Goal: Information Seeking & Learning: Learn about a topic

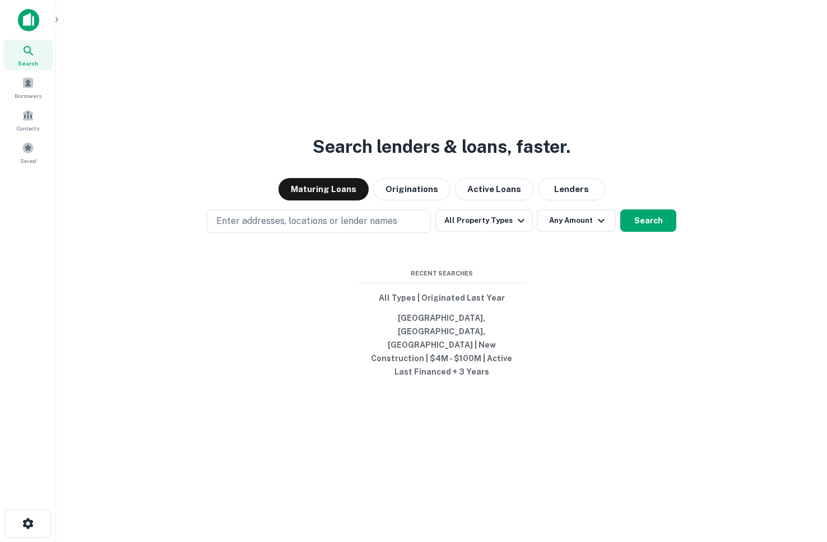
scroll to position [18, 0]
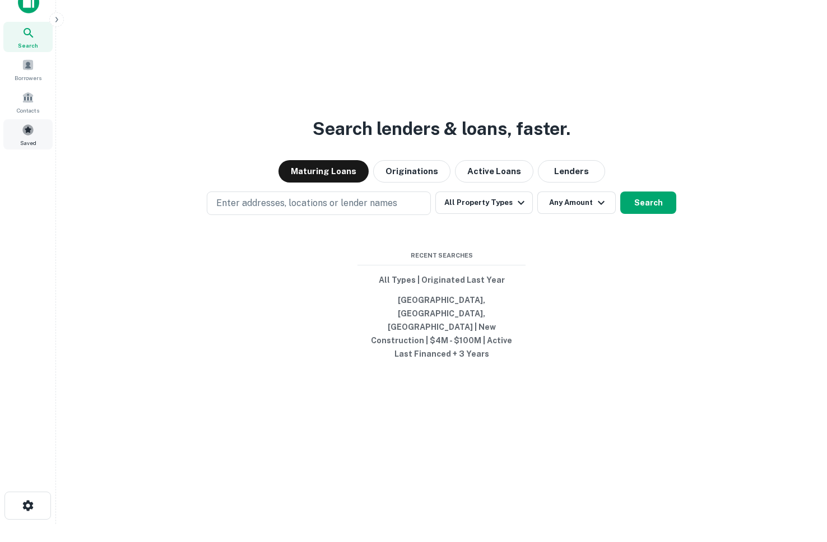
click at [36, 134] on div "Saved" at bounding box center [27, 134] width 49 height 30
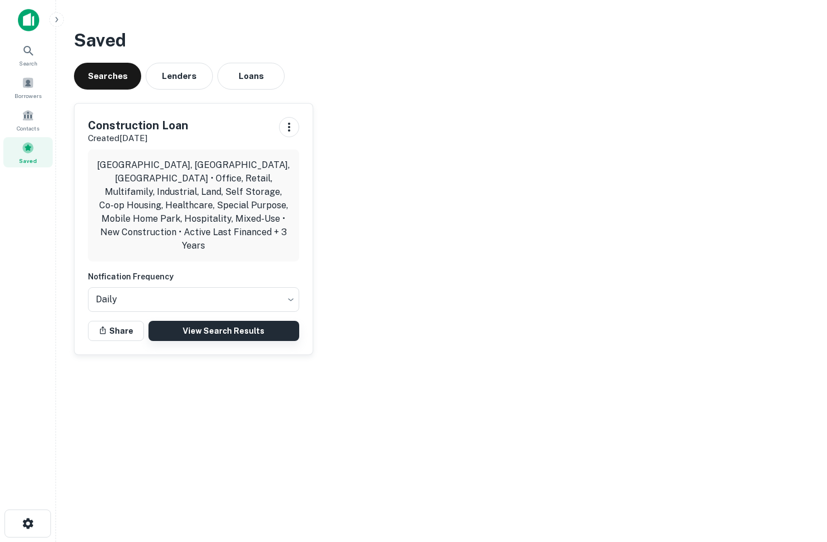
click at [255, 321] on link "View Search Results" at bounding box center [223, 331] width 151 height 20
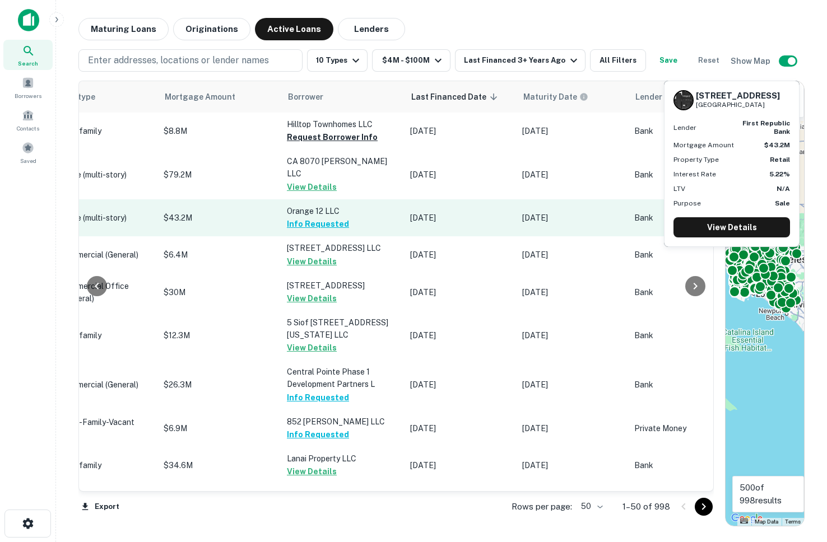
scroll to position [0, 596]
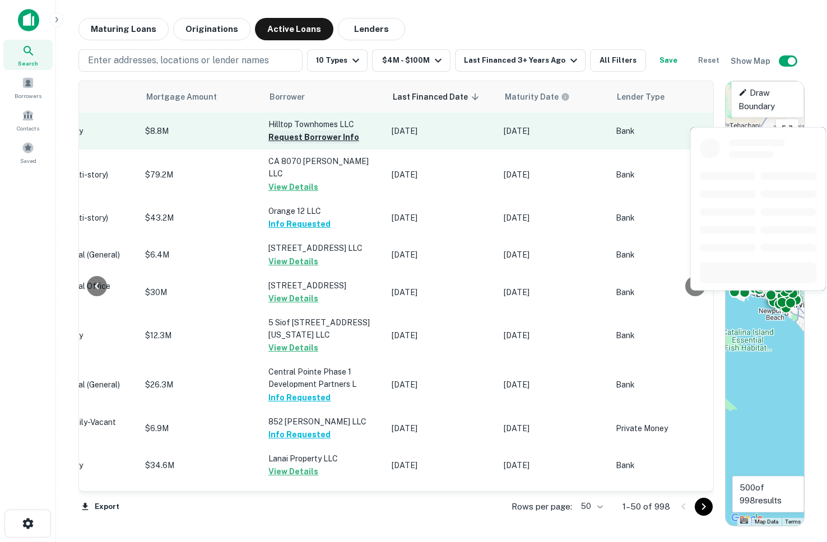
click at [271, 142] on button "Request Borrower Info" at bounding box center [313, 136] width 91 height 13
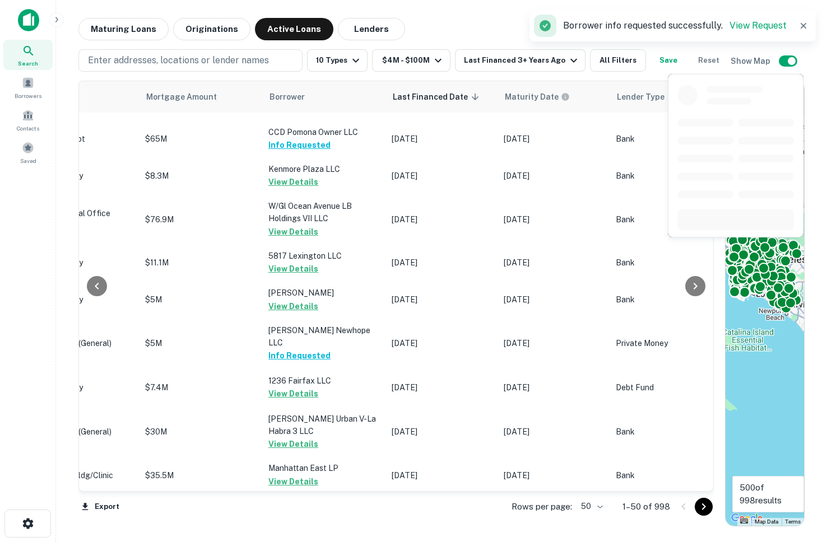
scroll to position [1640, 596]
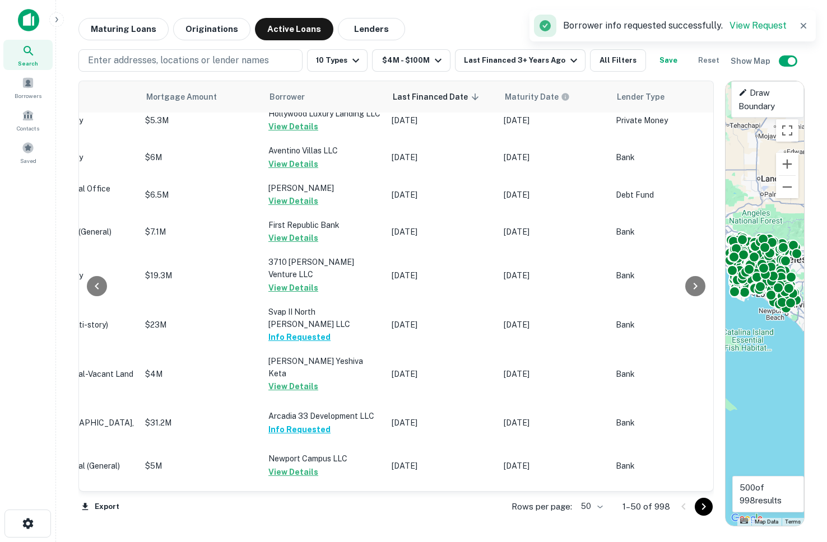
click at [598, 506] on body "Search Borrowers Contacts Saved Maturing Loans Originations Active Loans Lender…" at bounding box center [413, 271] width 827 height 542
click at [598, 517] on li "100" at bounding box center [592, 519] width 32 height 20
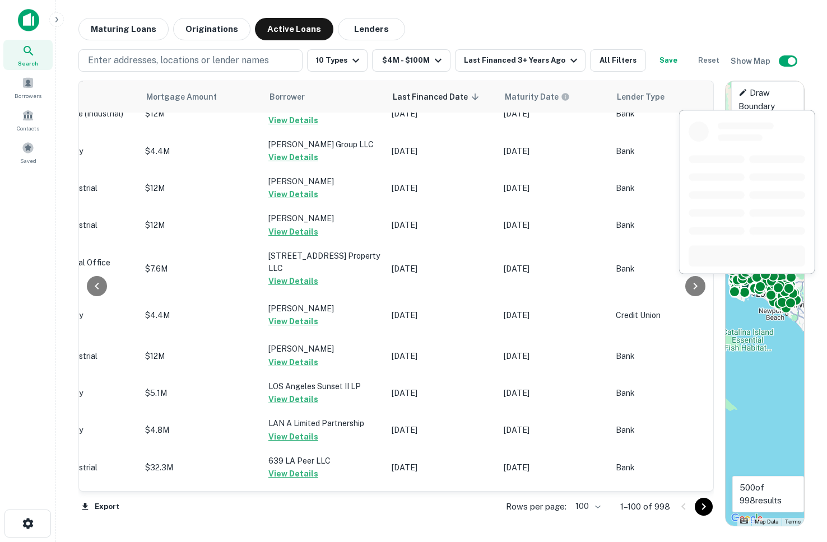
scroll to position [3625, 596]
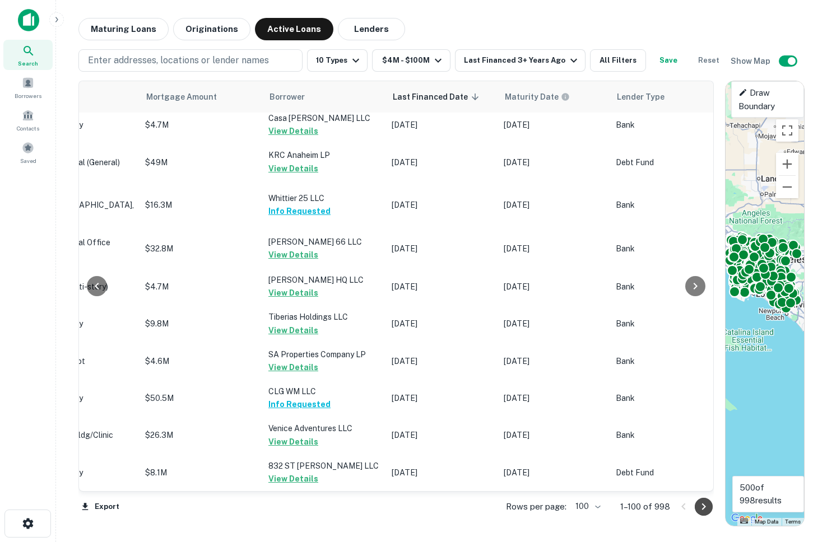
click at [698, 507] on icon "Go to next page" at bounding box center [703, 506] width 13 height 13
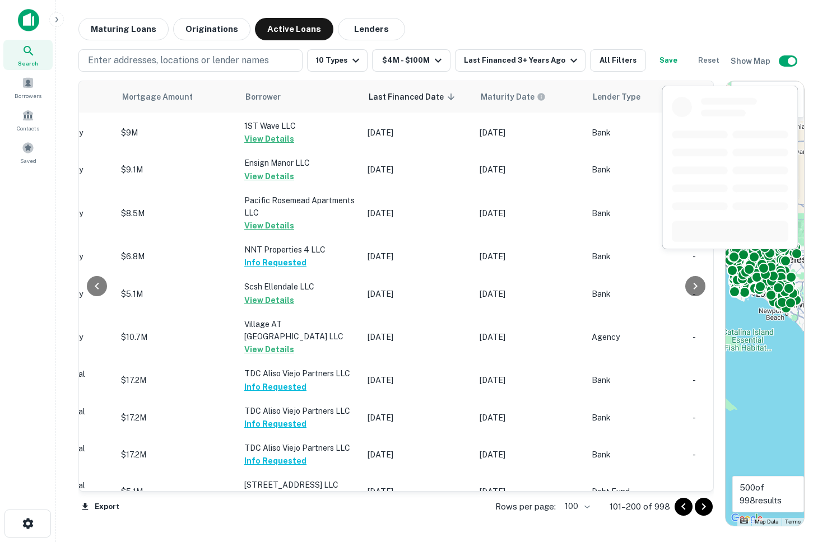
scroll to position [0, 596]
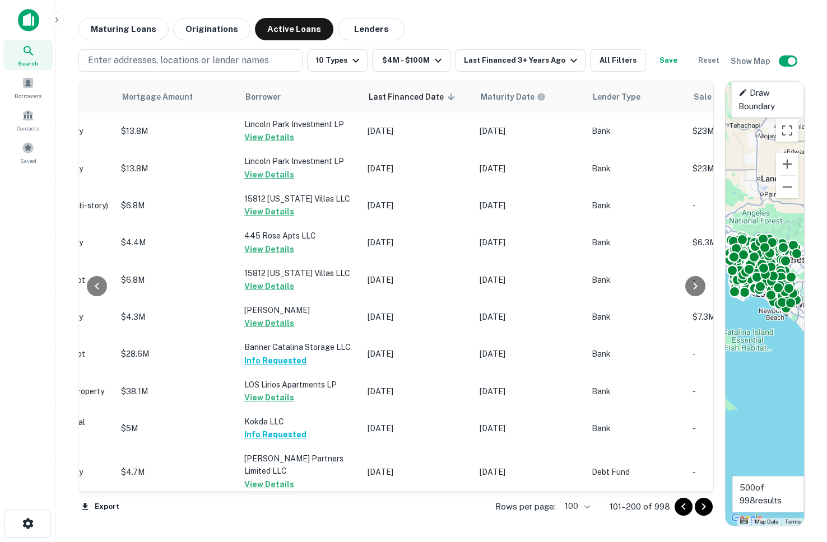
click at [704, 506] on icon "Go to next page" at bounding box center [704, 506] width 4 height 7
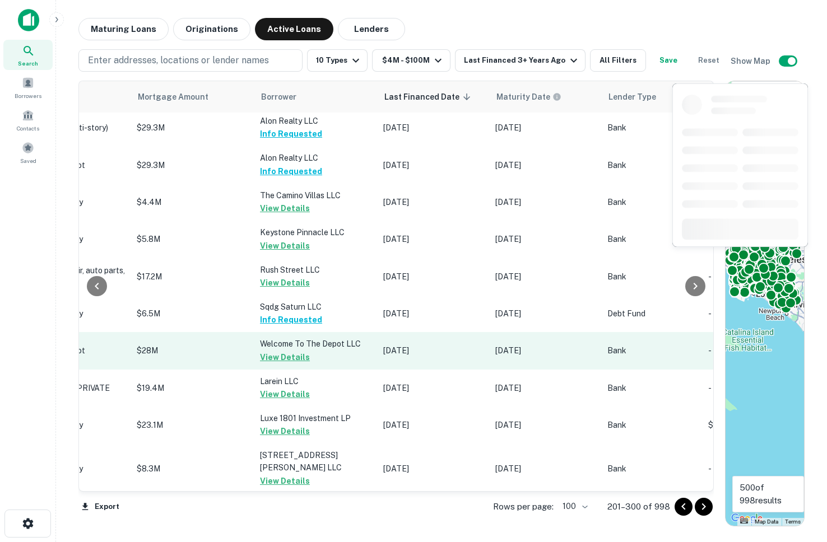
scroll to position [3681, 596]
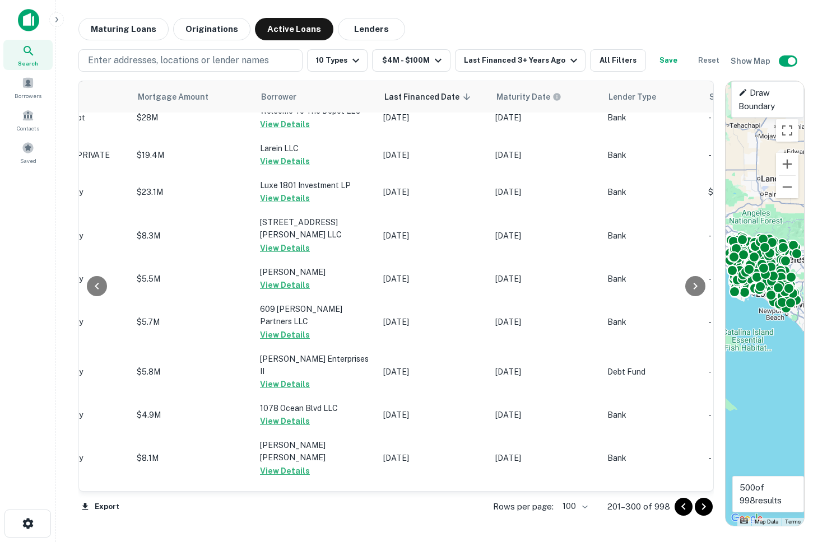
click at [702, 506] on icon "Go to next page" at bounding box center [703, 506] width 13 height 13
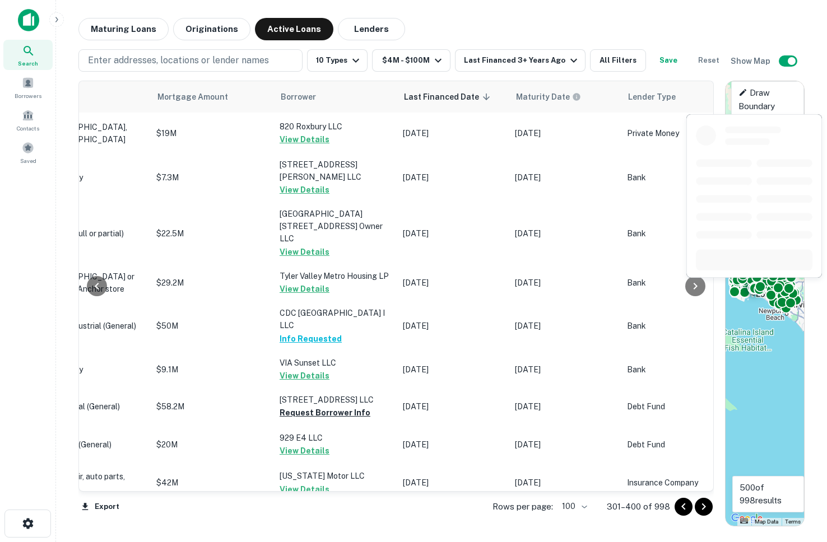
scroll to position [0, 596]
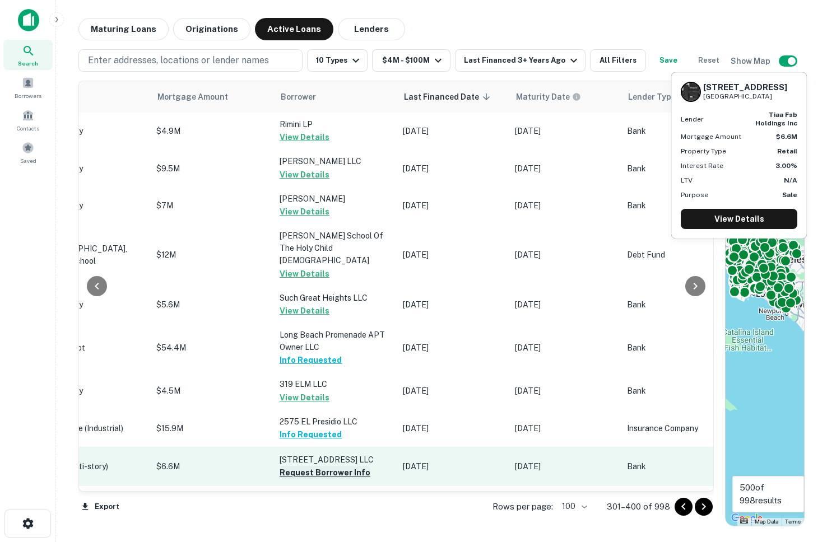
click at [341, 466] on button "Request Borrower Info" at bounding box center [324, 472] width 91 height 13
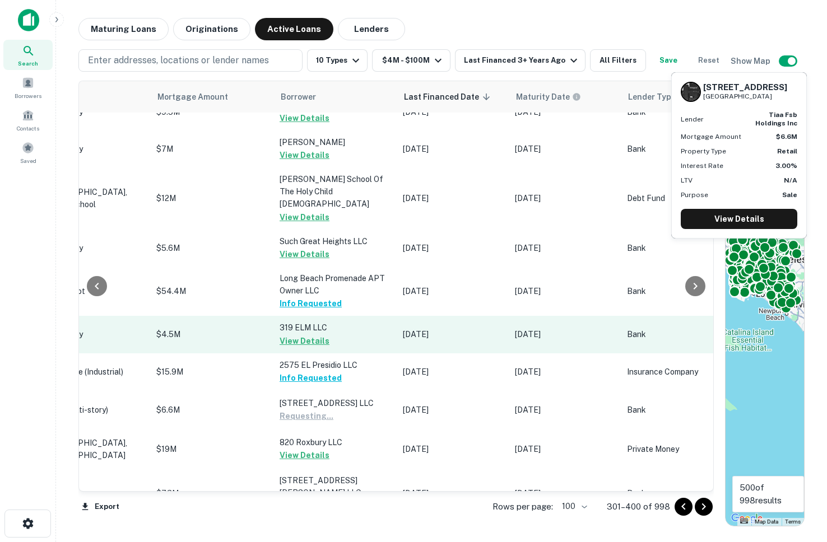
scroll to position [60, 596]
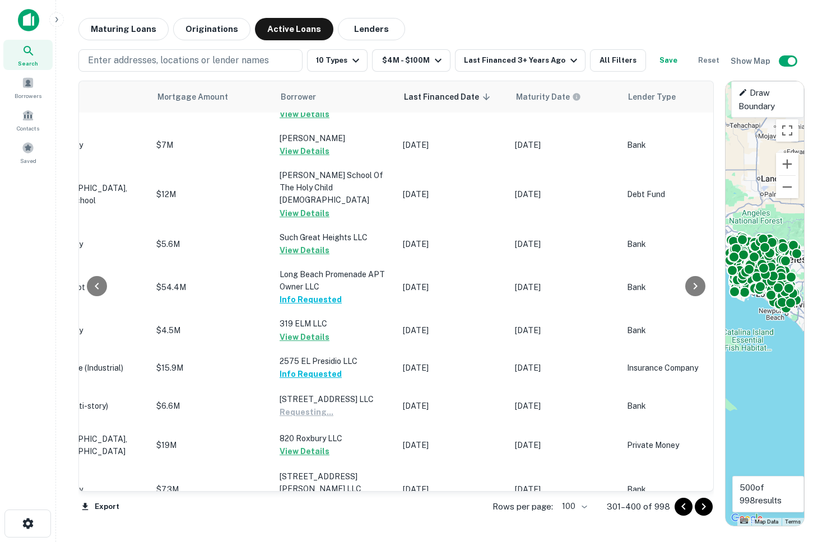
click at [705, 510] on icon "Go to next page" at bounding box center [703, 506] width 13 height 13
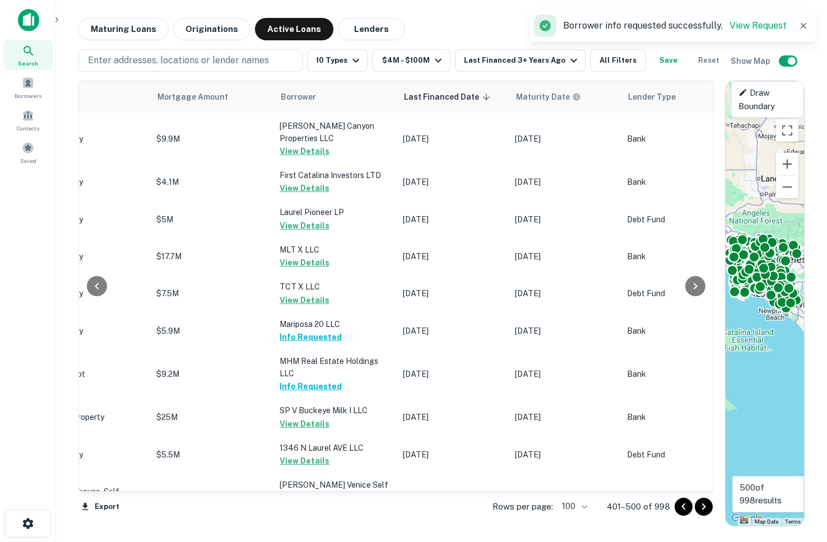
scroll to position [3639, 596]
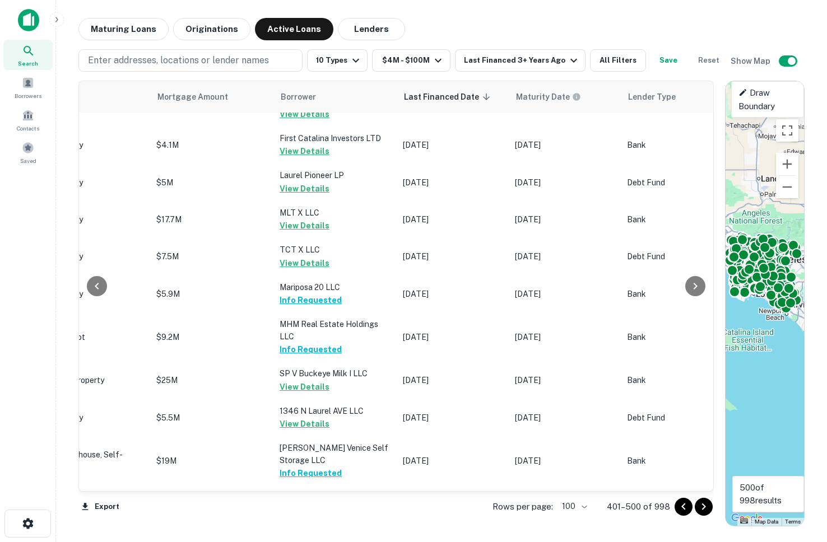
click at [702, 506] on icon "Go to next page" at bounding box center [703, 506] width 13 height 13
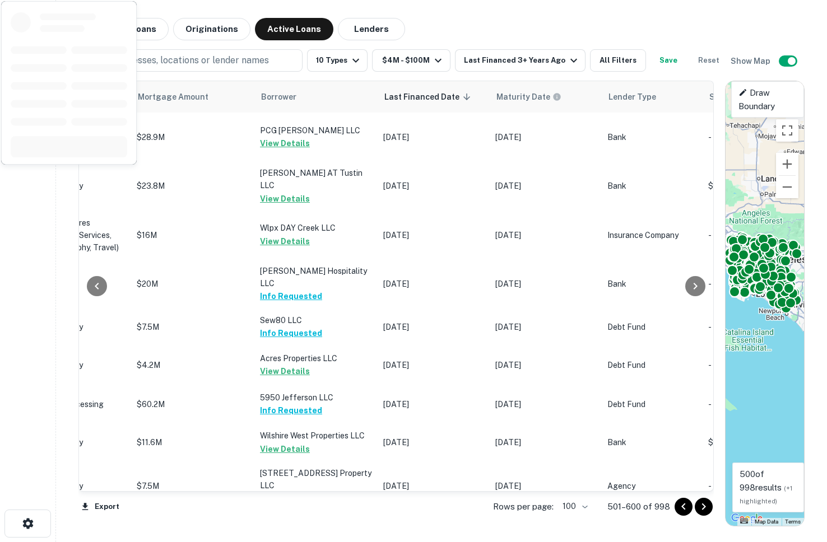
scroll to position [3689, 596]
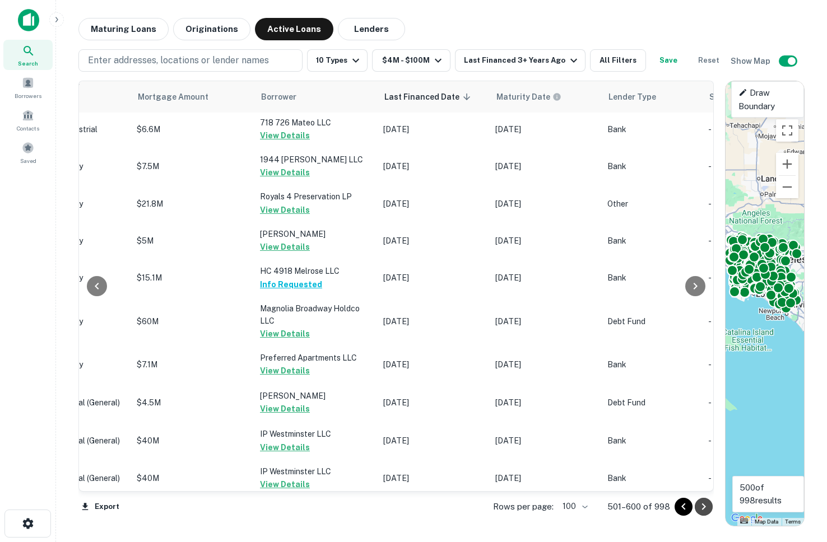
click at [703, 511] on icon "Go to next page" at bounding box center [703, 506] width 13 height 13
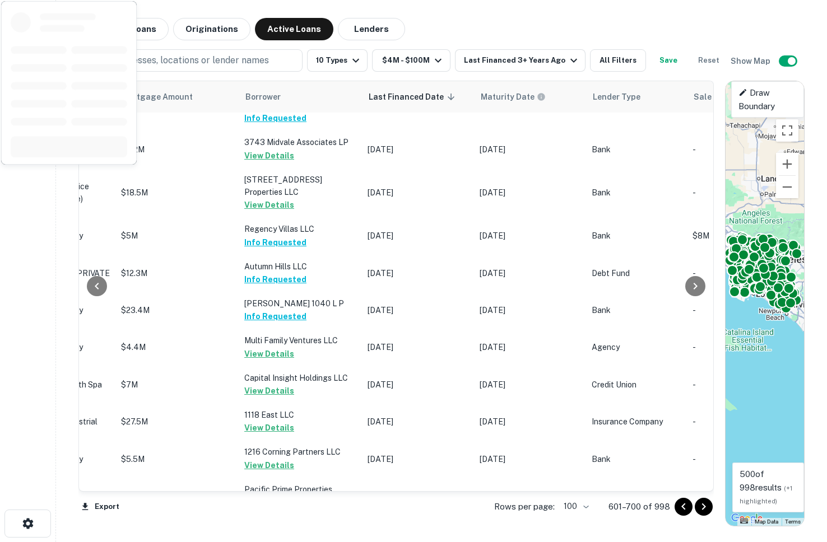
scroll to position [0, 596]
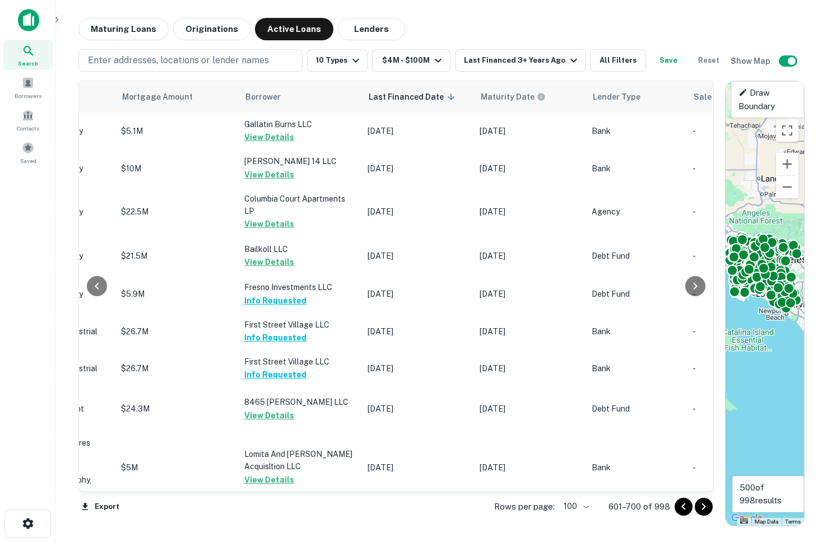
click at [703, 503] on icon "Go to next page" at bounding box center [703, 506] width 13 height 13
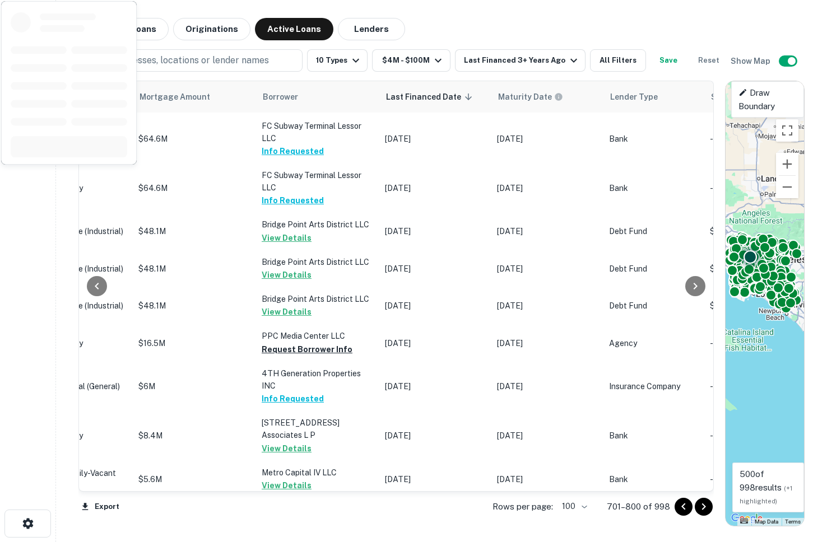
scroll to position [2243, 596]
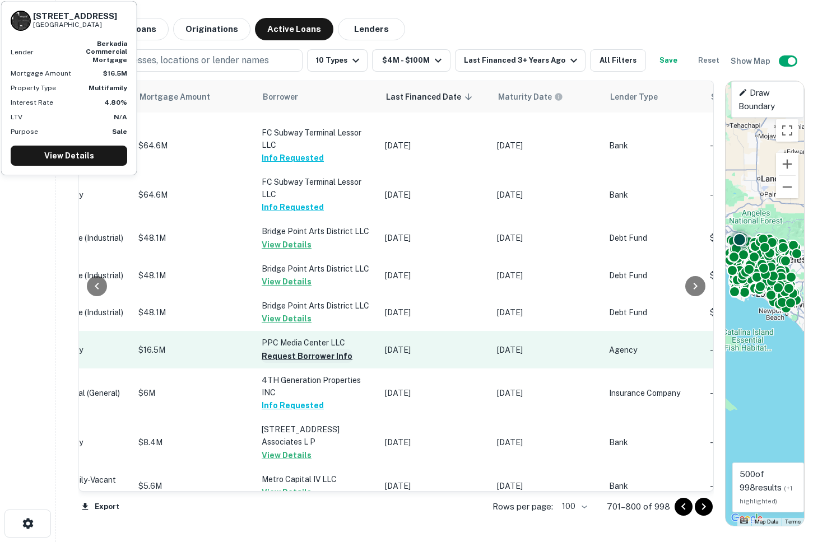
click at [268, 363] on button "Request Borrower Info" at bounding box center [307, 355] width 91 height 13
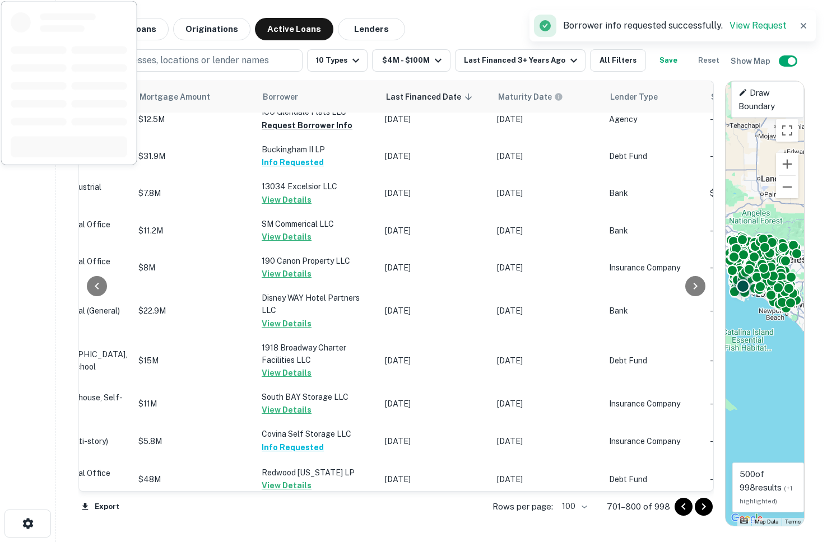
scroll to position [3072, 596]
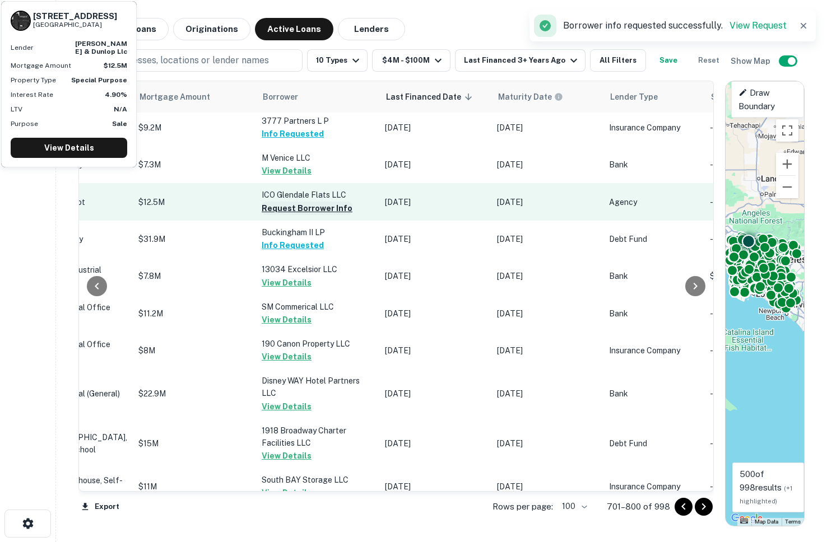
click at [262, 215] on button "Request Borrower Info" at bounding box center [307, 208] width 91 height 13
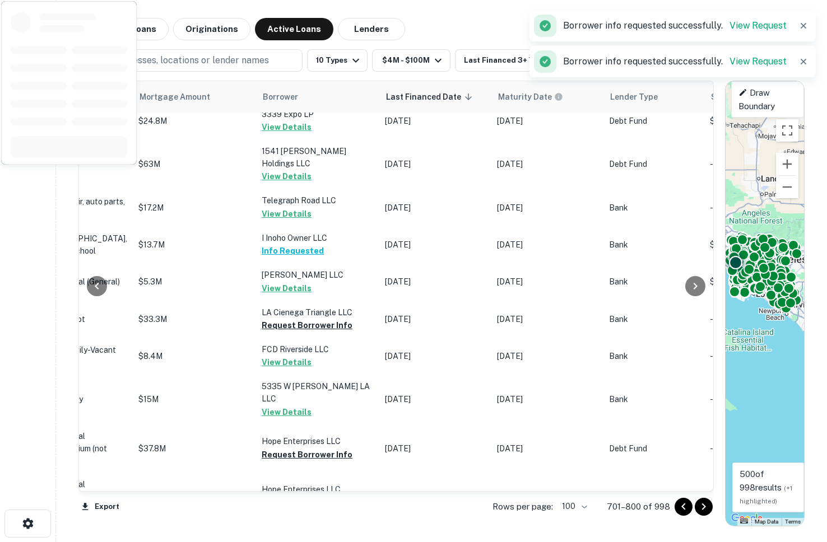
scroll to position [3800, 596]
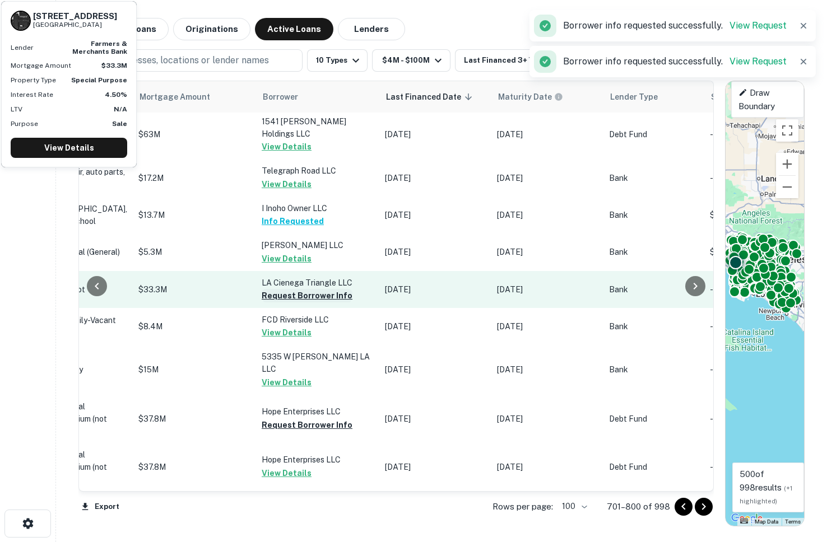
click at [286, 297] on button "Request Borrower Info" at bounding box center [307, 295] width 91 height 13
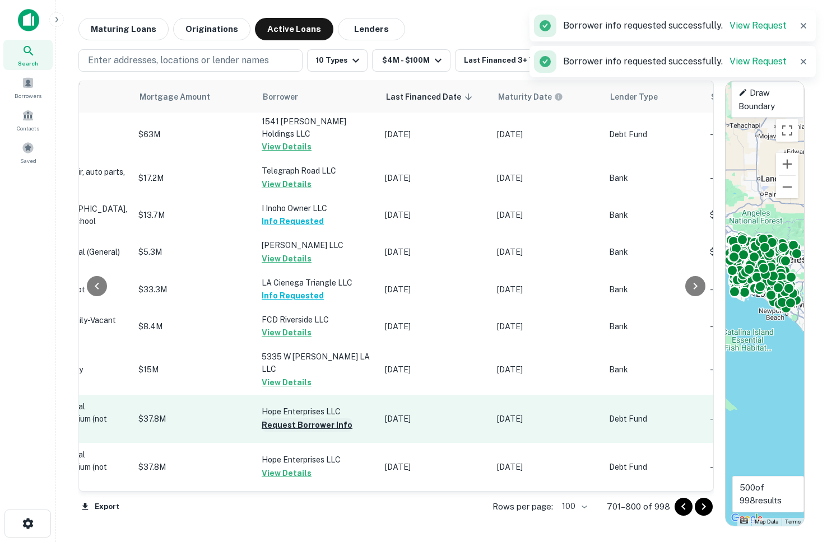
click at [287, 426] on button "Request Borrower Info" at bounding box center [307, 424] width 91 height 13
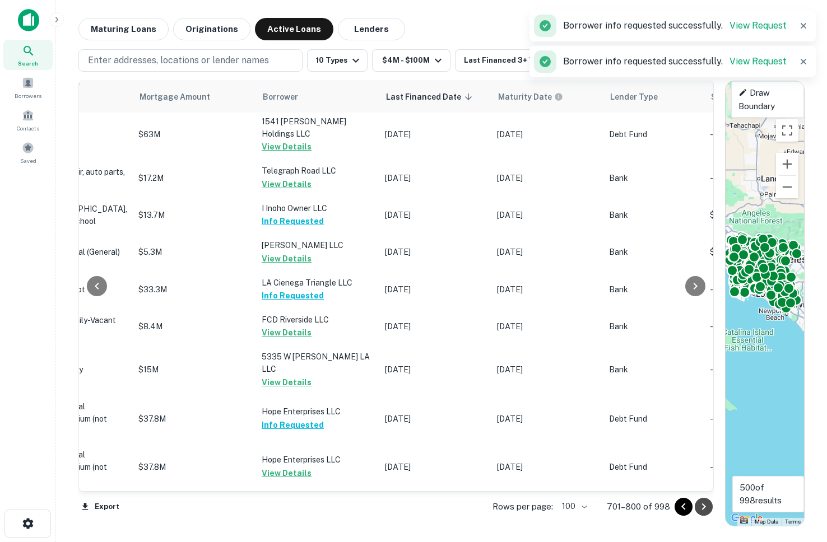
click at [706, 508] on icon "Go to next page" at bounding box center [703, 506] width 13 height 13
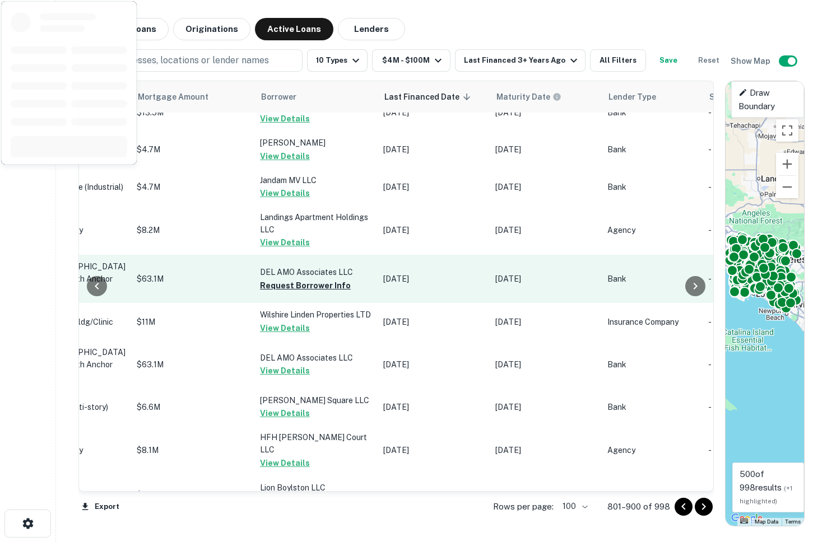
scroll to position [267, 596]
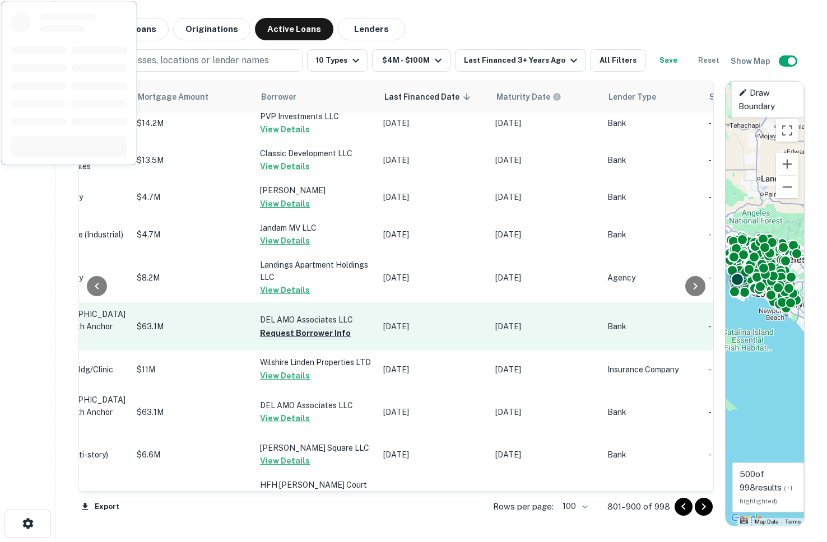
click at [287, 327] on button "Request Borrower Info" at bounding box center [305, 333] width 91 height 13
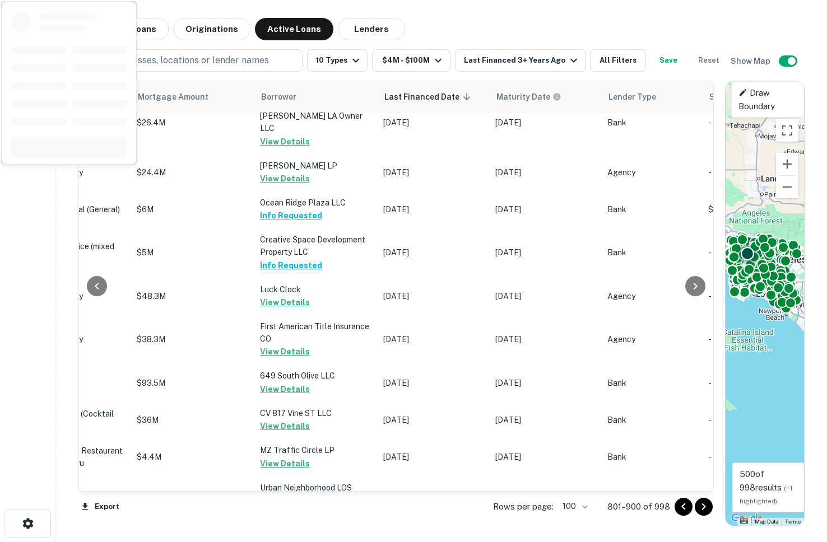
scroll to position [3783, 596]
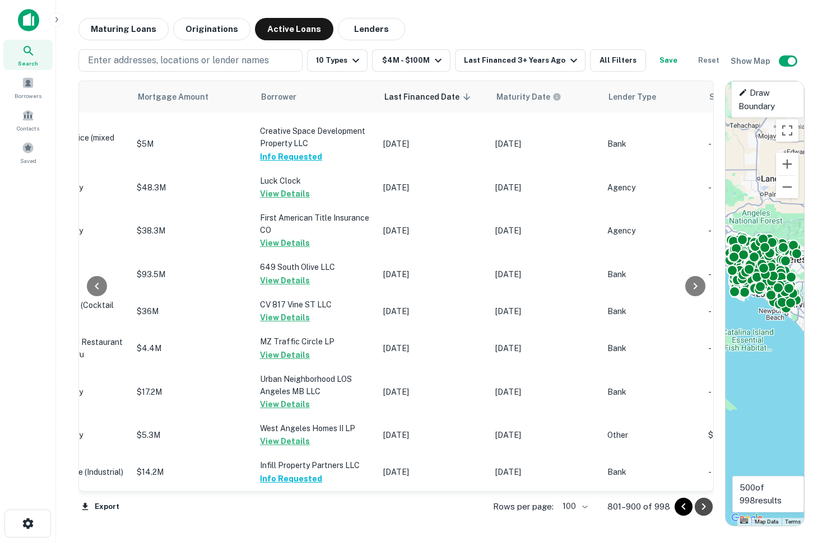
click at [703, 505] on icon "Go to next page" at bounding box center [704, 506] width 4 height 7
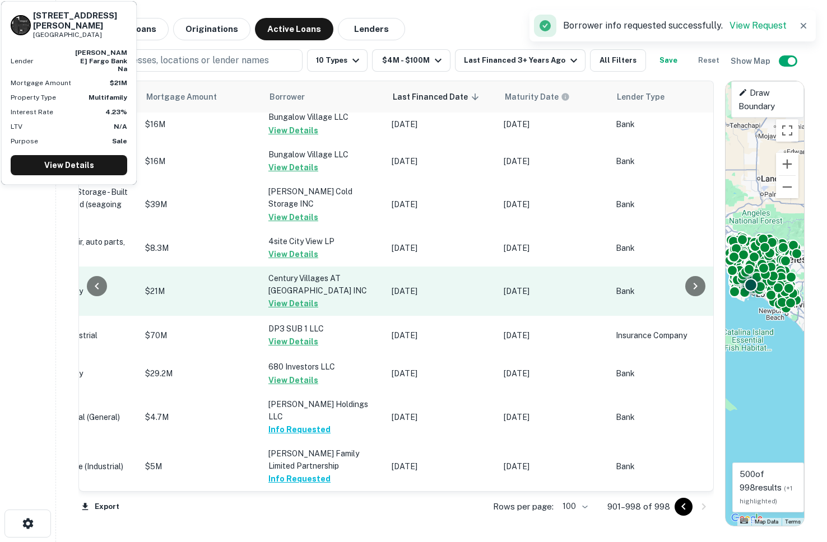
scroll to position [3579, 596]
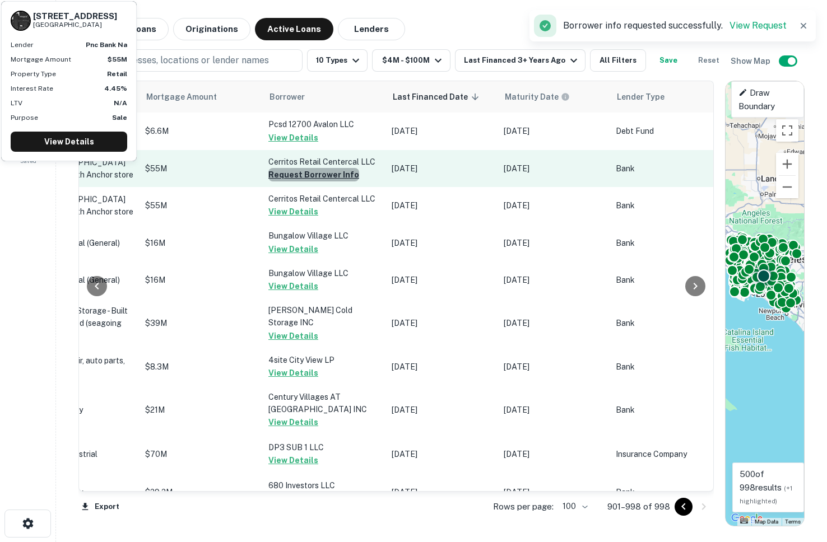
click at [285, 181] on button "Request Borrower Info" at bounding box center [313, 174] width 91 height 13
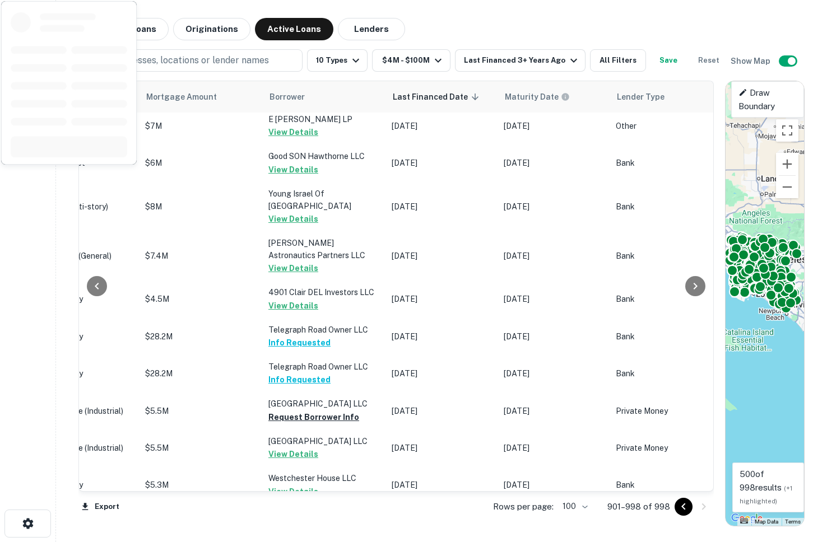
scroll to position [0, 596]
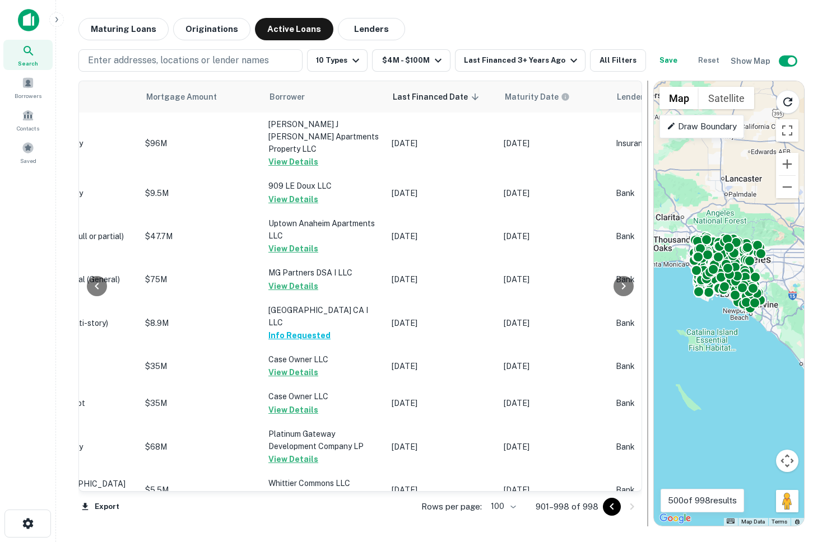
drag, startPoint x: 717, startPoint y: 225, endPoint x: 645, endPoint y: 231, distance: 72.6
click at [645, 231] on div at bounding box center [647, 304] width 11 height 446
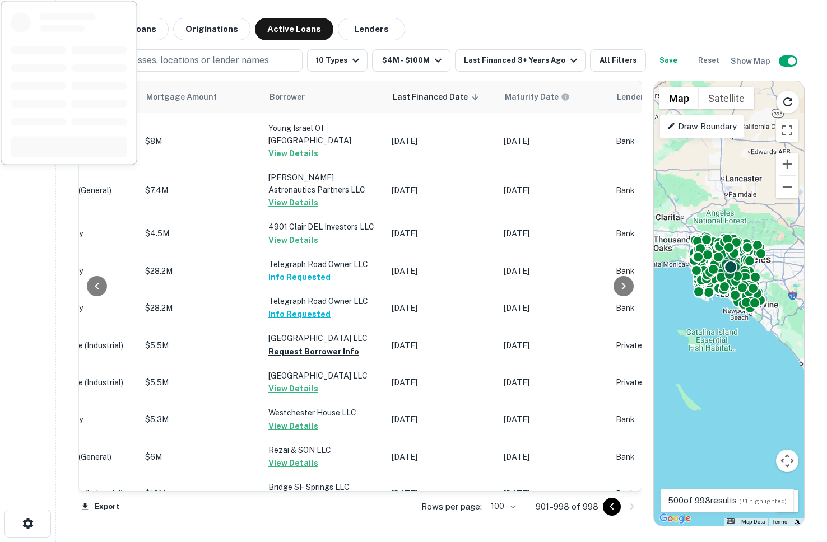
scroll to position [525, 596]
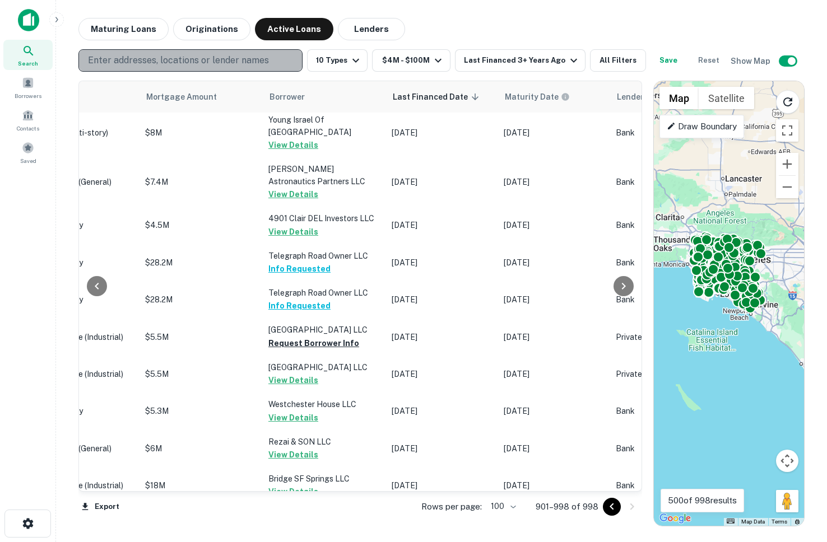
click at [106, 63] on p "Enter addresses, locations or lender names" at bounding box center [178, 60] width 181 height 13
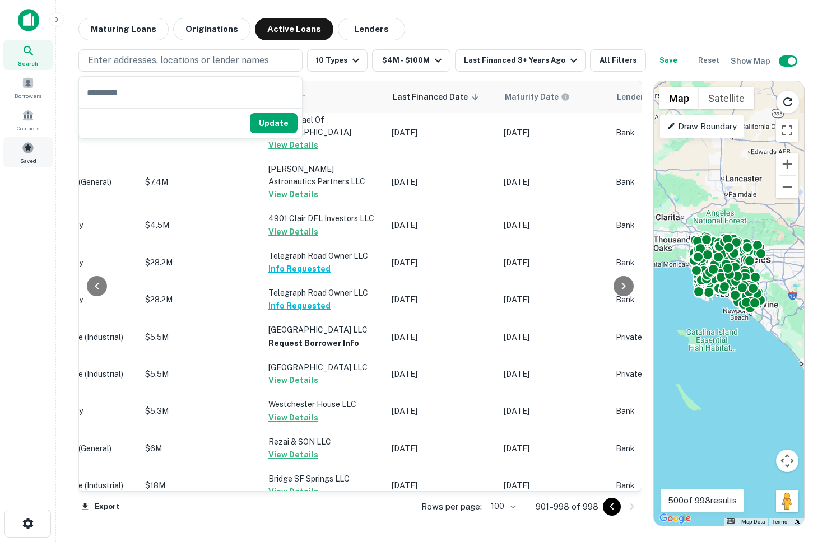
click at [29, 151] on span at bounding box center [28, 148] width 12 height 12
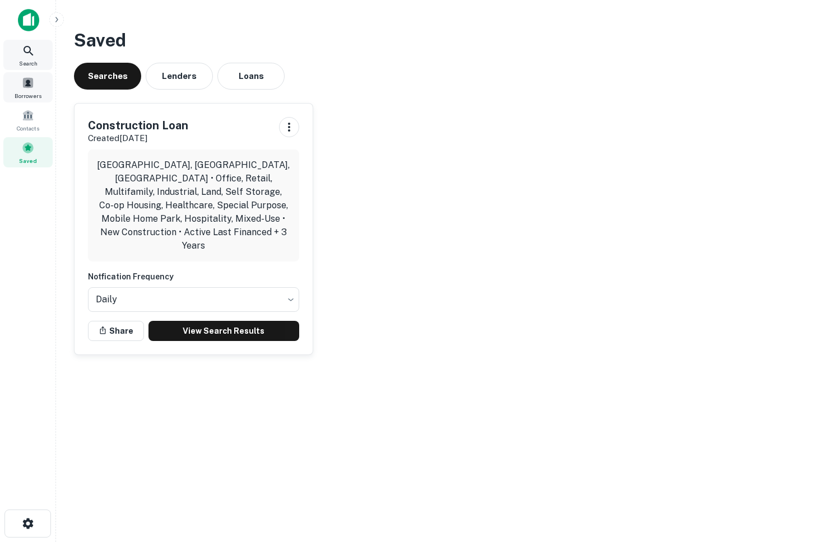
click at [17, 61] on div "Search" at bounding box center [27, 55] width 49 height 30
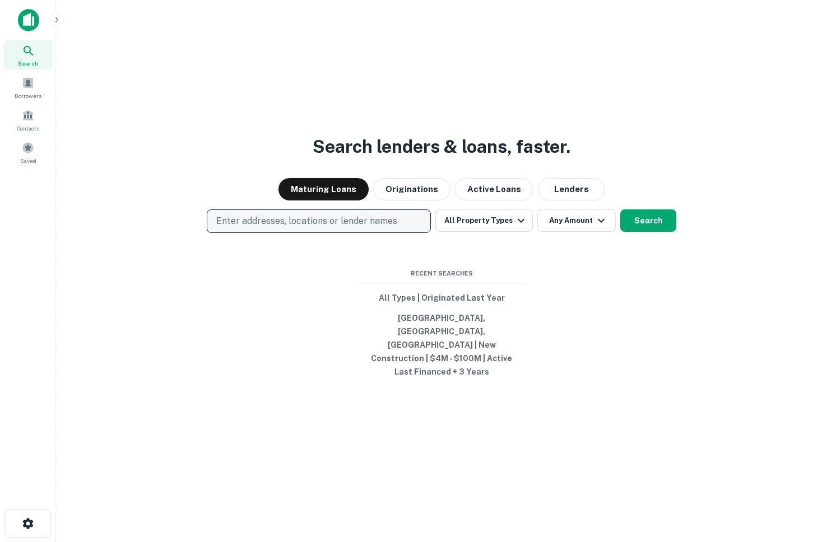
click at [262, 228] on p "Enter addresses, locations or lender names" at bounding box center [306, 220] width 181 height 13
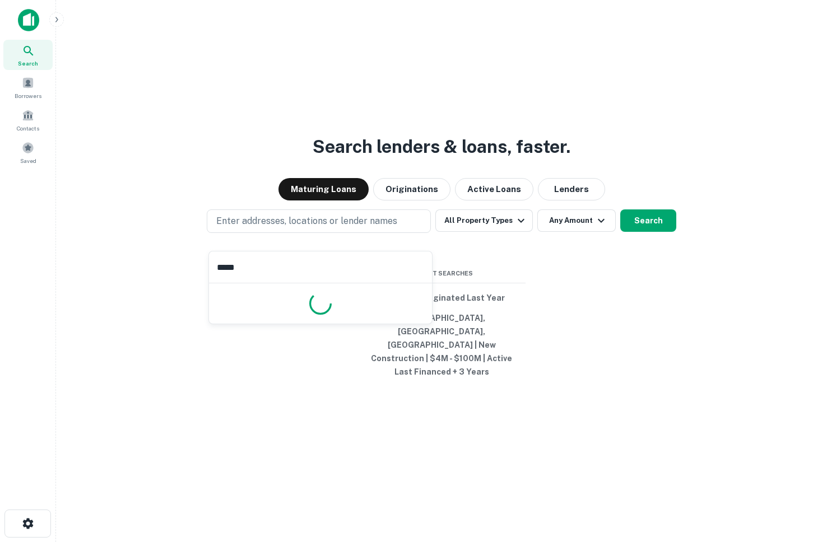
type input "******"
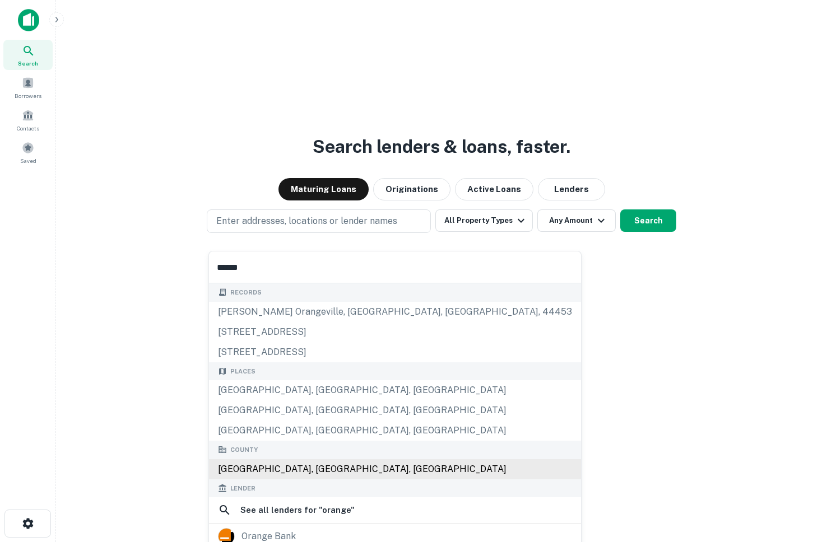
click at [254, 467] on div "[GEOGRAPHIC_DATA], [GEOGRAPHIC_DATA], [GEOGRAPHIC_DATA]" at bounding box center [395, 469] width 372 height 20
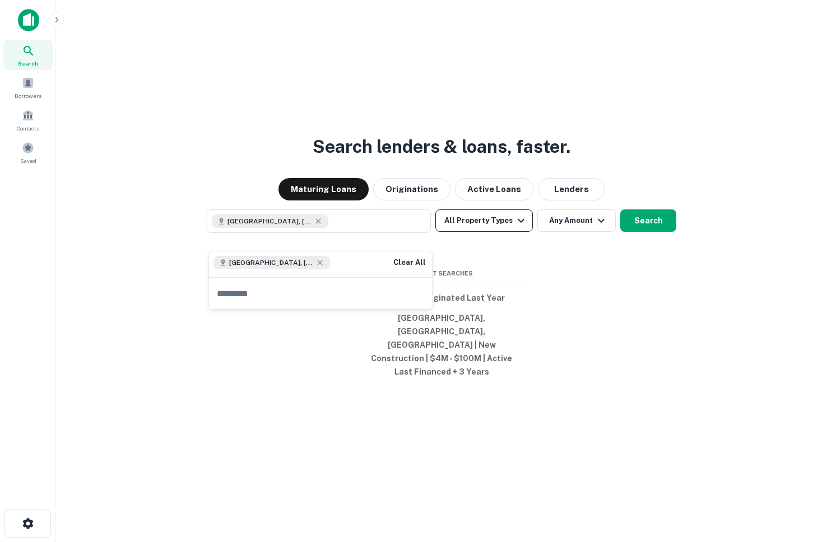
click at [477, 232] on button "All Property Types" at bounding box center [483, 220] width 97 height 22
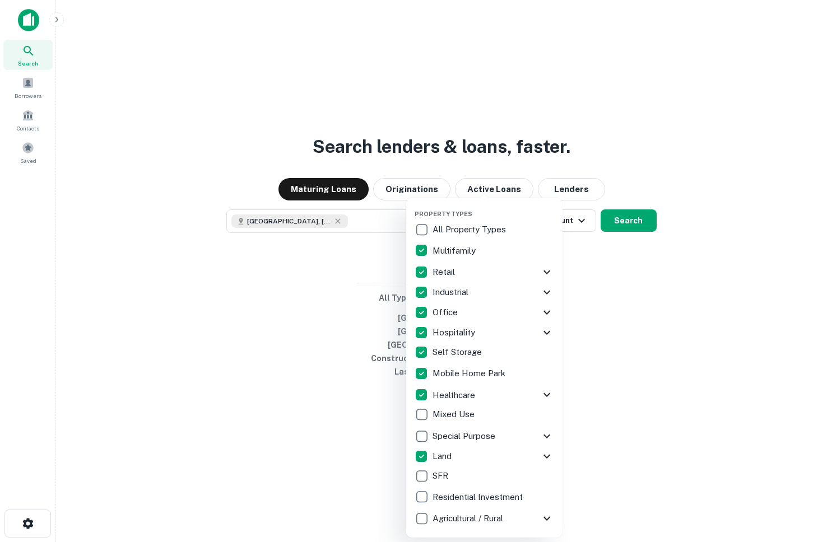
click at [544, 436] on icon at bounding box center [546, 436] width 13 height 13
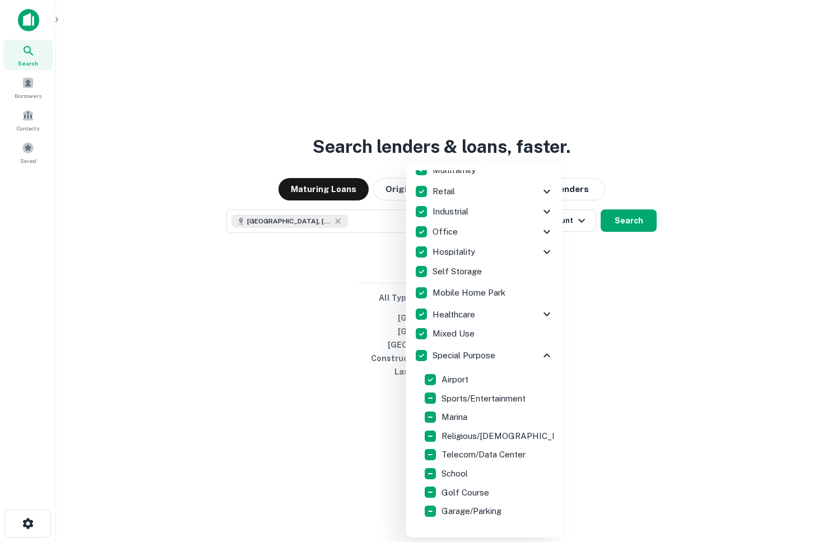
scroll to position [128, 0]
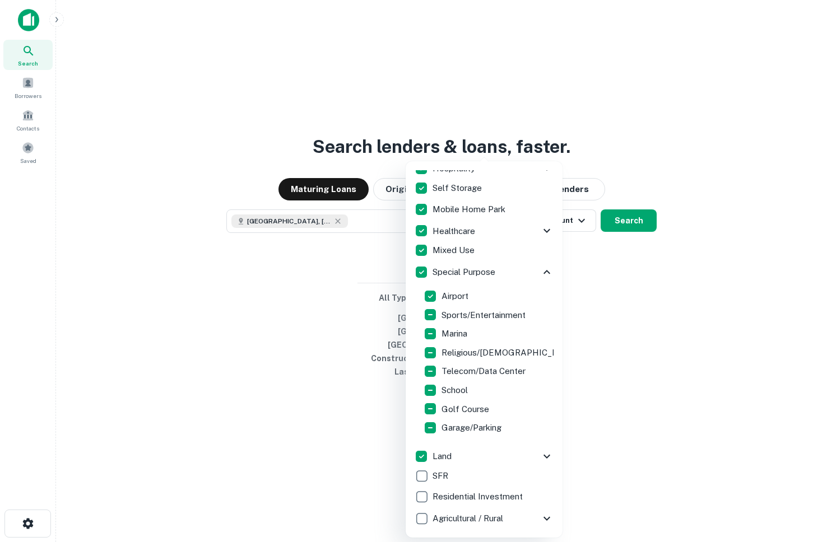
click at [543, 522] on icon at bounding box center [546, 518] width 13 height 13
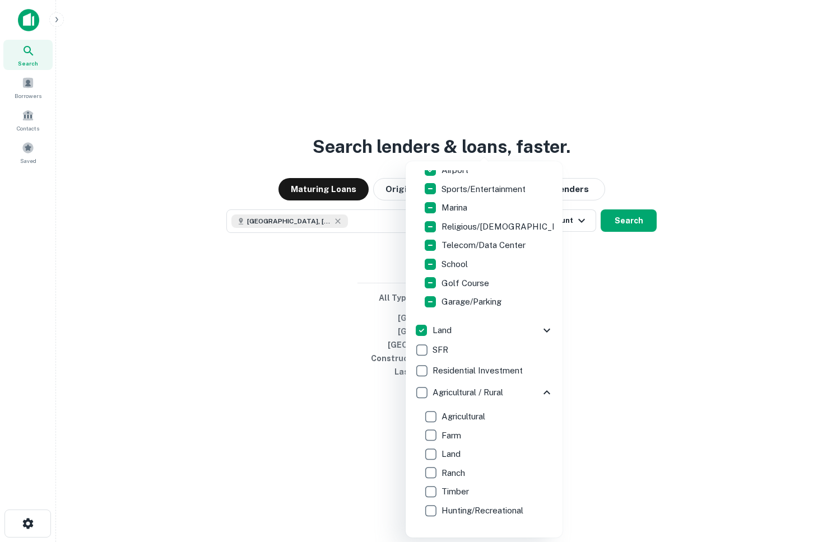
click at [553, 392] on icon at bounding box center [546, 392] width 13 height 13
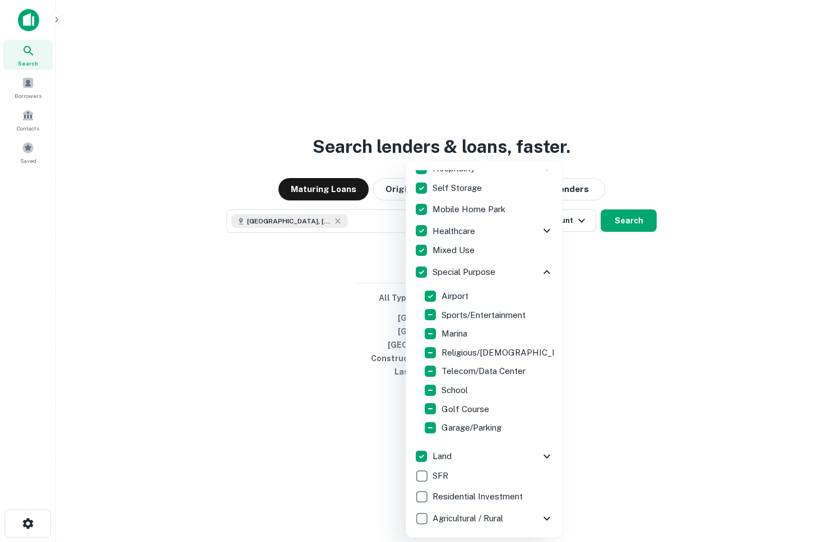
scroll to position [128, 0]
click at [542, 512] on icon at bounding box center [546, 518] width 13 height 13
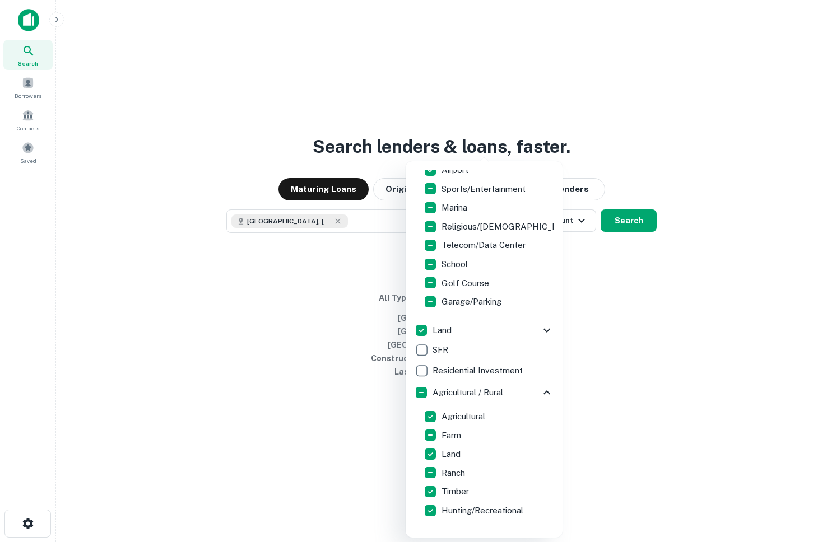
click at [626, 235] on div at bounding box center [413, 271] width 827 height 542
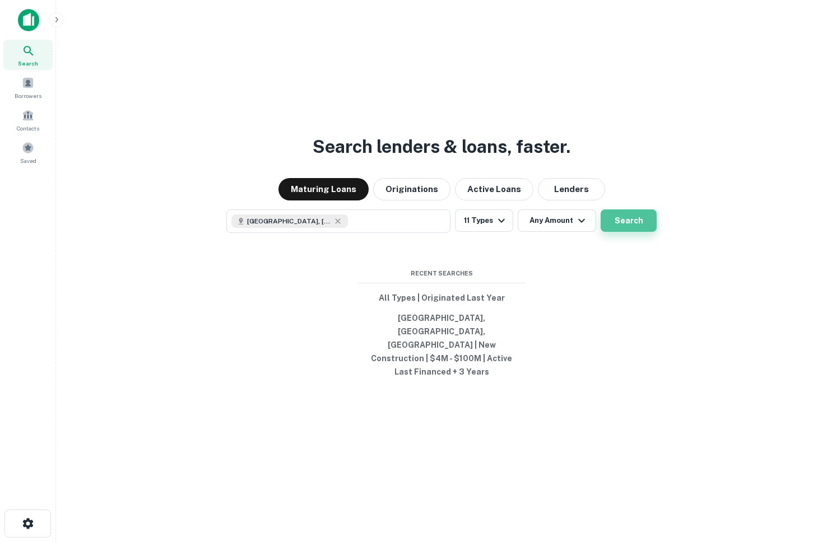
click at [628, 232] on button "Search" at bounding box center [628, 220] width 56 height 22
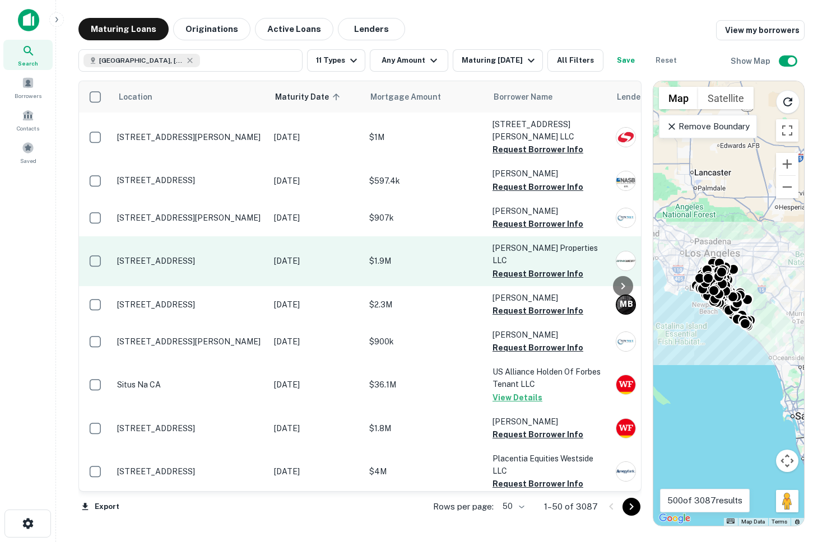
scroll to position [0, 128]
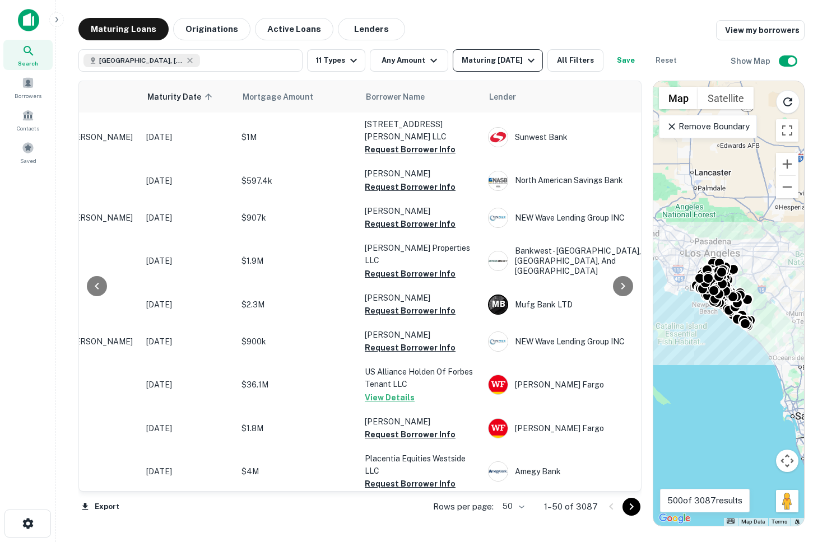
click at [479, 61] on div "Maturing In 1 Year" at bounding box center [499, 60] width 76 height 13
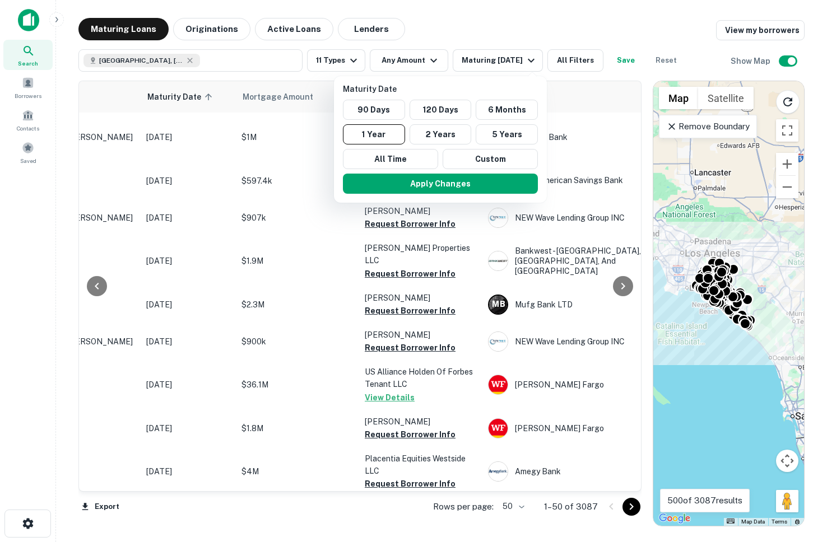
click at [549, 26] on div at bounding box center [413, 271] width 827 height 542
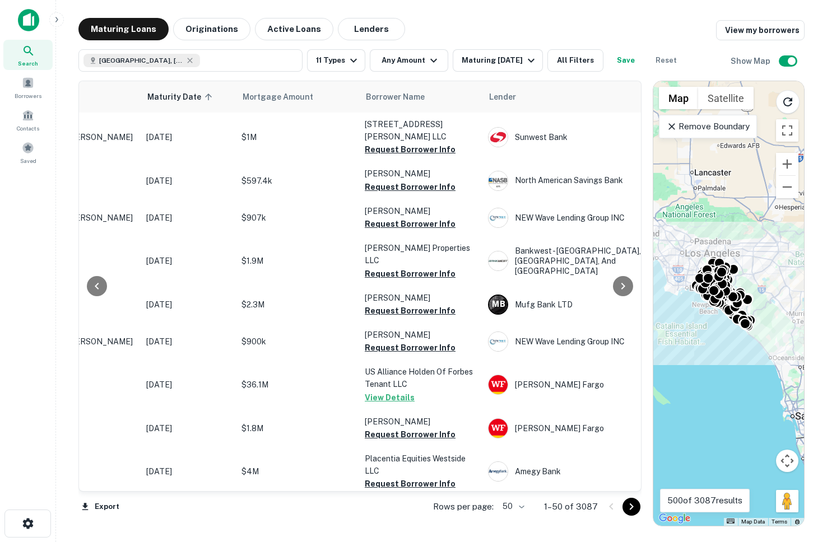
click at [623, 61] on button "Save" at bounding box center [626, 60] width 36 height 22
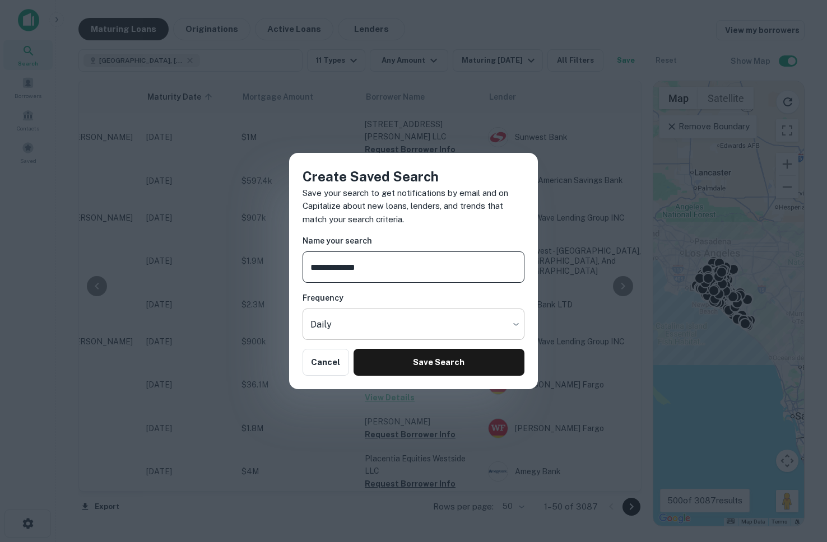
type input "**********"
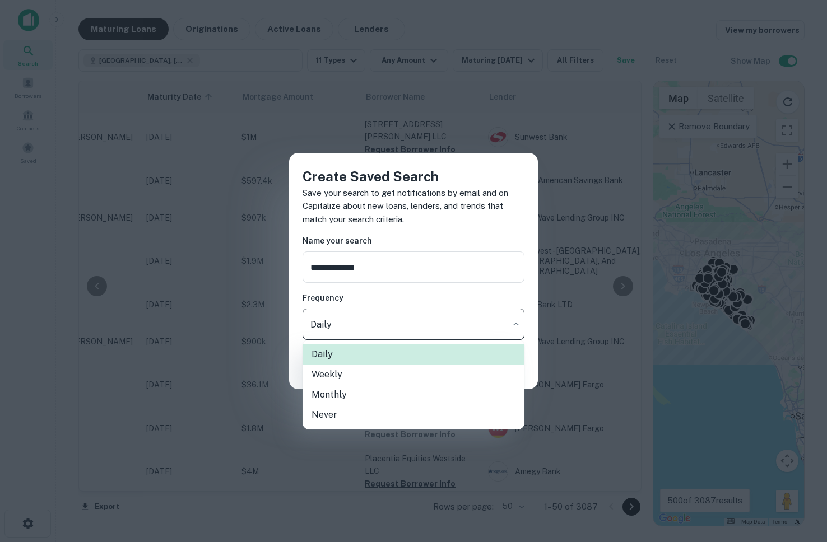
click at [407, 332] on body "Search Borrowers Contacts Saved Maturing Loans Originations Active Loans Lender…" at bounding box center [413, 271] width 827 height 542
click at [421, 309] on div at bounding box center [413, 271] width 827 height 542
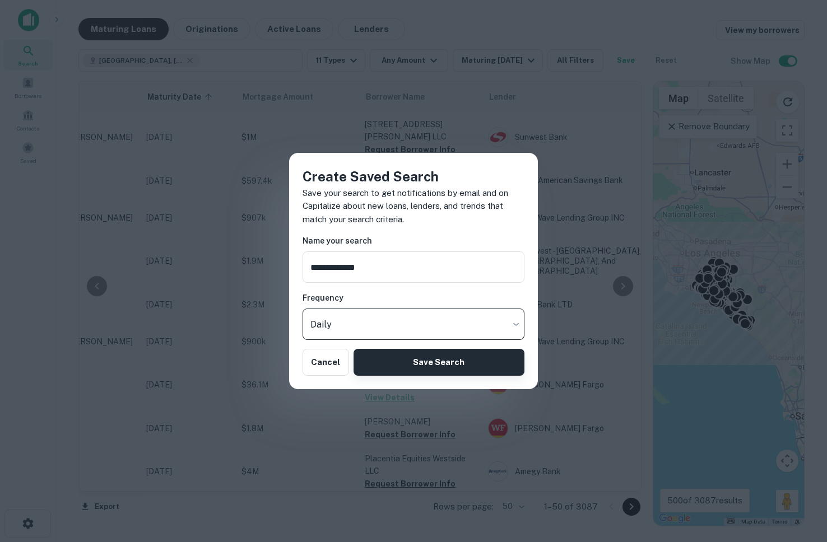
click at [426, 366] on button "Save Search" at bounding box center [438, 362] width 171 height 27
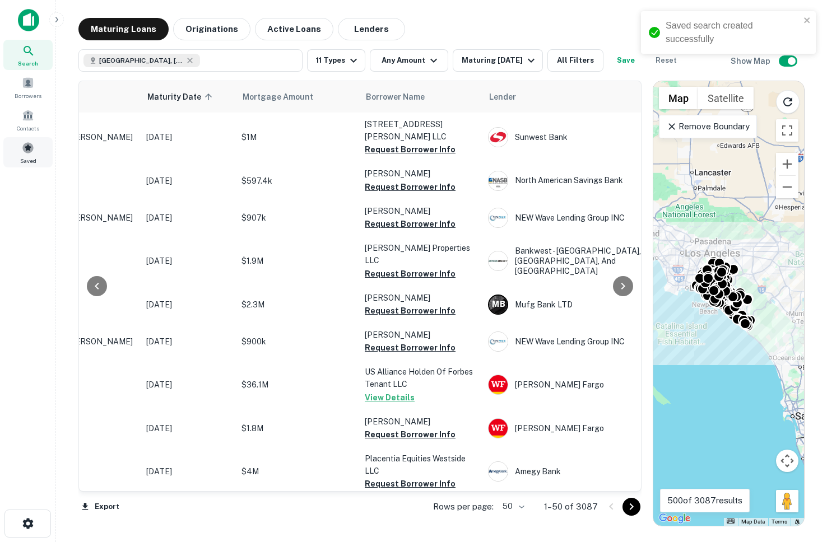
click at [36, 157] on span "Saved" at bounding box center [28, 160] width 16 height 9
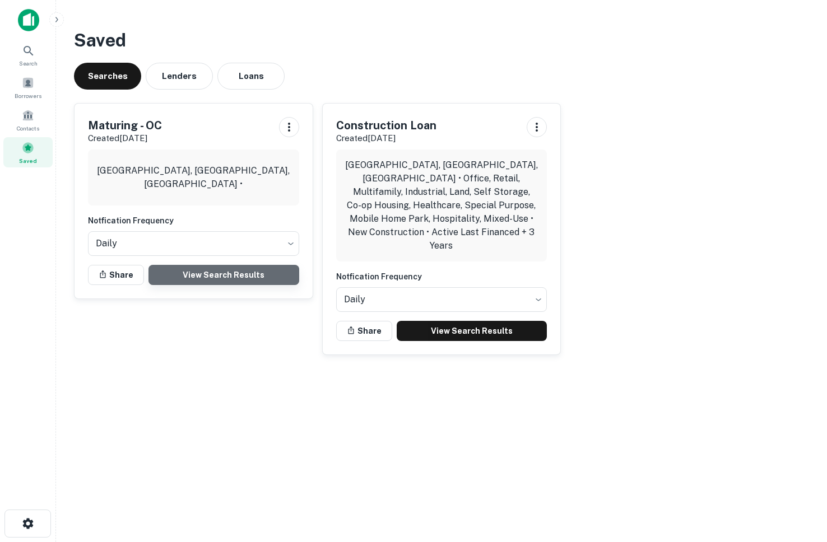
click at [198, 279] on link "View Search Results" at bounding box center [223, 275] width 151 height 20
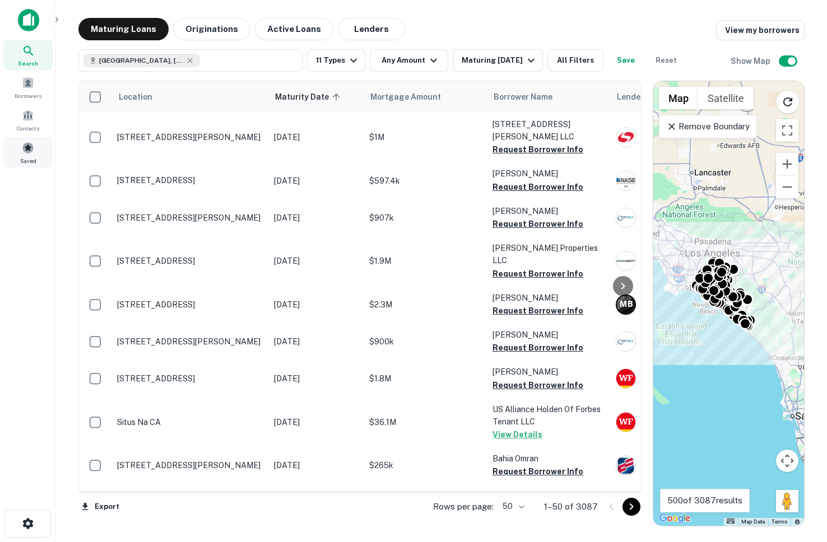
click at [24, 152] on span at bounding box center [28, 148] width 12 height 12
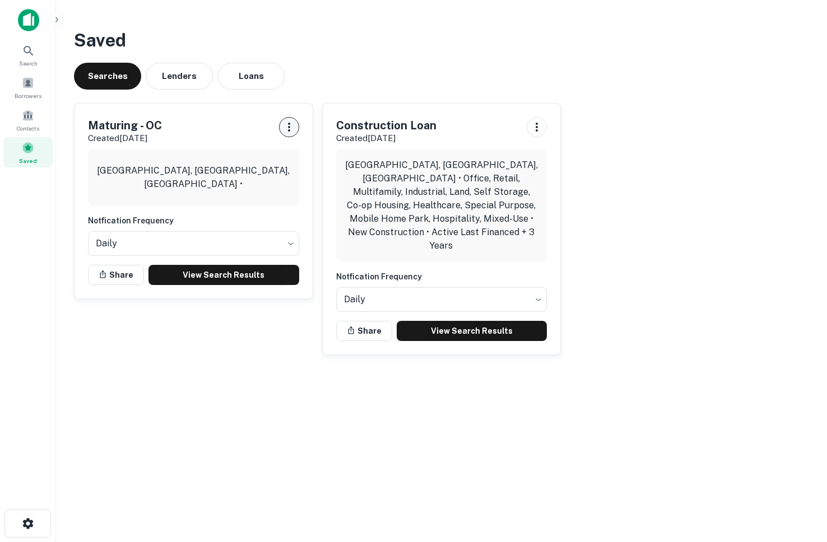
click at [288, 128] on icon "button" at bounding box center [288, 126] width 13 height 13
click at [212, 301] on div at bounding box center [413, 271] width 827 height 542
click at [292, 126] on icon "button" at bounding box center [288, 126] width 13 height 13
click at [260, 194] on li "Remove" at bounding box center [259, 191] width 73 height 20
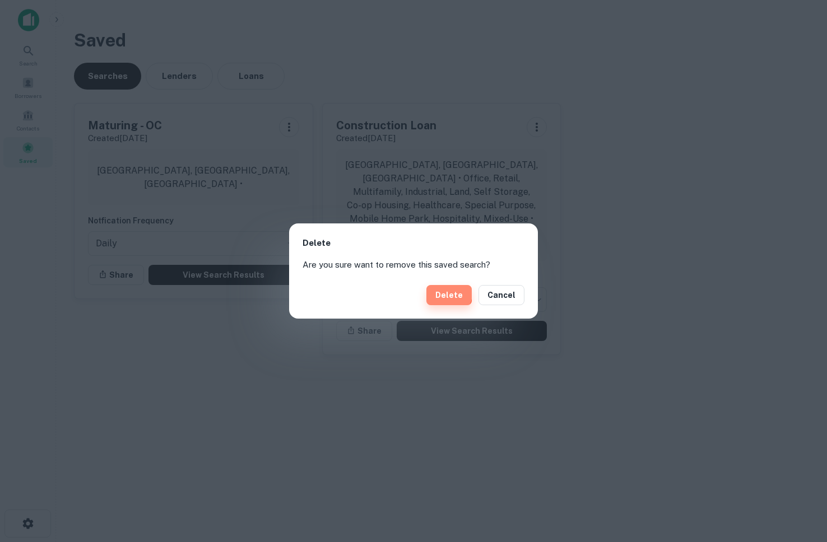
click at [450, 294] on button "Delete" at bounding box center [448, 295] width 45 height 20
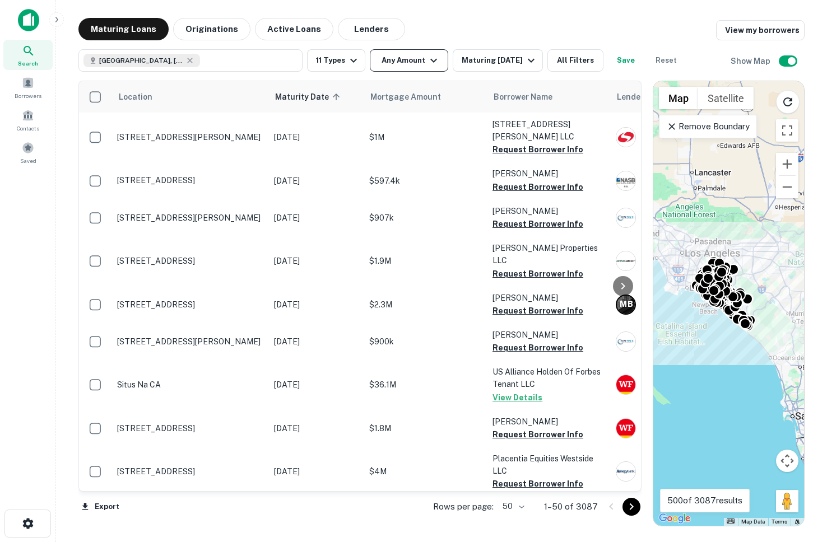
click at [418, 62] on button "Any Amount" at bounding box center [409, 60] width 78 height 22
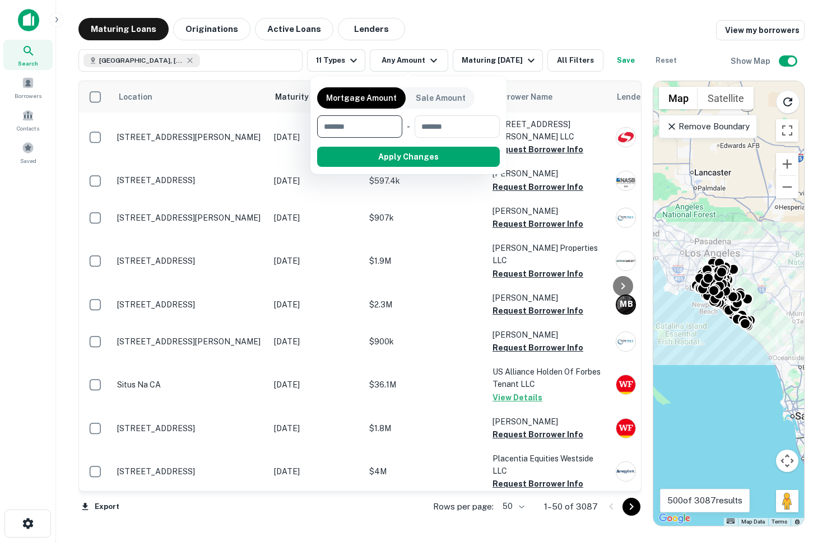
type input "*"
type input "*******"
click at [447, 129] on input "number" at bounding box center [456, 126] width 71 height 22
type input "*"
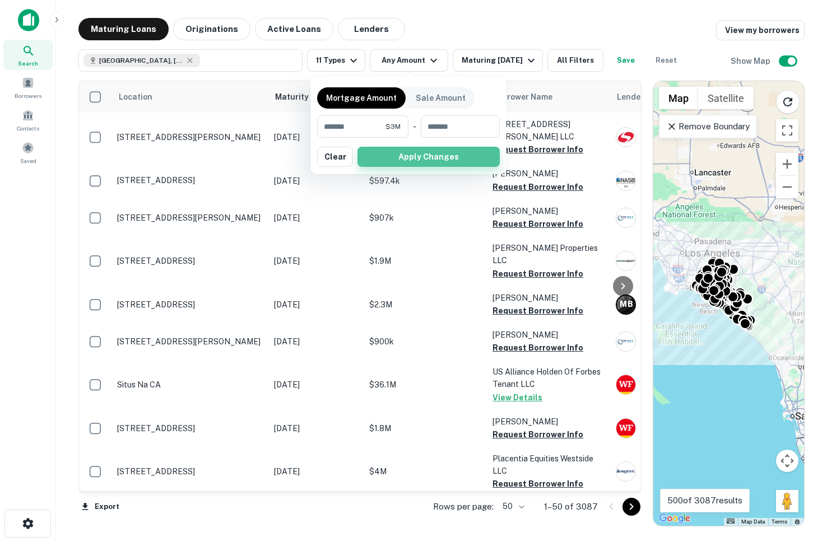
click at [404, 160] on button "Apply Changes" at bounding box center [428, 157] width 142 height 20
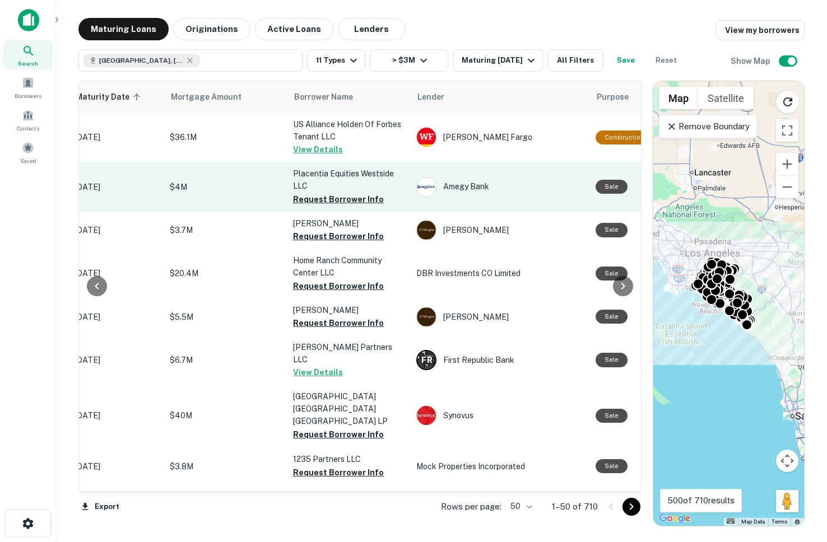
scroll to position [0, 186]
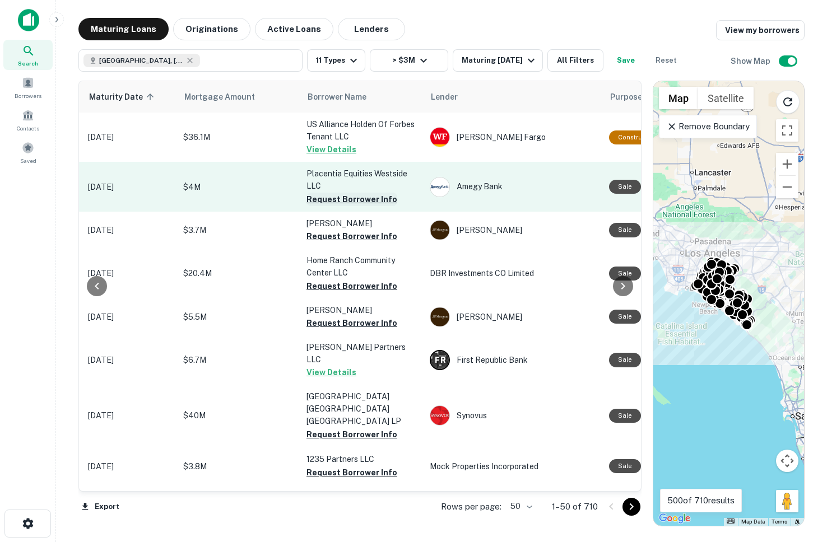
click at [333, 195] on button "Request Borrower Info" at bounding box center [351, 199] width 91 height 13
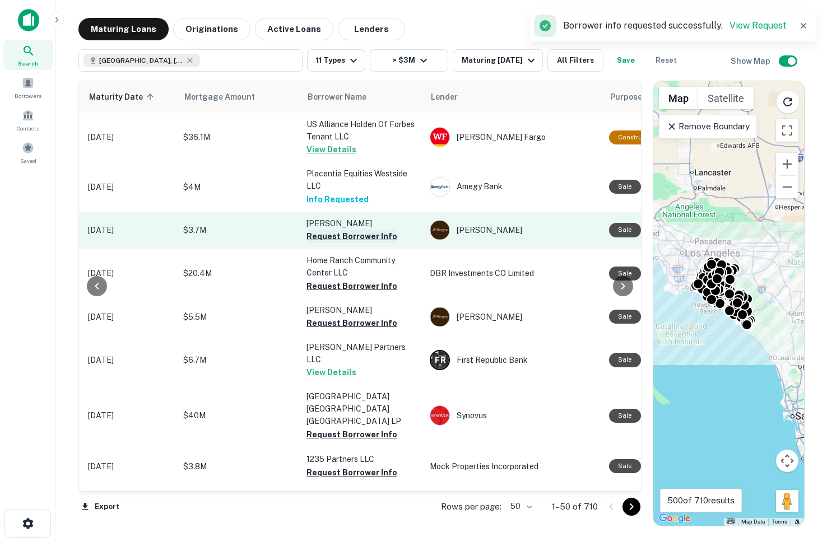
click at [333, 239] on button "Request Borrower Info" at bounding box center [351, 236] width 91 height 13
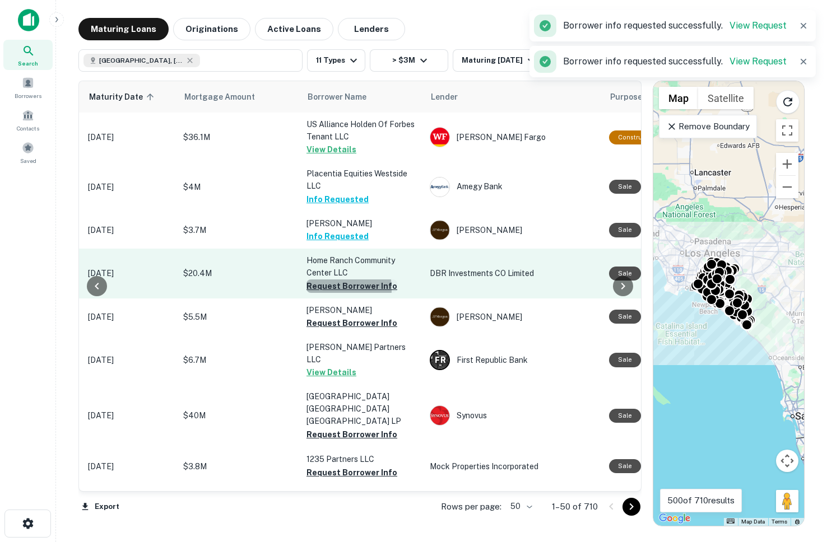
click at [328, 288] on button "Request Borrower Info" at bounding box center [351, 285] width 91 height 13
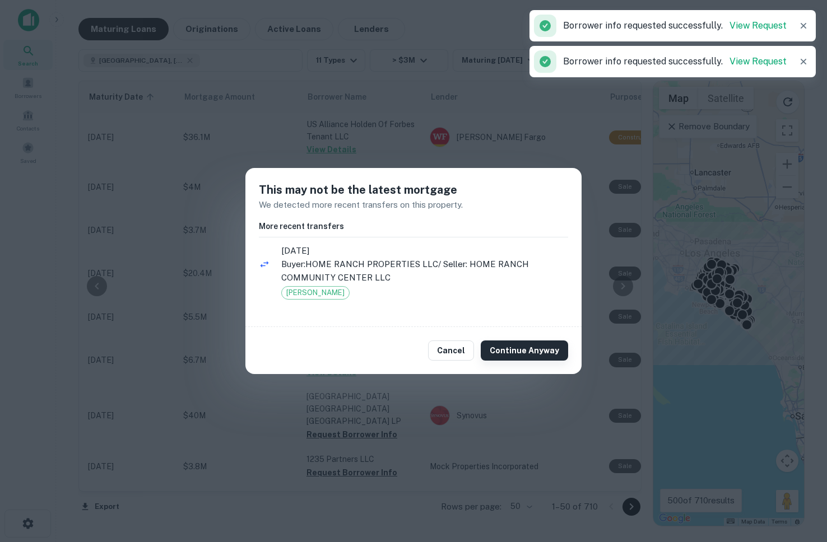
click at [509, 356] on button "Continue Anyway" at bounding box center [524, 351] width 87 height 20
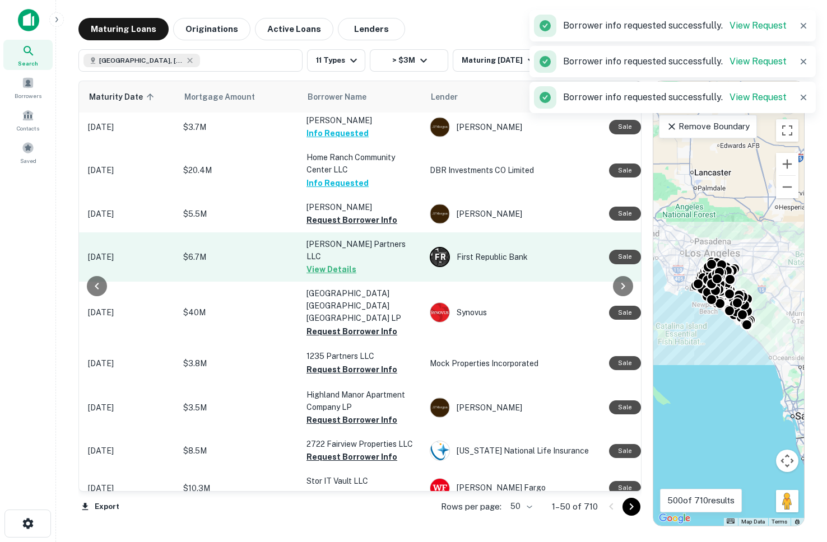
scroll to position [120, 186]
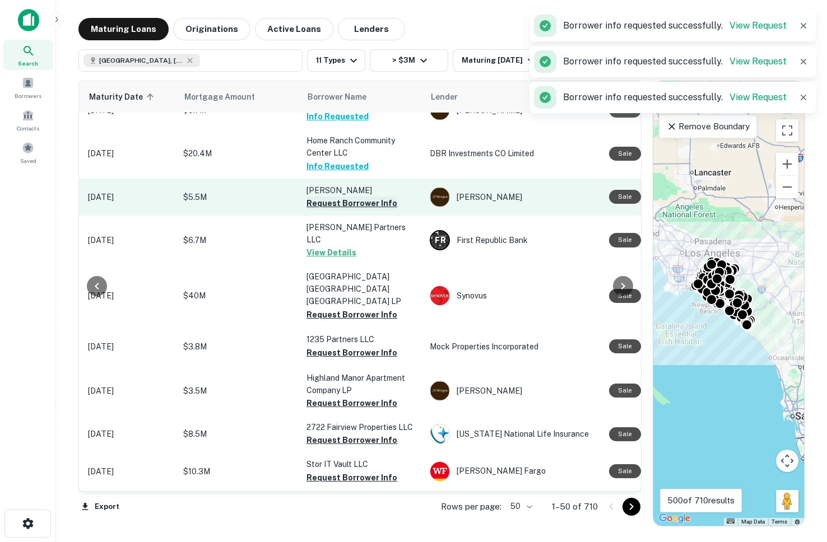
click at [336, 203] on button "Request Borrower Info" at bounding box center [351, 203] width 91 height 13
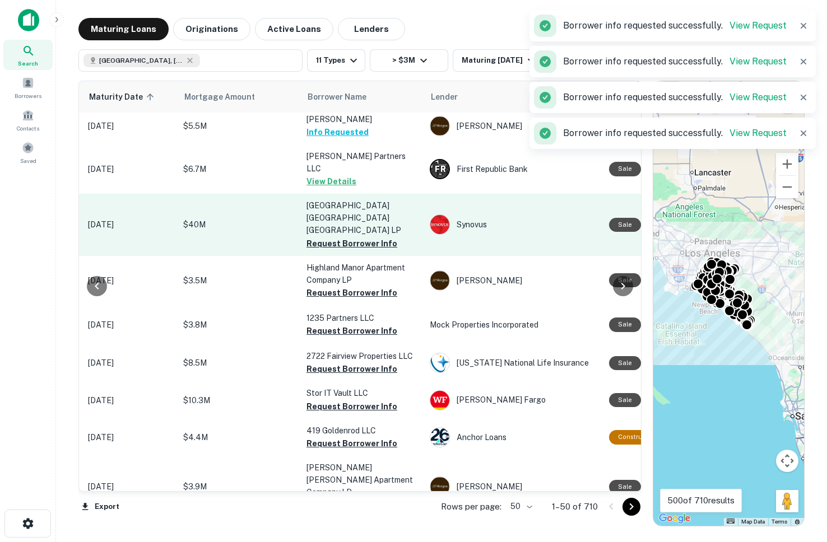
scroll to position [197, 186]
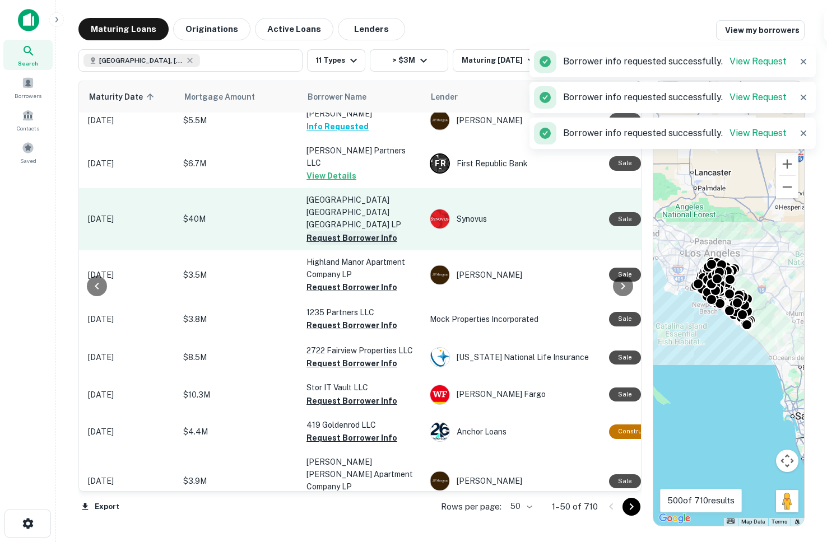
click at [322, 231] on button "Request Borrower Info" at bounding box center [351, 237] width 91 height 13
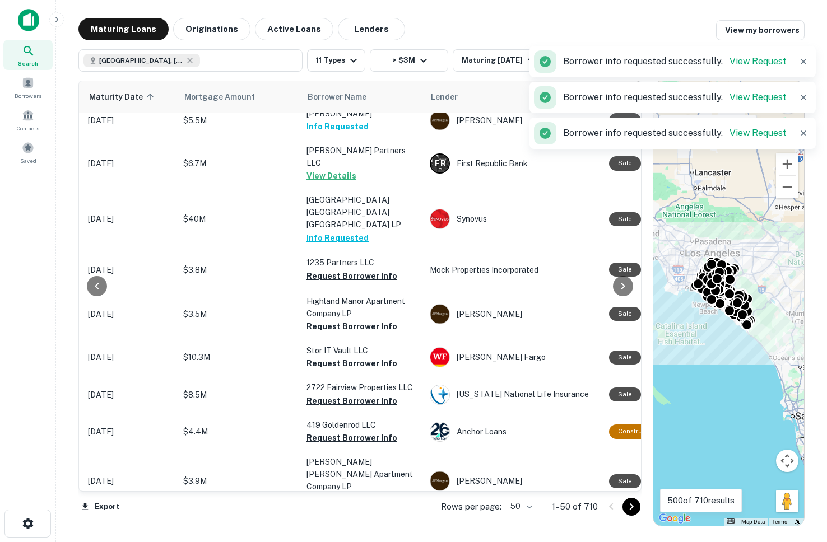
click at [326, 260] on td "1235 Partners LLC Request Borrower Info" at bounding box center [362, 269] width 123 height 39
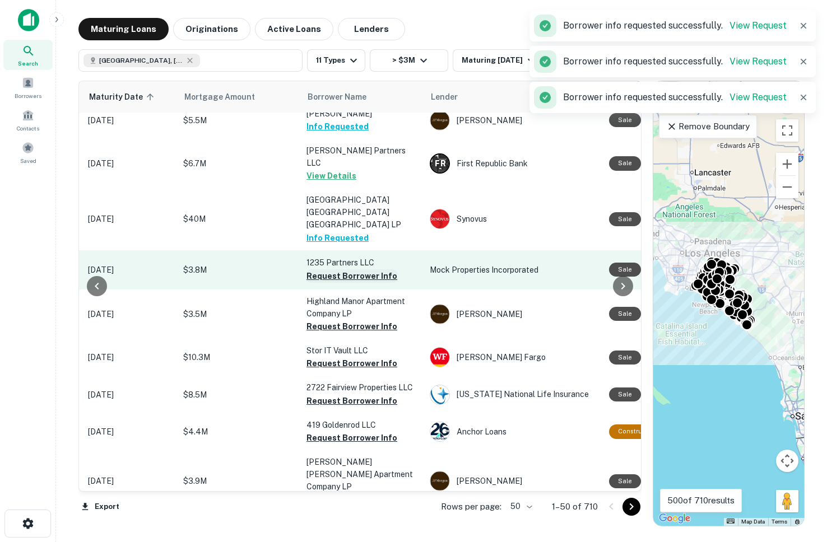
click at [327, 269] on button "Request Borrower Info" at bounding box center [351, 275] width 91 height 13
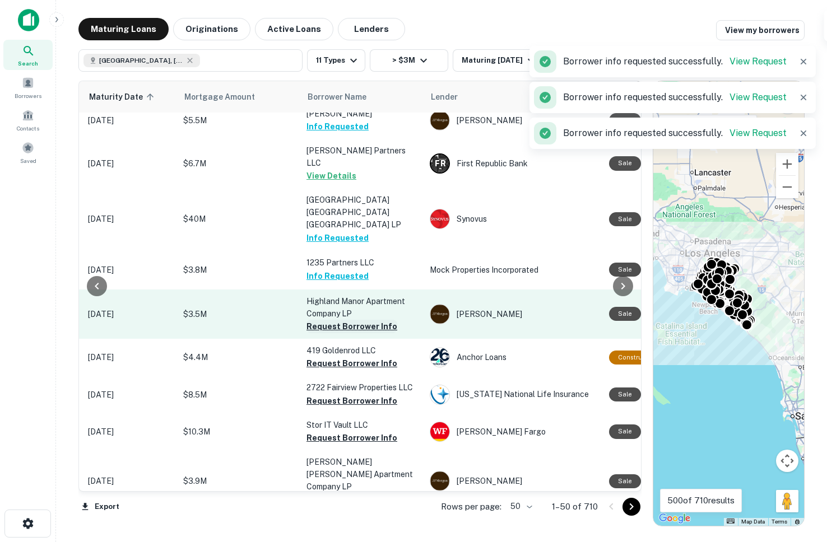
click at [328, 320] on button "Request Borrower Info" at bounding box center [351, 326] width 91 height 13
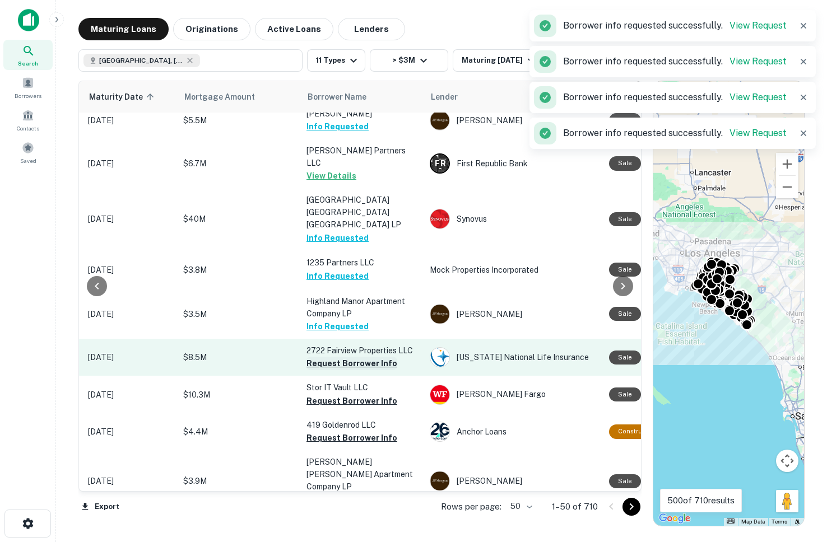
click at [328, 357] on button "Request Borrower Info" at bounding box center [351, 363] width 91 height 13
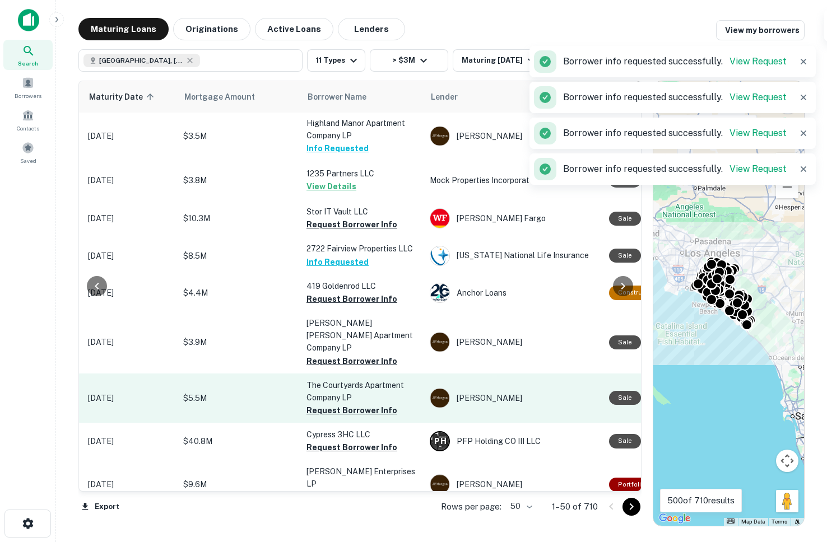
scroll to position [343, 186]
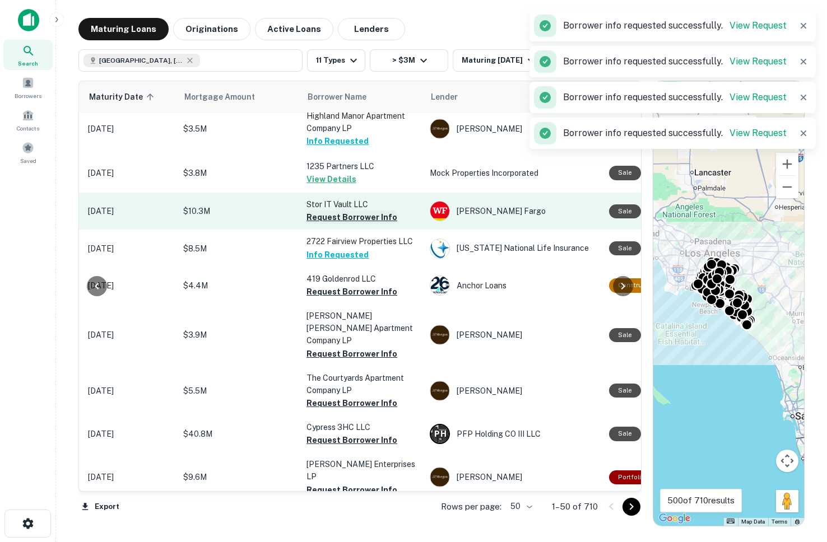
click at [330, 211] on button "Request Borrower Info" at bounding box center [351, 217] width 91 height 13
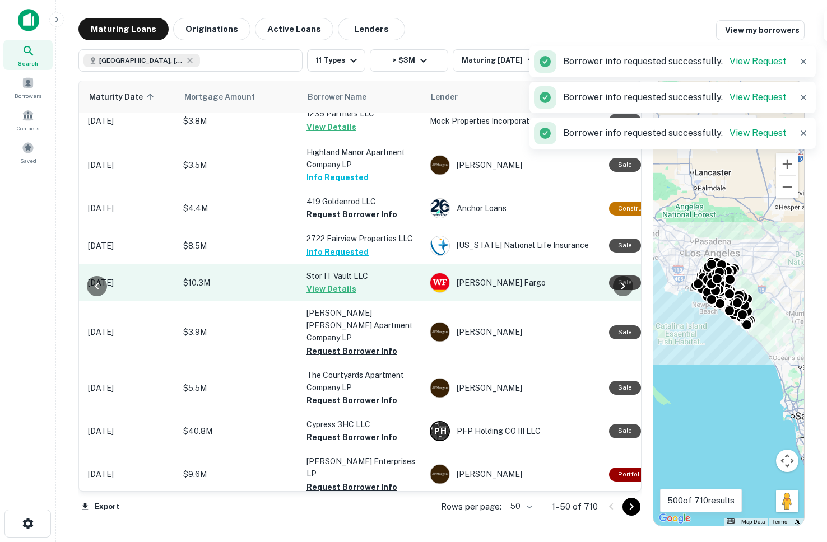
scroll to position [305, 186]
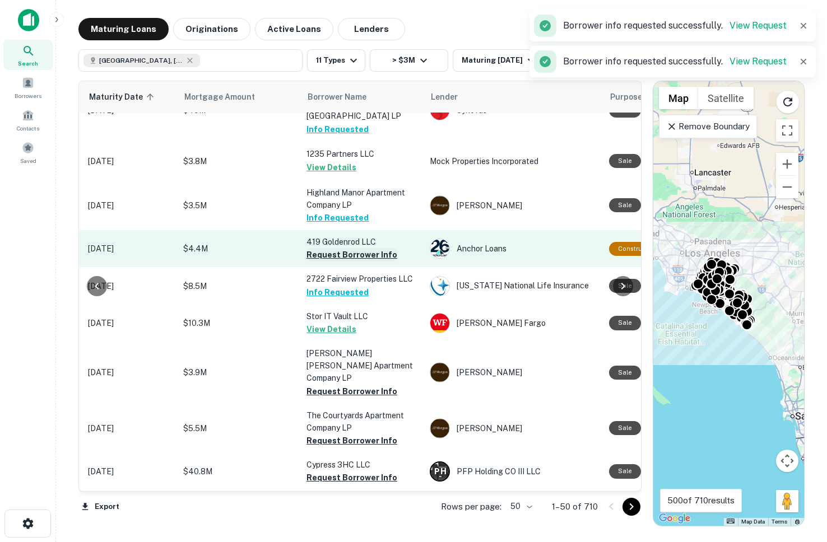
click at [322, 248] on button "Request Borrower Info" at bounding box center [351, 254] width 91 height 13
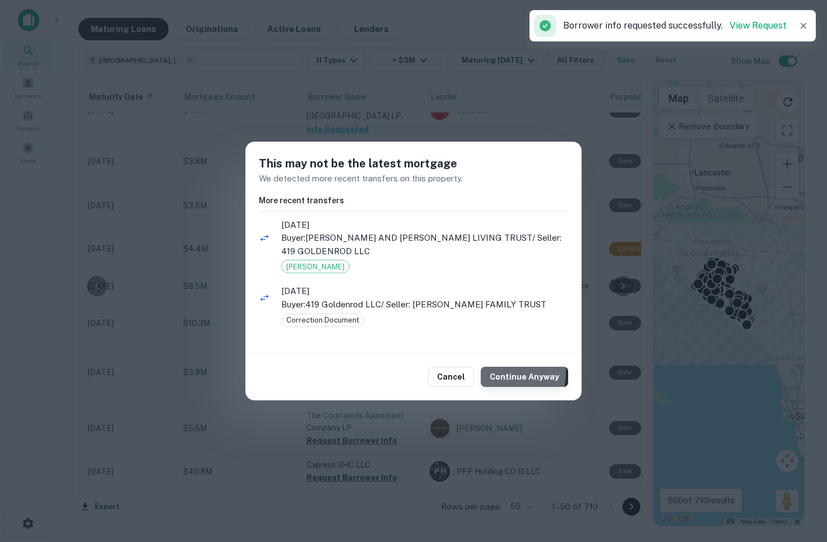
click at [491, 372] on button "Continue Anyway" at bounding box center [524, 377] width 87 height 20
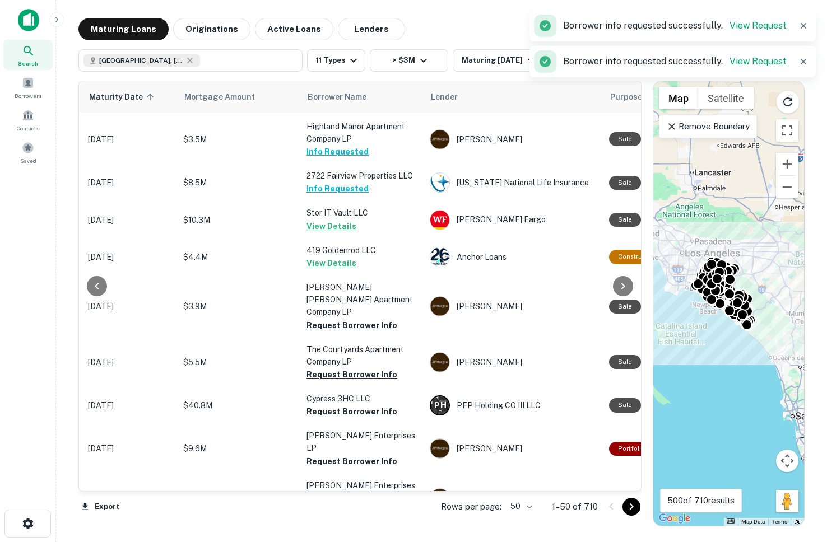
scroll to position [372, 186]
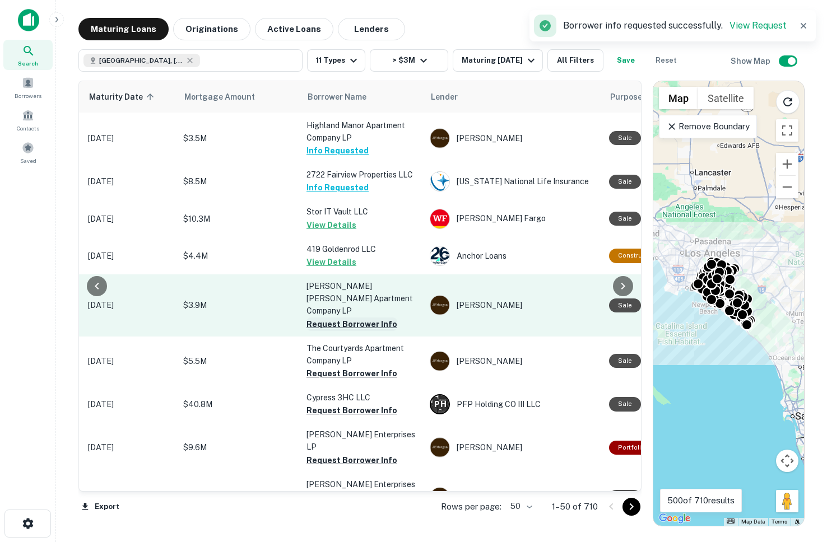
click at [329, 318] on button "Request Borrower Info" at bounding box center [351, 324] width 91 height 13
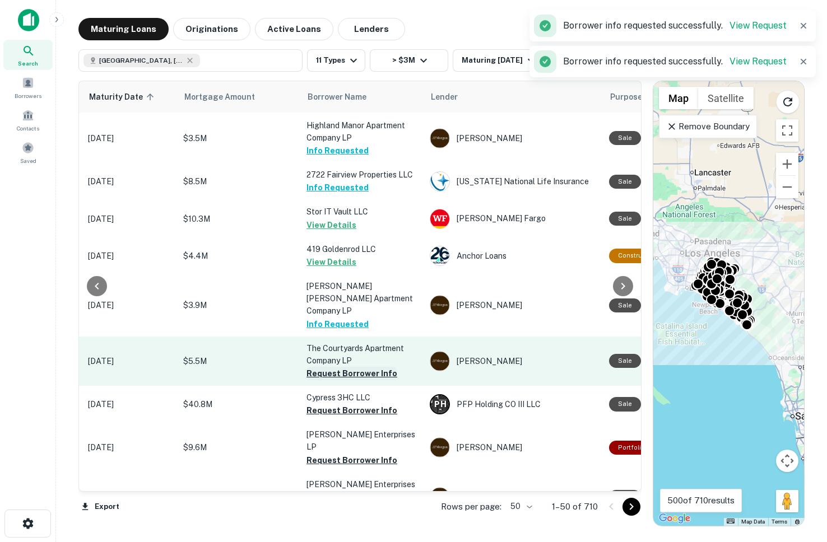
click at [332, 367] on button "Request Borrower Info" at bounding box center [351, 373] width 91 height 13
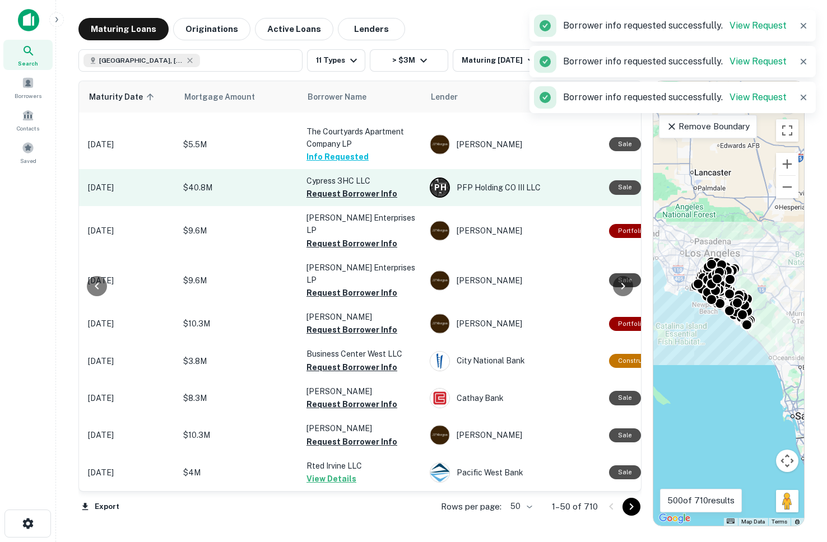
scroll to position [596, 186]
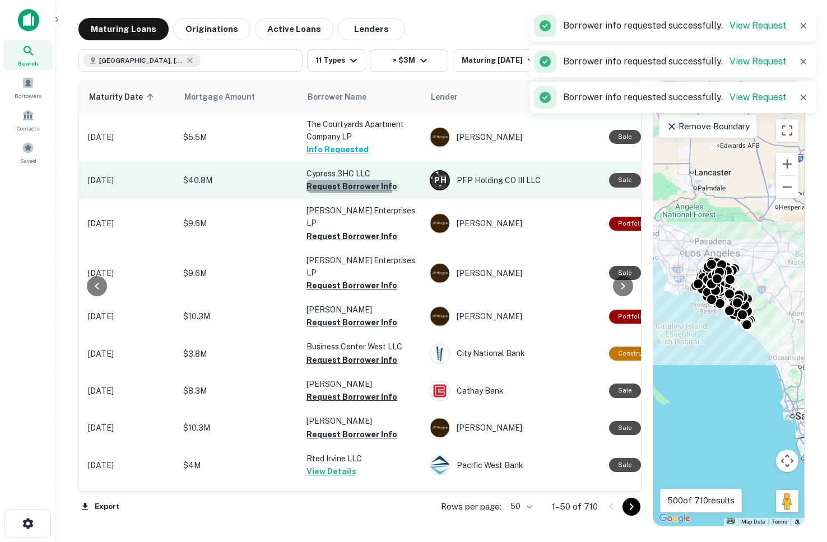
click at [321, 180] on button "Request Borrower Info" at bounding box center [351, 186] width 91 height 13
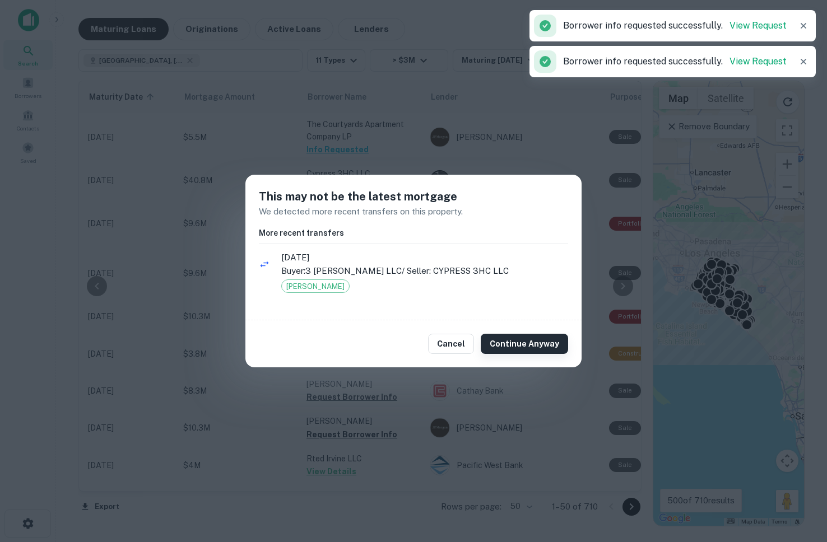
click at [514, 348] on button "Continue Anyway" at bounding box center [524, 344] width 87 height 20
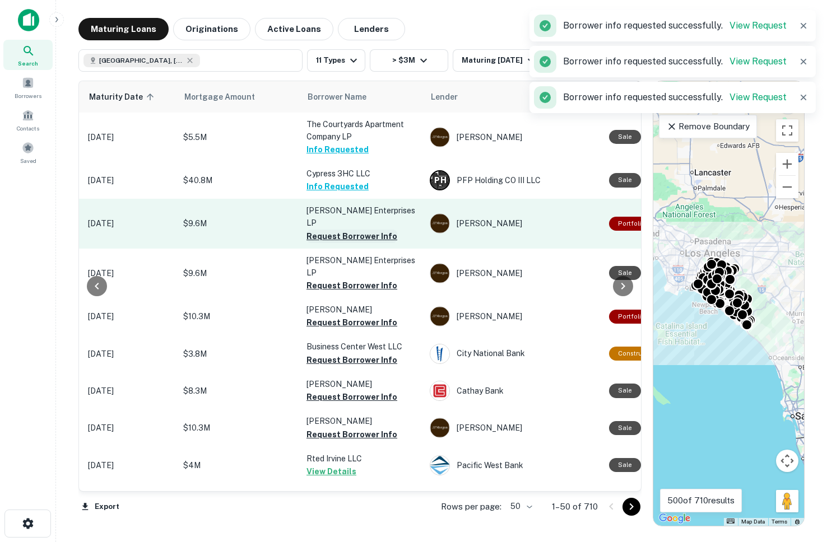
click at [320, 230] on button "Request Borrower Info" at bounding box center [351, 236] width 91 height 13
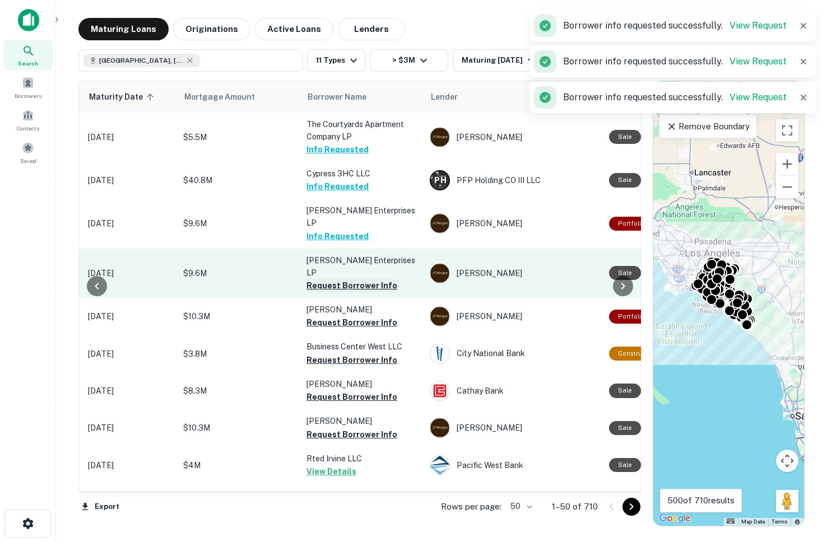
click at [330, 279] on button "Request Borrower Info" at bounding box center [351, 285] width 91 height 13
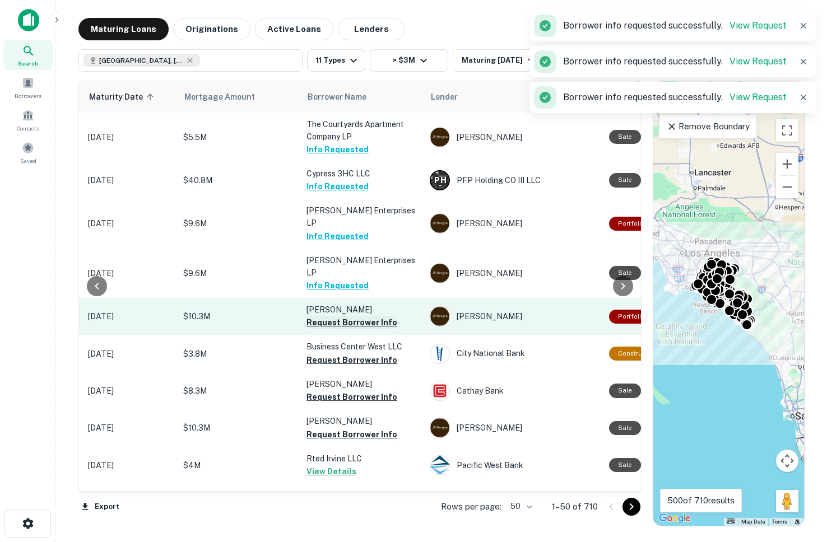
click at [333, 316] on button "Request Borrower Info" at bounding box center [351, 322] width 91 height 13
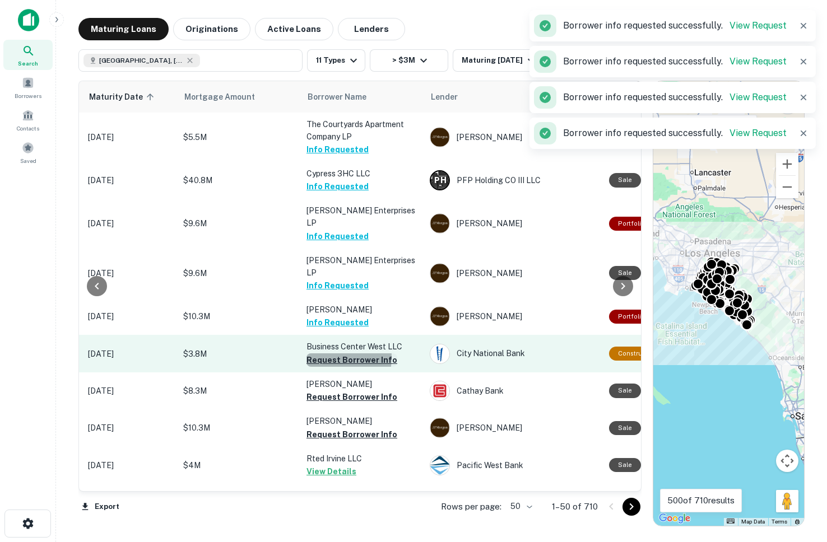
click at [330, 353] on button "Request Borrower Info" at bounding box center [351, 359] width 91 height 13
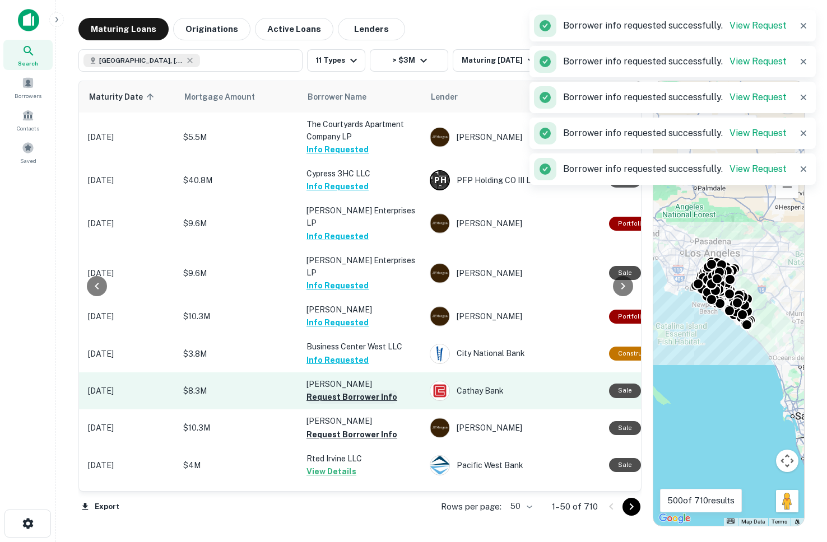
click at [330, 390] on button "Request Borrower Info" at bounding box center [351, 396] width 91 height 13
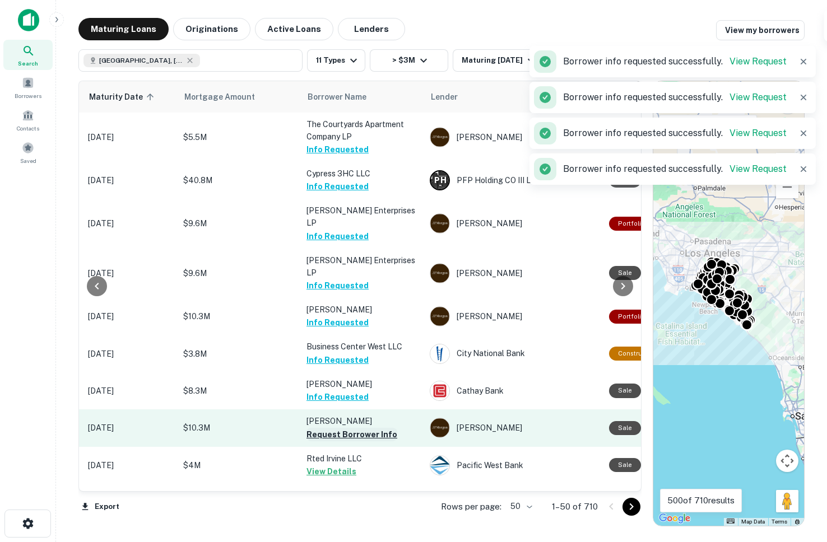
click at [327, 428] on button "Request Borrower Info" at bounding box center [351, 434] width 91 height 13
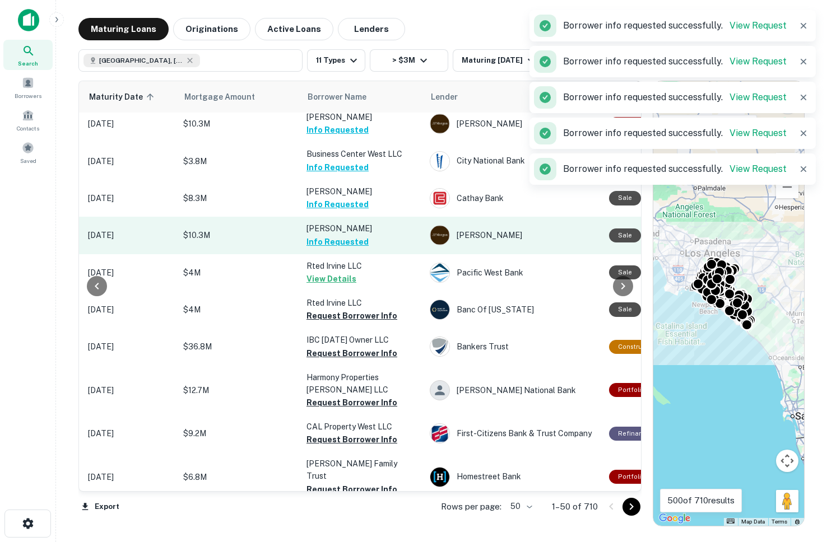
scroll to position [790, 186]
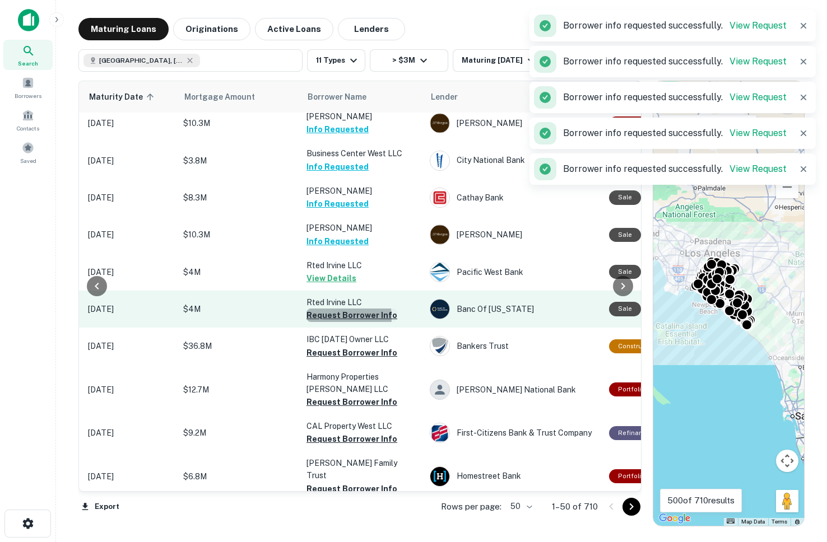
click at [318, 309] on button "Request Borrower Info" at bounding box center [351, 315] width 91 height 13
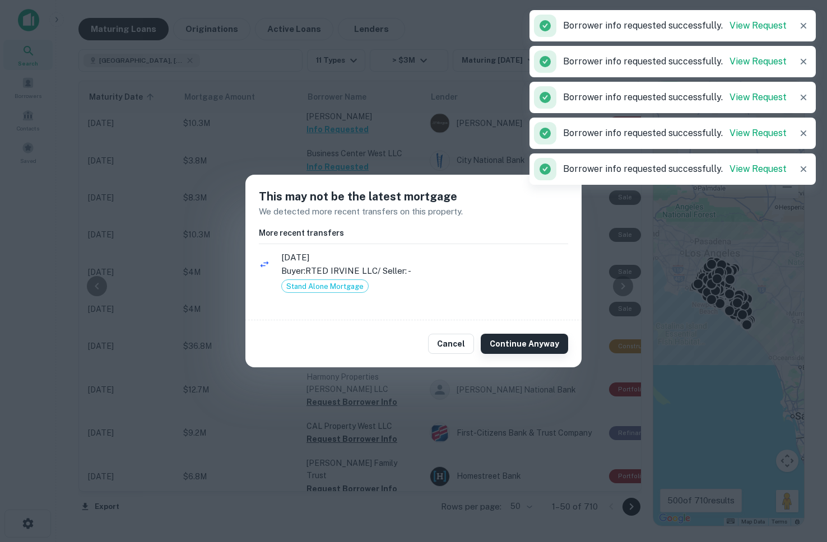
click at [515, 348] on button "Continue Anyway" at bounding box center [524, 344] width 87 height 20
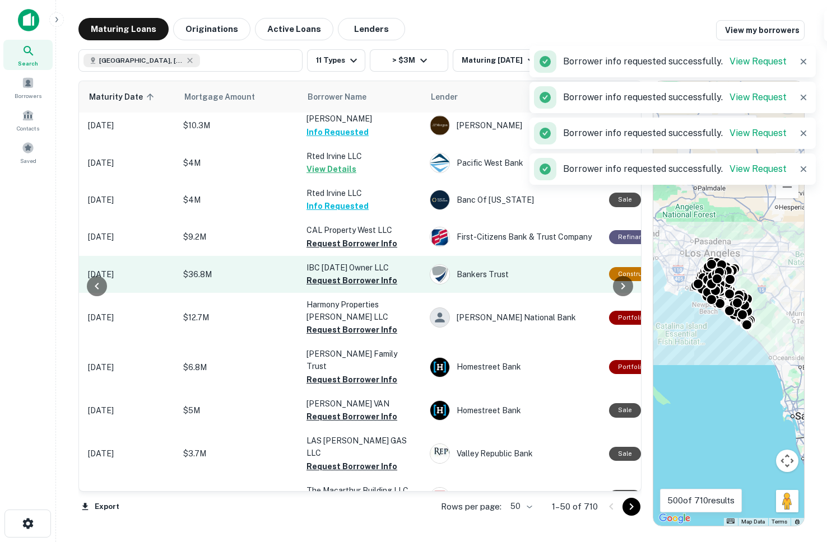
scroll to position [905, 186]
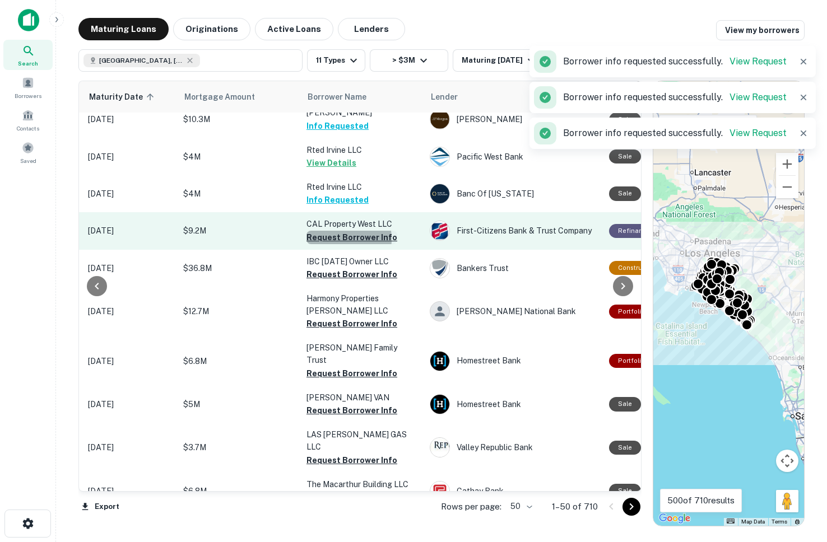
click at [337, 231] on button "Request Borrower Info" at bounding box center [351, 237] width 91 height 13
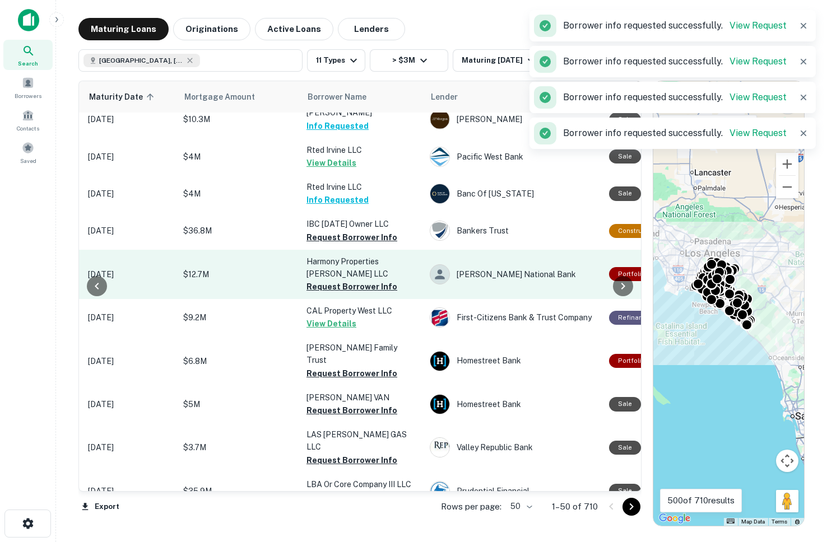
click at [333, 255] on p "Harmony Properties Bonita LLC" at bounding box center [362, 267] width 112 height 25
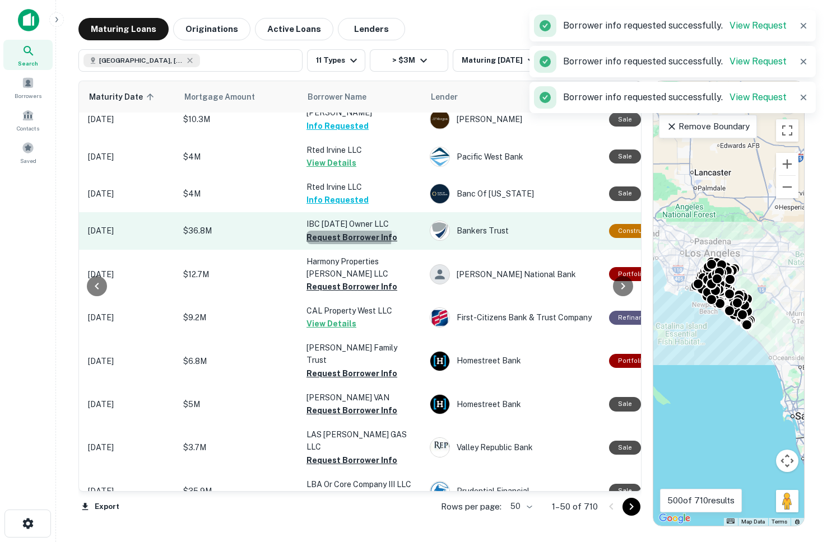
click at [337, 231] on button "Request Borrower Info" at bounding box center [351, 237] width 91 height 13
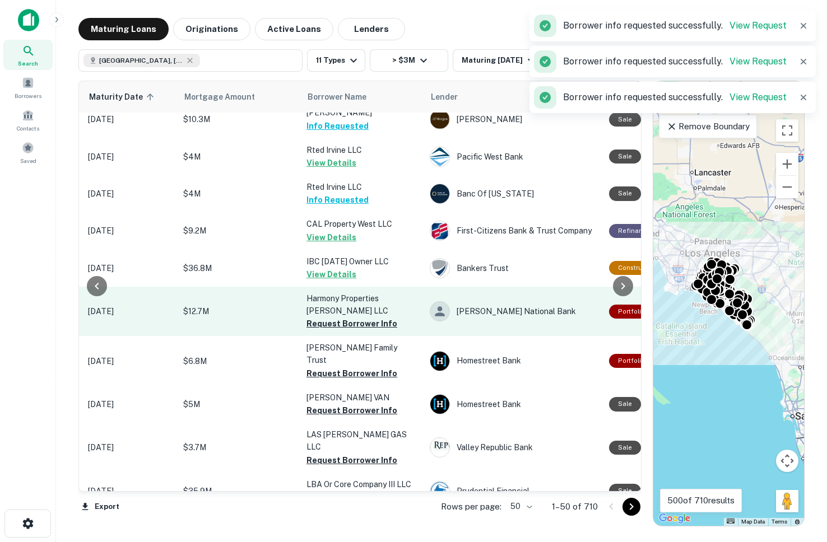
click at [333, 287] on td "Harmony Properties Bonita LLC Request Borrower Info" at bounding box center [362, 311] width 123 height 49
click at [334, 317] on button "Request Borrower Info" at bounding box center [351, 323] width 91 height 13
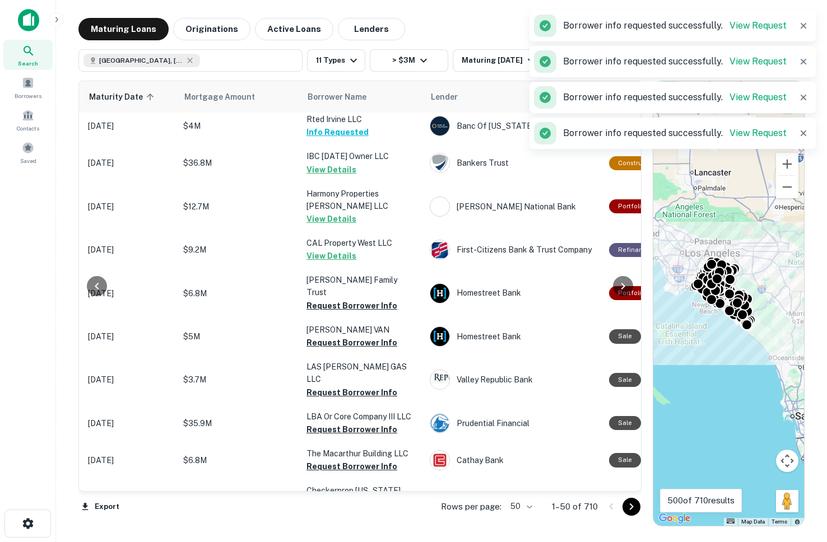
scroll to position [995, 186]
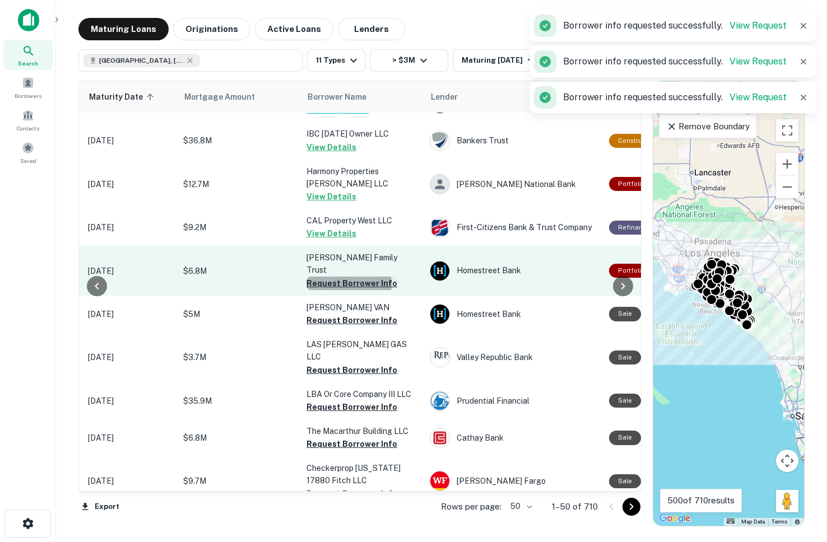
click at [329, 277] on button "Request Borrower Info" at bounding box center [351, 283] width 91 height 13
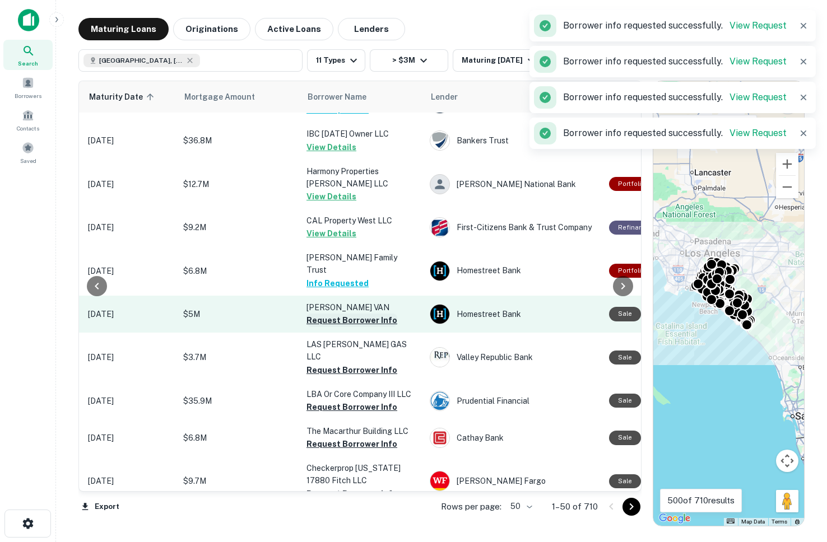
click at [328, 314] on button "Request Borrower Info" at bounding box center [351, 320] width 91 height 13
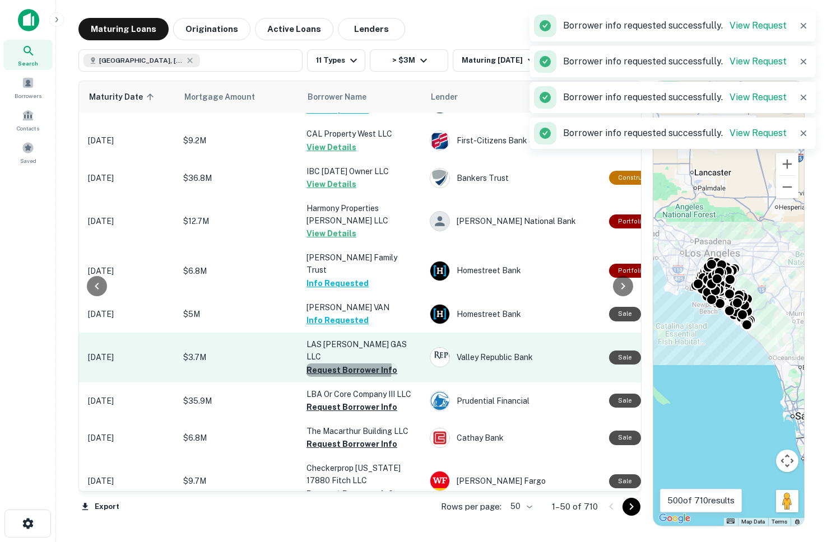
click at [329, 363] on button "Request Borrower Info" at bounding box center [351, 369] width 91 height 13
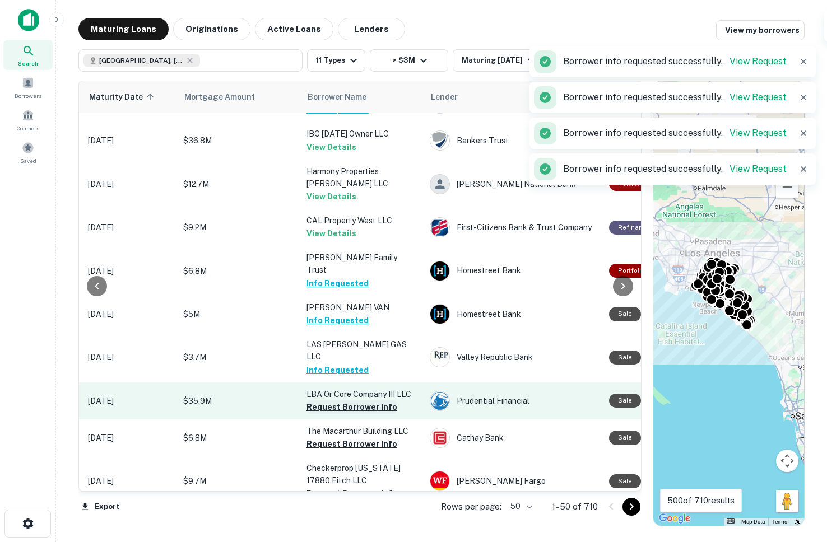
click at [330, 400] on button "Request Borrower Info" at bounding box center [351, 406] width 91 height 13
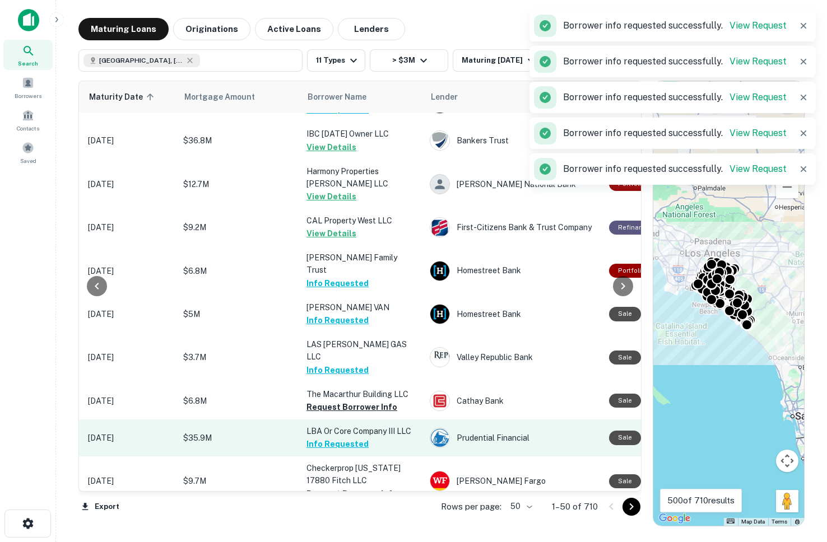
click at [330, 437] on button "Info Requested" at bounding box center [337, 443] width 62 height 13
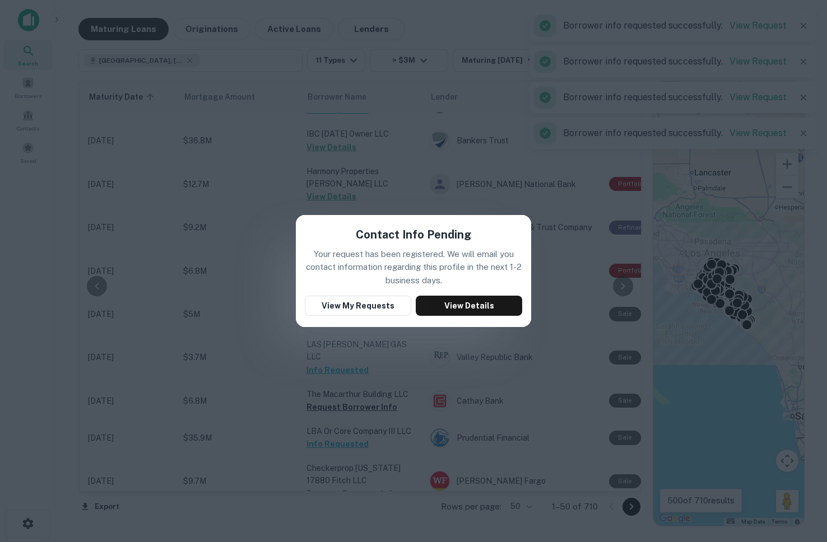
click at [374, 406] on div "Contact Info Pending Your request has been registered. We will email you contac…" at bounding box center [413, 271] width 827 height 542
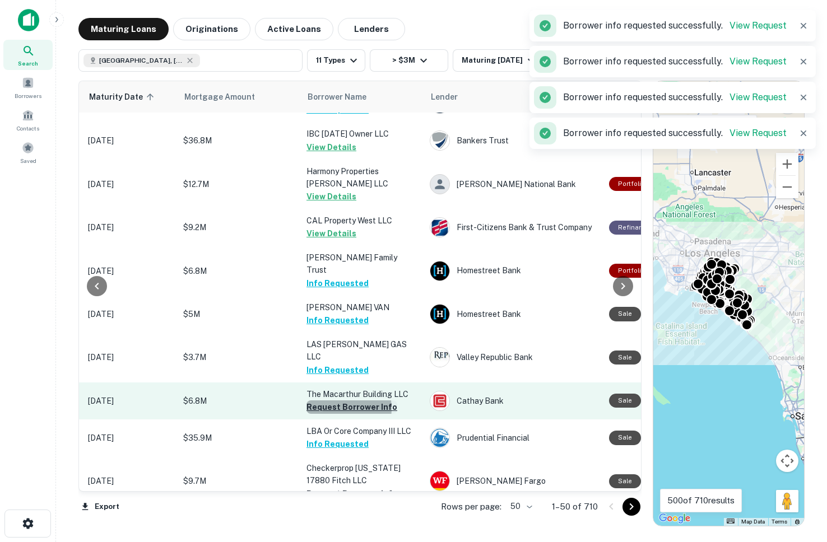
click at [337, 400] on button "Request Borrower Info" at bounding box center [351, 406] width 91 height 13
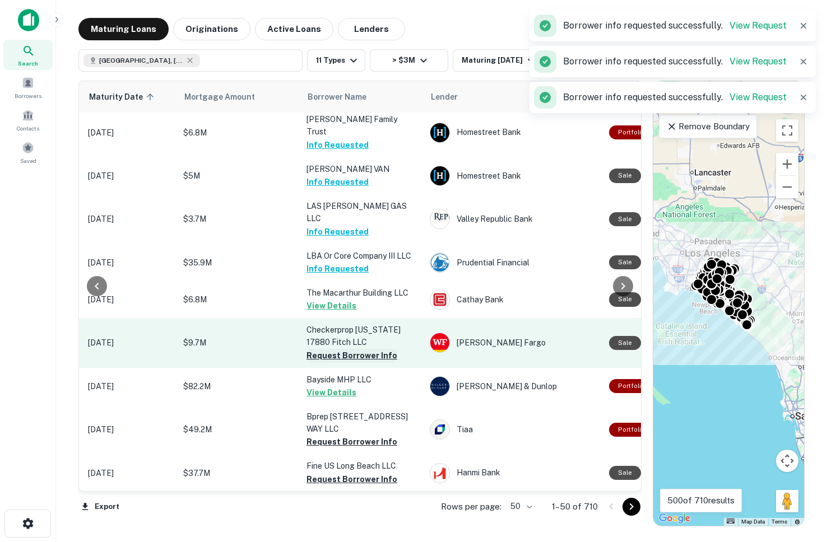
click at [348, 349] on button "Request Borrower Info" at bounding box center [351, 355] width 91 height 13
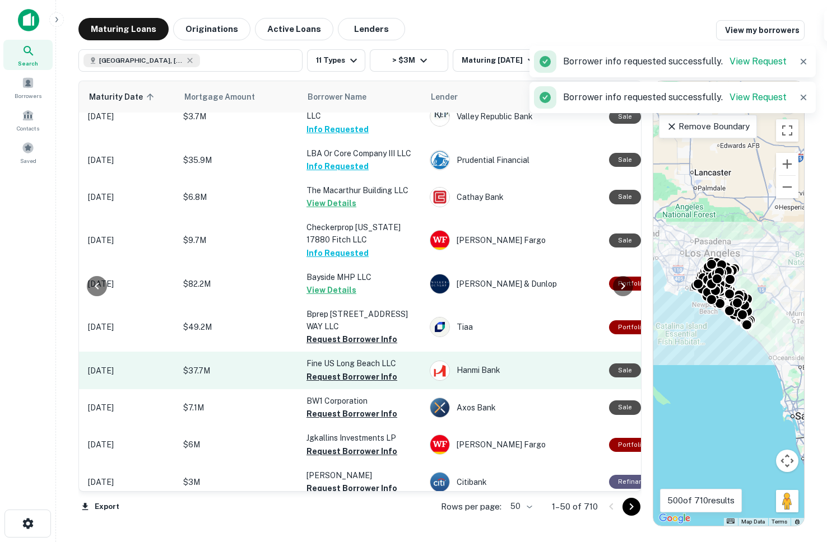
scroll to position [1246, 186]
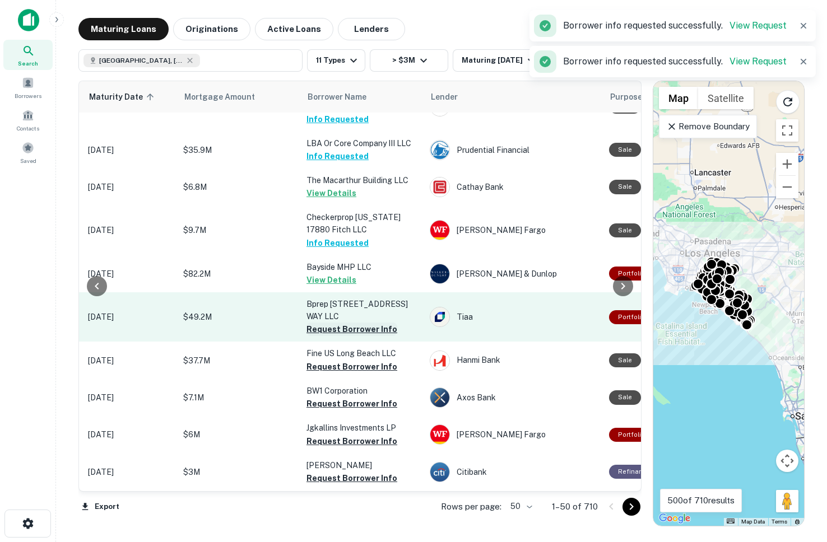
click at [339, 323] on button "Request Borrower Info" at bounding box center [351, 329] width 91 height 13
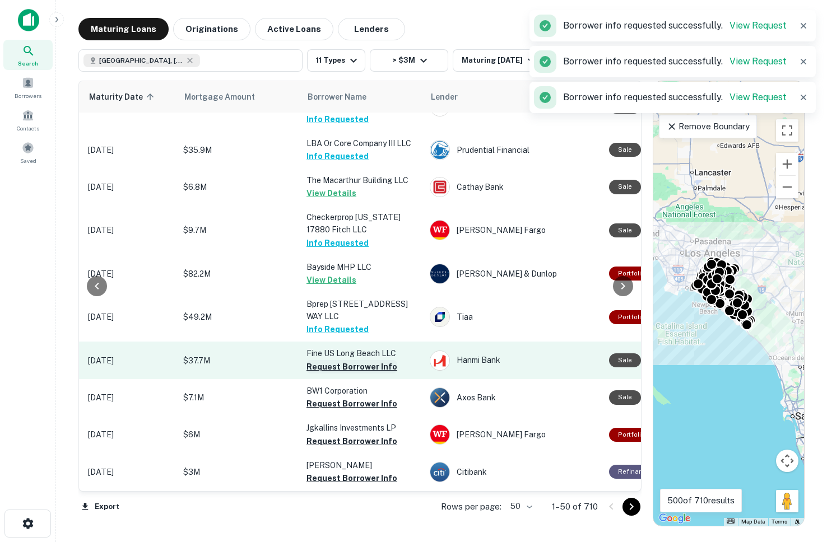
click at [334, 360] on button "Request Borrower Info" at bounding box center [351, 366] width 91 height 13
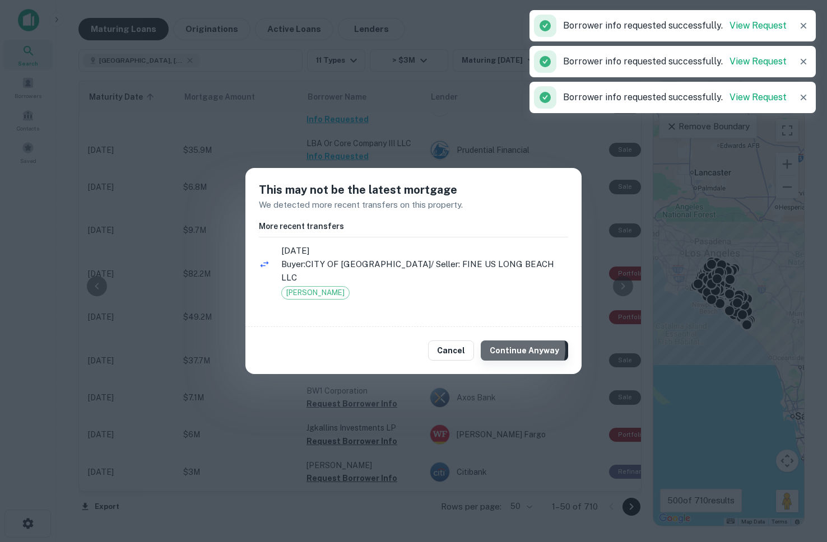
click at [516, 343] on button "Continue Anyway" at bounding box center [524, 351] width 87 height 20
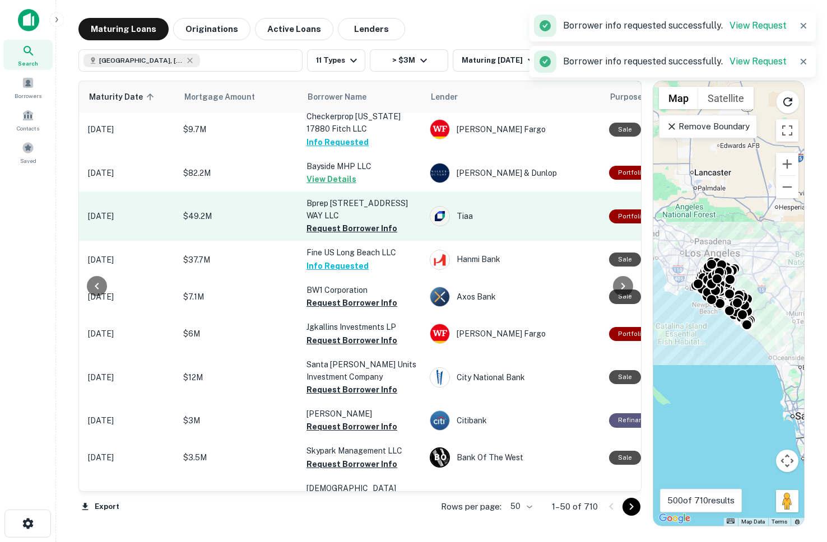
scroll to position [1333, 186]
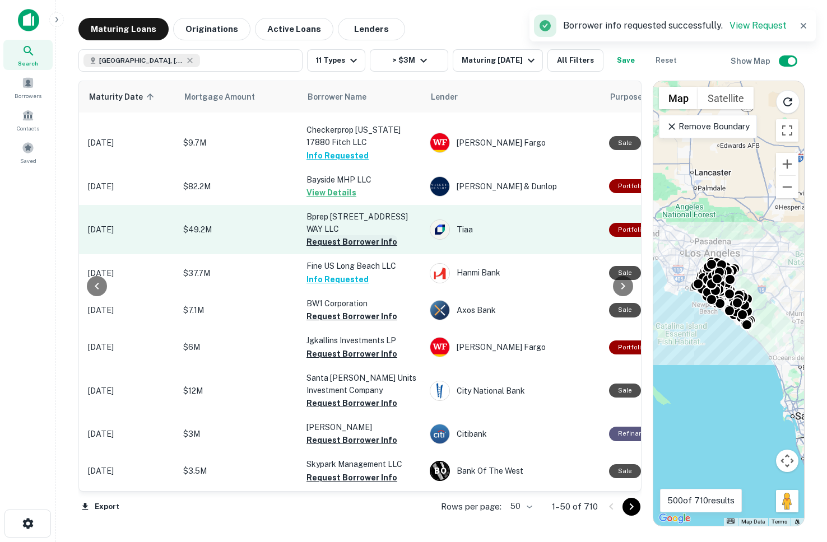
click at [333, 235] on button "Request Borrower Info" at bounding box center [351, 241] width 91 height 13
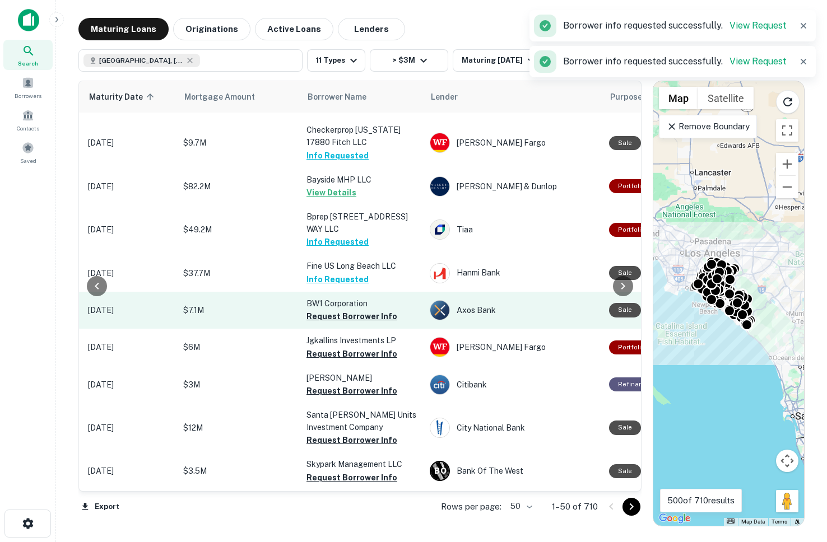
scroll to position [1380, 186]
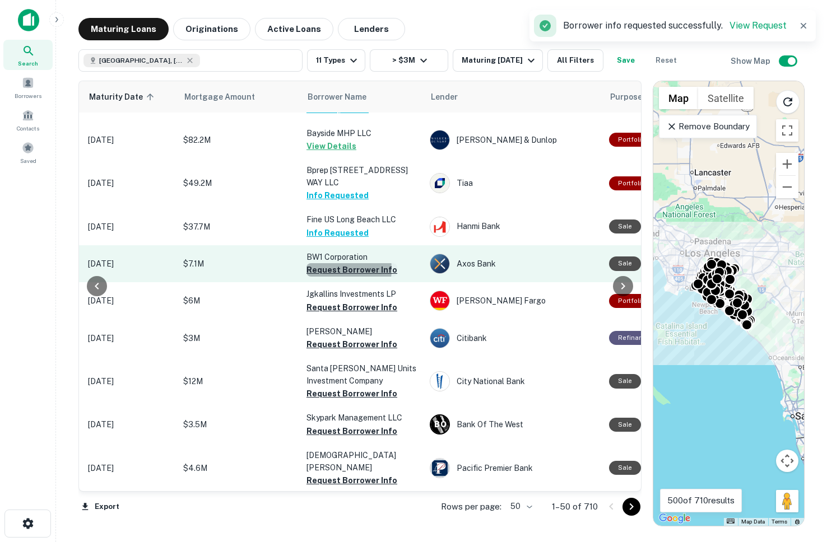
click at [334, 263] on button "Request Borrower Info" at bounding box center [351, 269] width 91 height 13
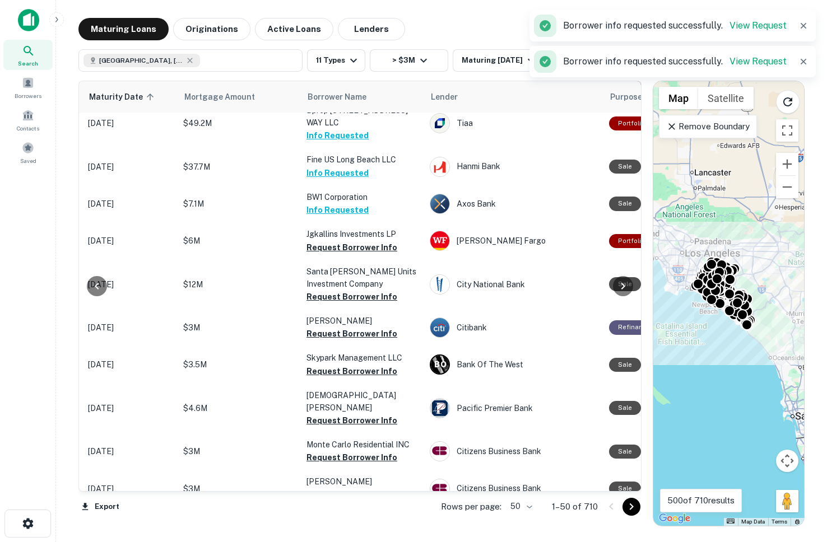
scroll to position [1447, 186]
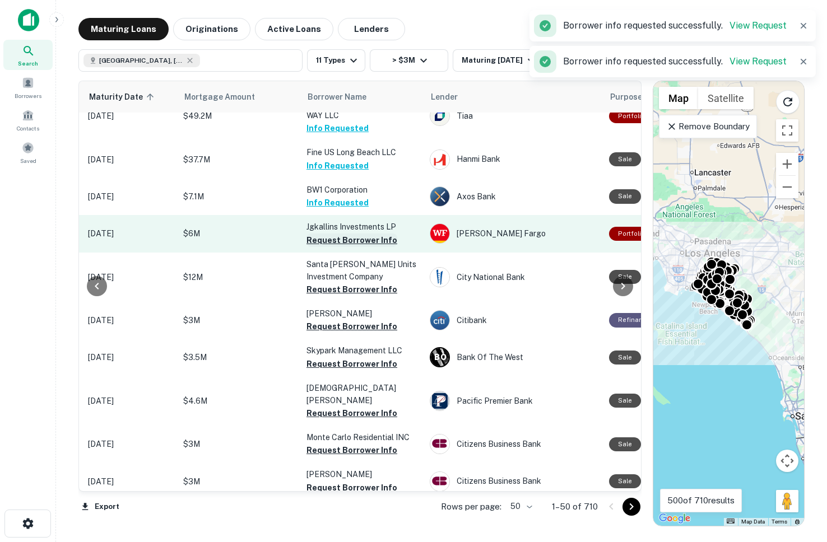
click at [327, 234] on button "Request Borrower Info" at bounding box center [351, 240] width 91 height 13
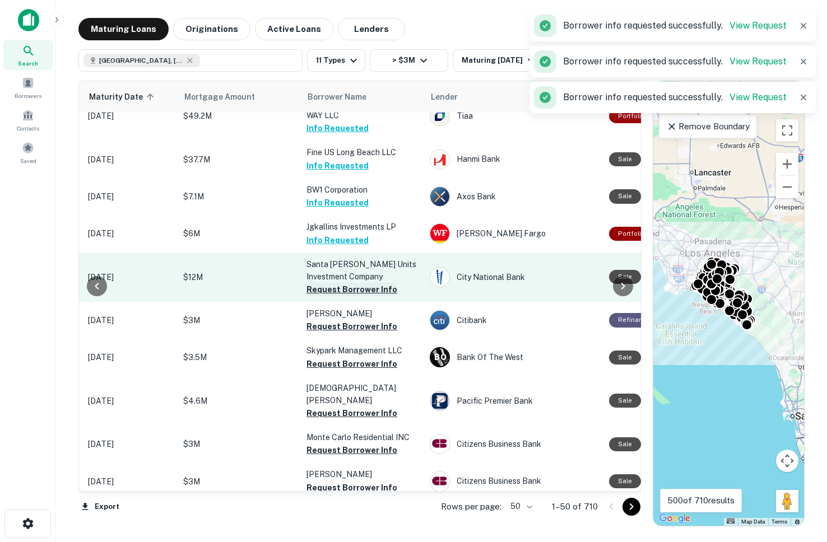
click at [335, 283] on button "Request Borrower Info" at bounding box center [351, 289] width 91 height 13
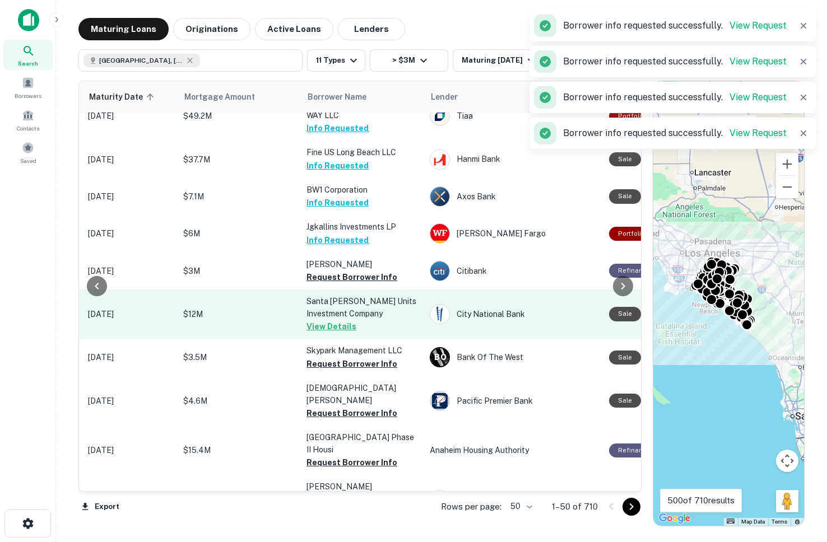
click at [334, 320] on button "View Details" at bounding box center [331, 326] width 50 height 13
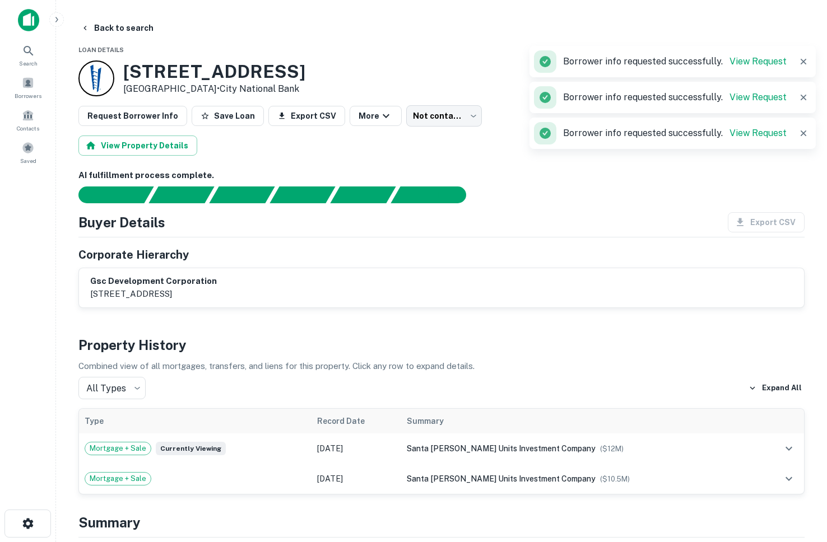
click at [339, 209] on div "AI fulfillment process complete. Buyer Details Export CSV Corporate Hierarchy g…" at bounding box center [441, 238] width 726 height 139
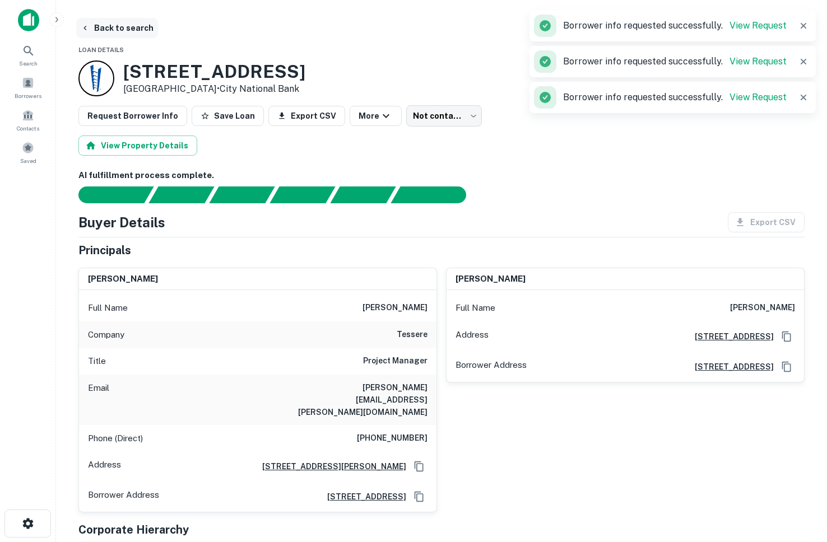
click at [94, 25] on button "Back to search" at bounding box center [117, 28] width 82 height 20
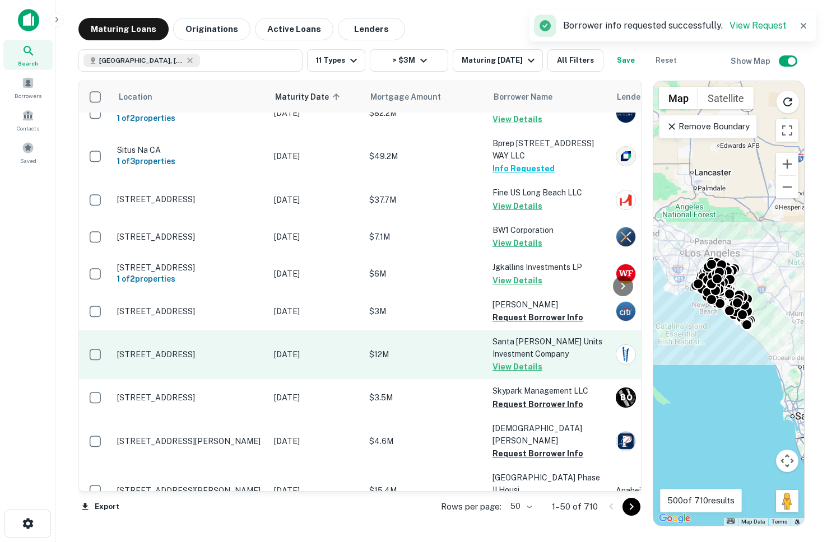
scroll to position [1401, 0]
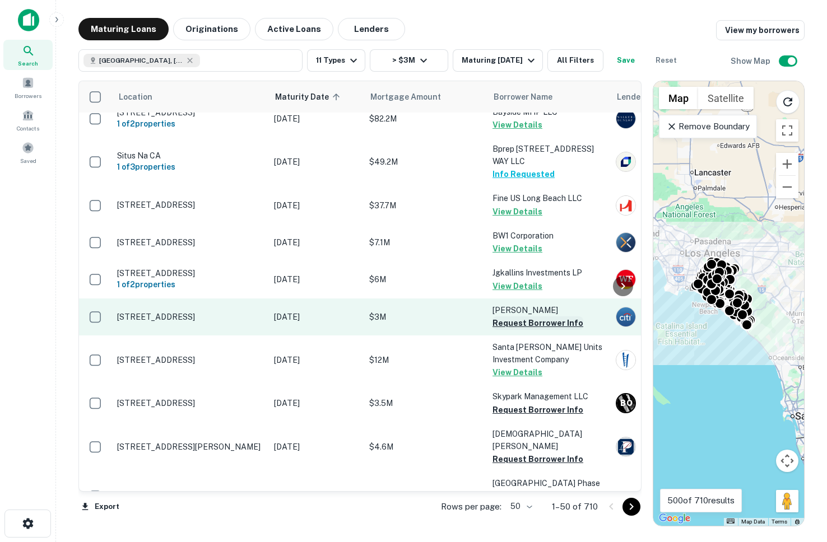
click at [511, 316] on button "Request Borrower Info" at bounding box center [537, 322] width 91 height 13
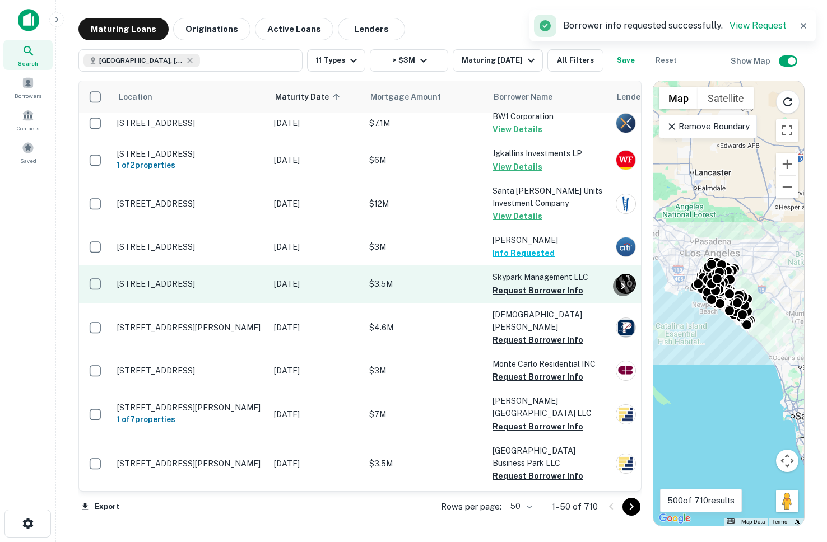
scroll to position [1525, 0]
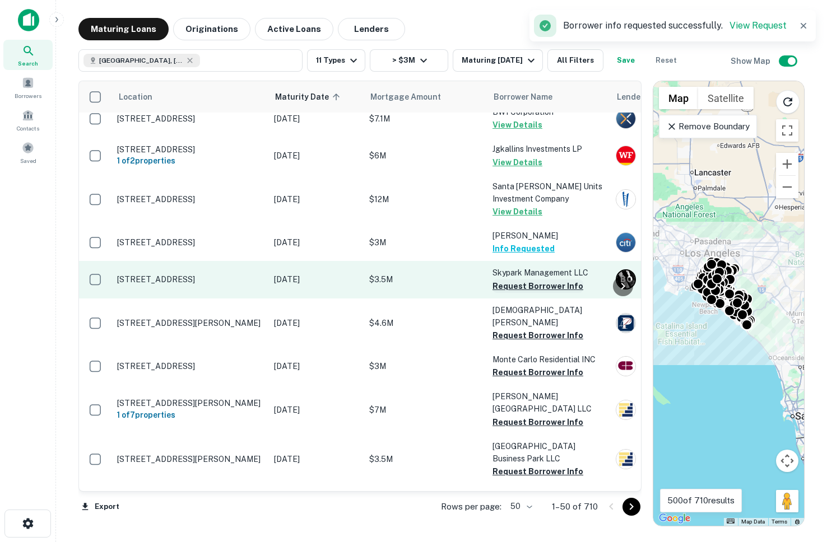
click at [507, 279] on button "Request Borrower Info" at bounding box center [537, 285] width 91 height 13
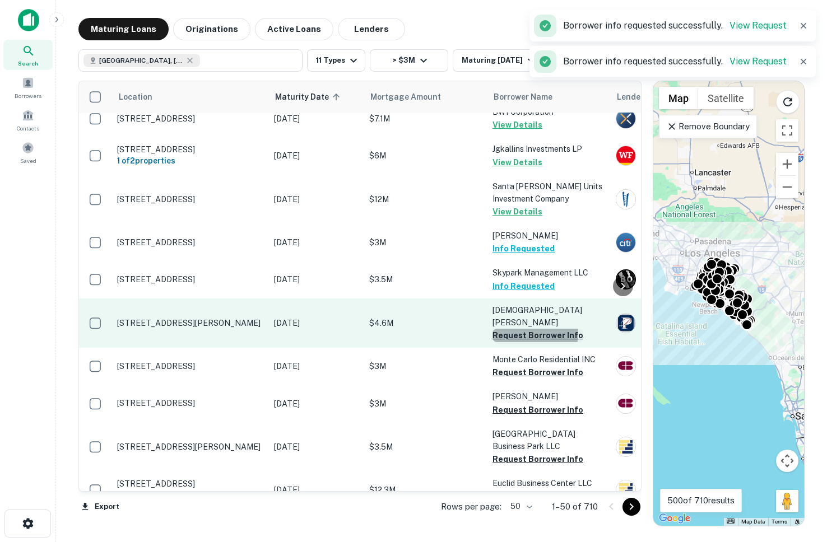
click at [512, 329] on button "Request Borrower Info" at bounding box center [537, 335] width 91 height 13
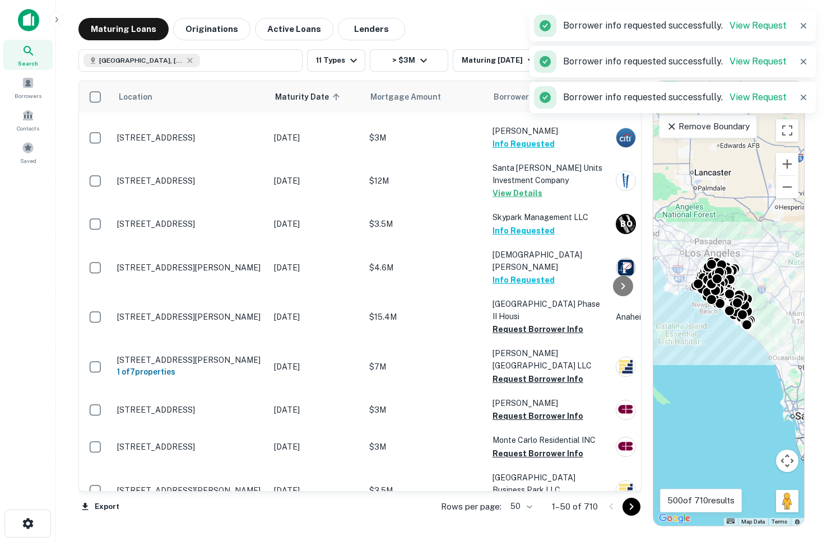
scroll to position [1591, 0]
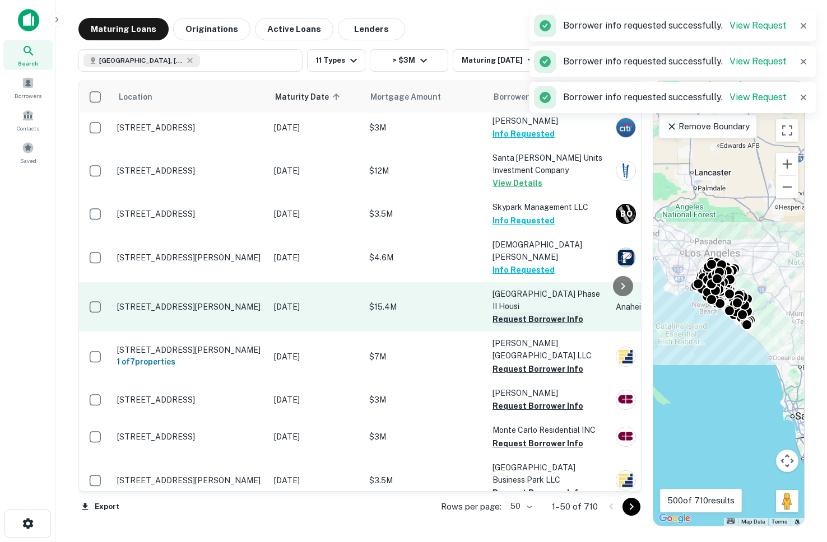
click at [507, 313] on button "Request Borrower Info" at bounding box center [537, 319] width 91 height 13
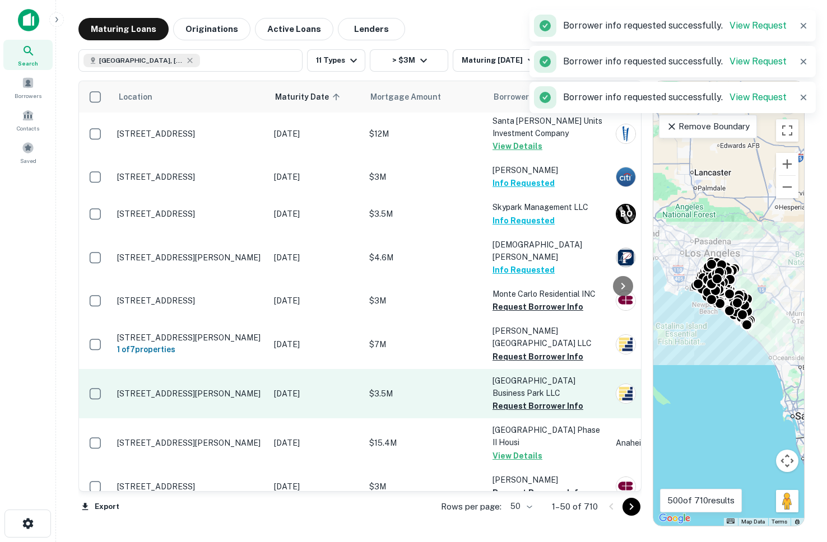
click at [510, 369] on td "Brea Towers Business Park LLC Request Borrower Info" at bounding box center [548, 393] width 123 height 49
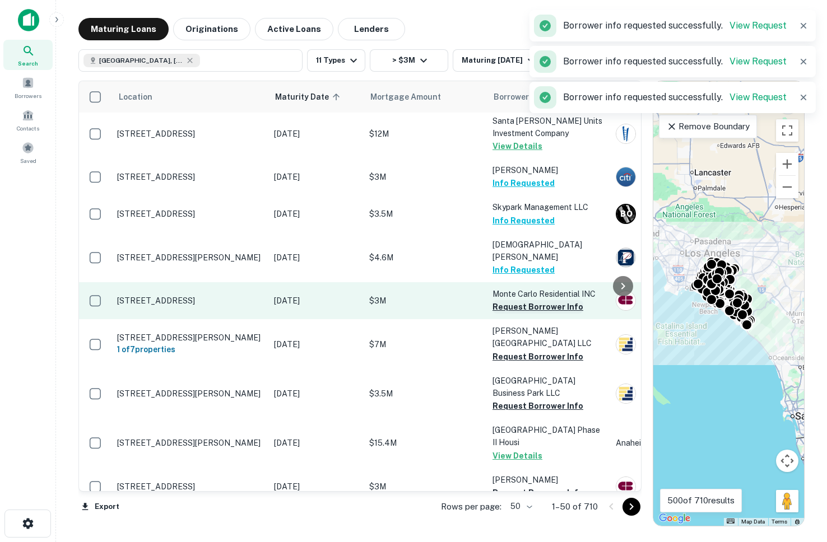
click at [511, 300] on button "Request Borrower Info" at bounding box center [537, 306] width 91 height 13
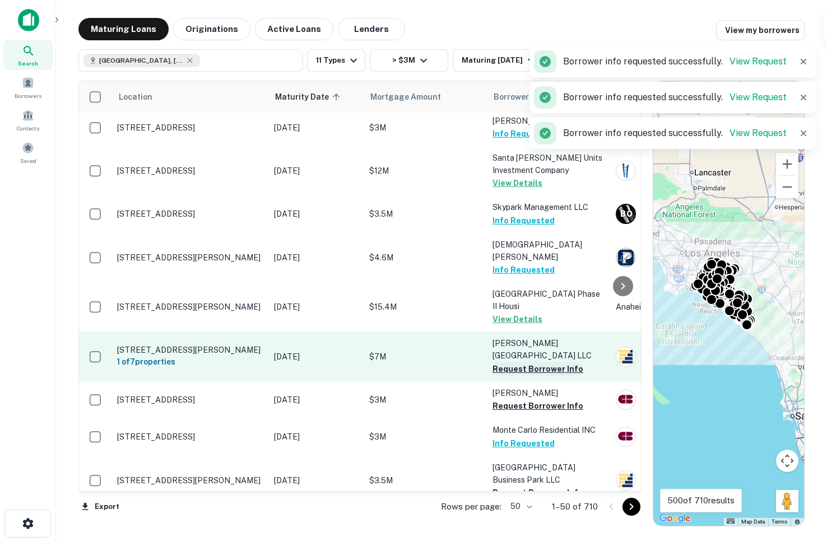
click at [512, 362] on button "Request Borrower Info" at bounding box center [537, 368] width 91 height 13
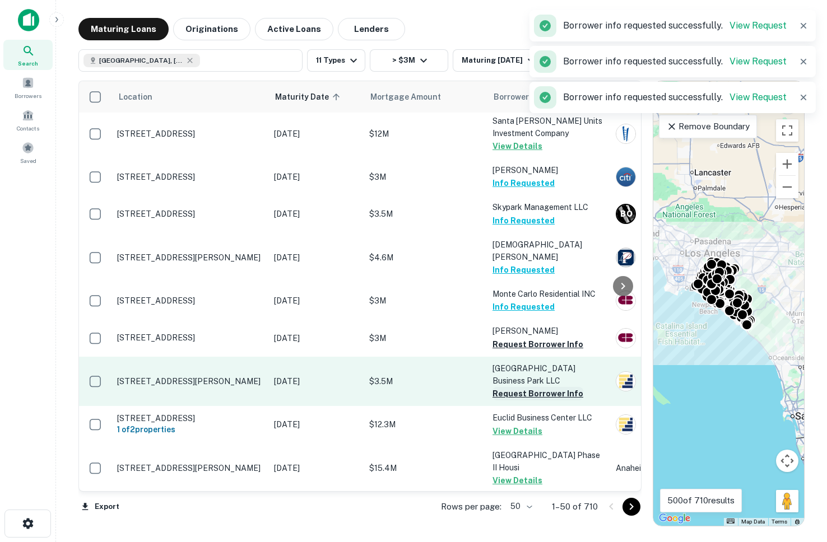
click at [511, 387] on button "Request Borrower Info" at bounding box center [537, 393] width 91 height 13
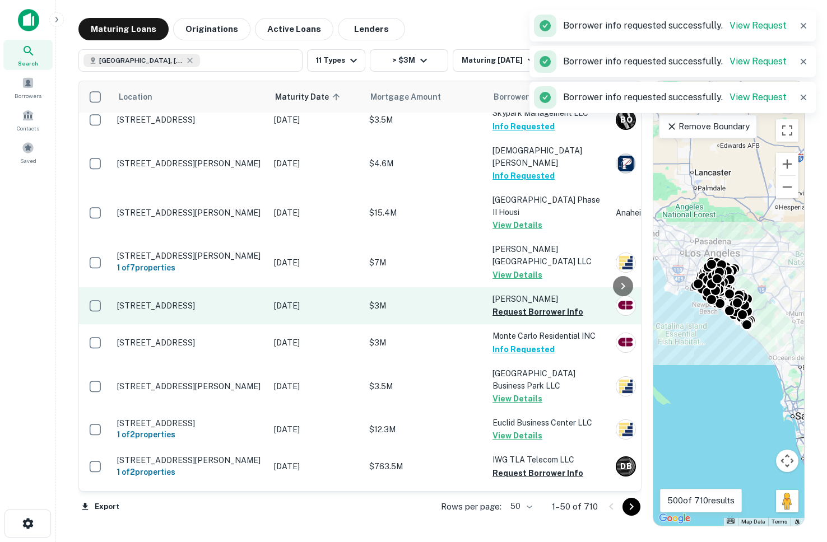
scroll to position [1706, 0]
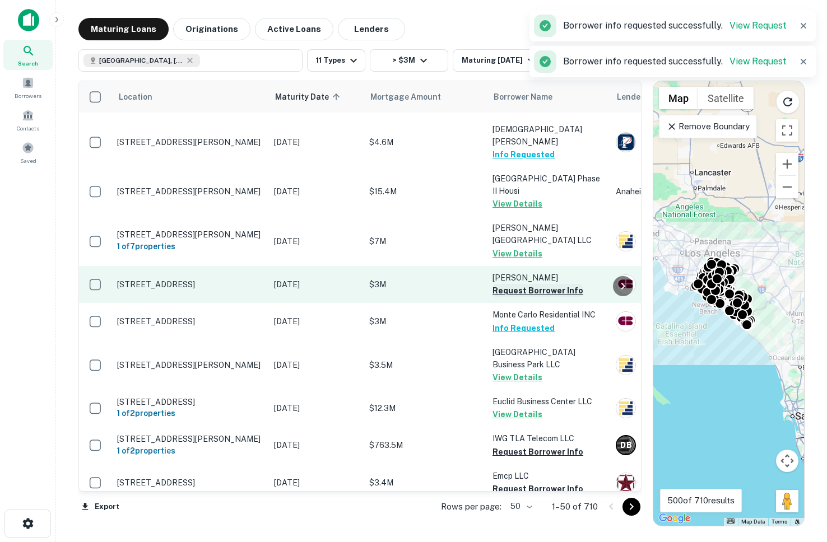
click at [511, 284] on button "Request Borrower Info" at bounding box center [537, 290] width 91 height 13
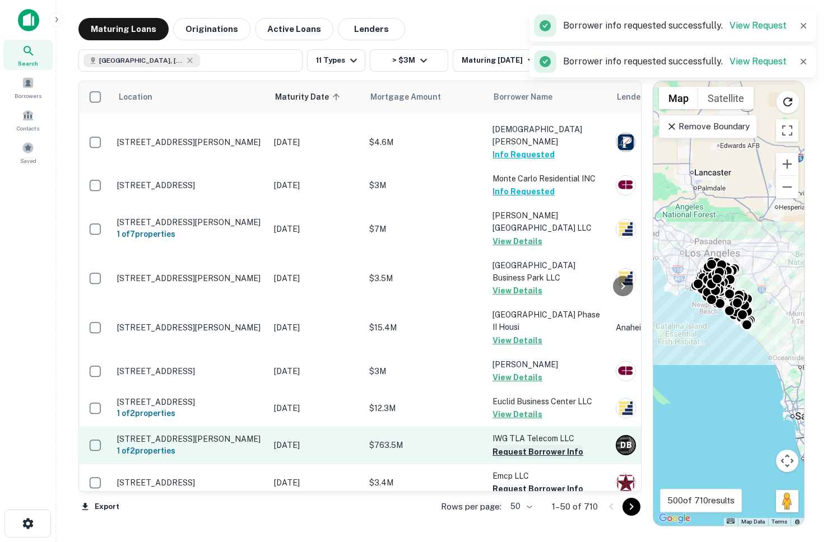
click at [518, 445] on button "Request Borrower Info" at bounding box center [537, 451] width 91 height 13
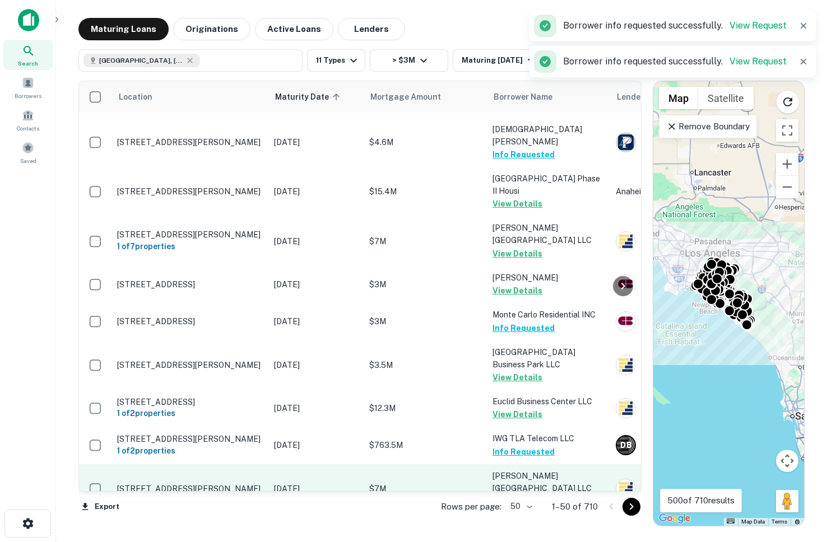
click at [508, 470] on p "Trask Avenue Business Park LLC" at bounding box center [548, 482] width 112 height 25
click at [509, 495] on button "Request Borrower Info" at bounding box center [537, 501] width 91 height 13
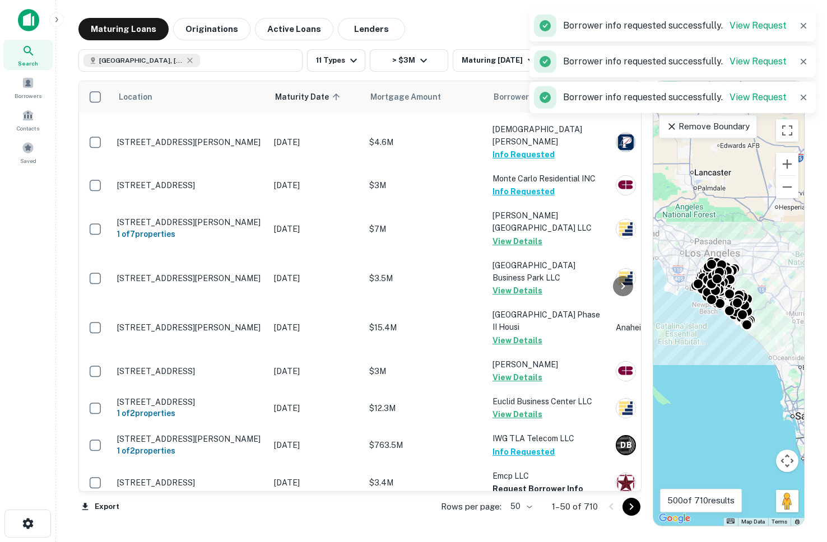
click at [514, 531] on button "Request Borrower Info" at bounding box center [537, 537] width 91 height 13
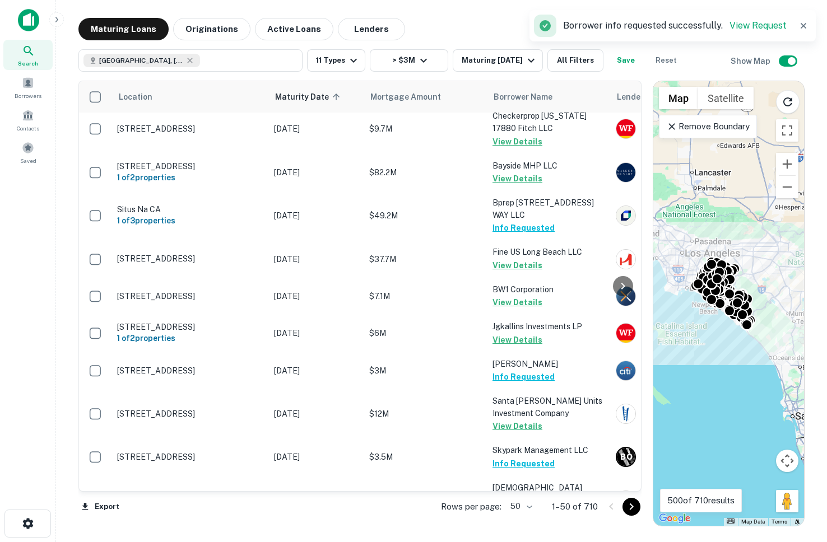
scroll to position [1718, 0]
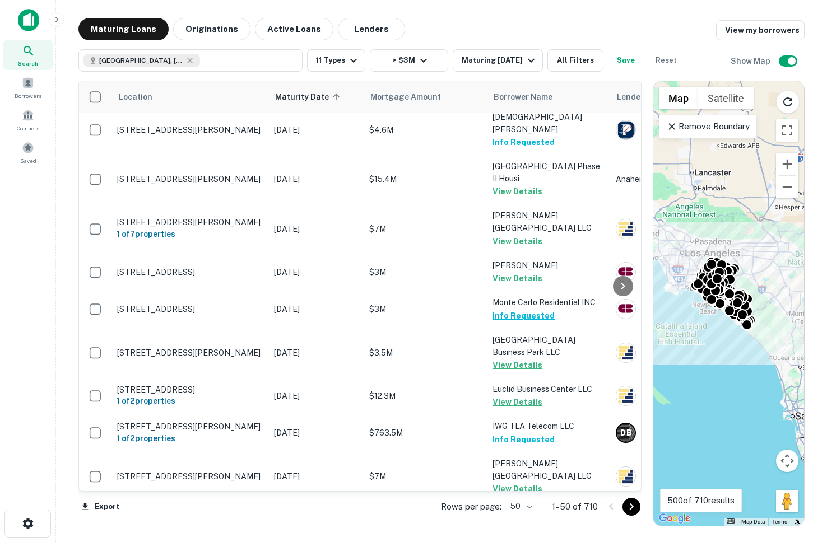
click at [520, 531] on button "Request Borrower Info" at bounding box center [537, 537] width 91 height 13
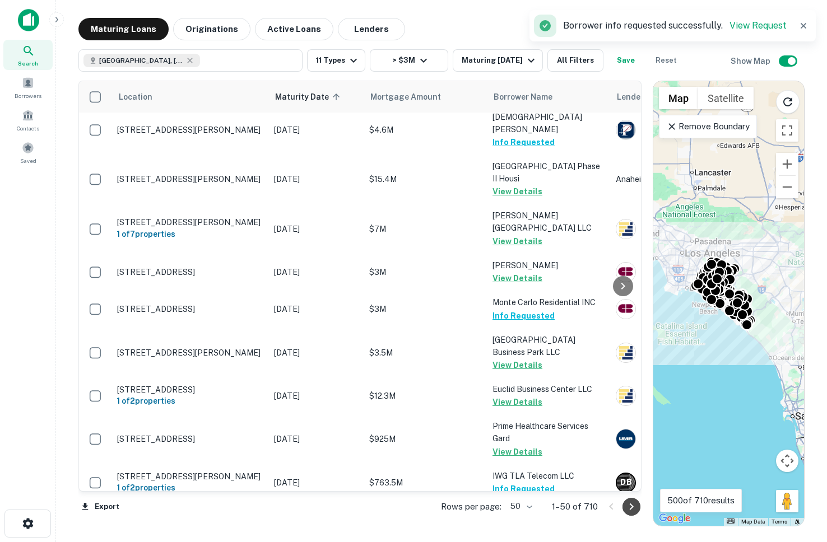
click at [635, 510] on icon "Go to next page" at bounding box center [630, 506] width 13 height 13
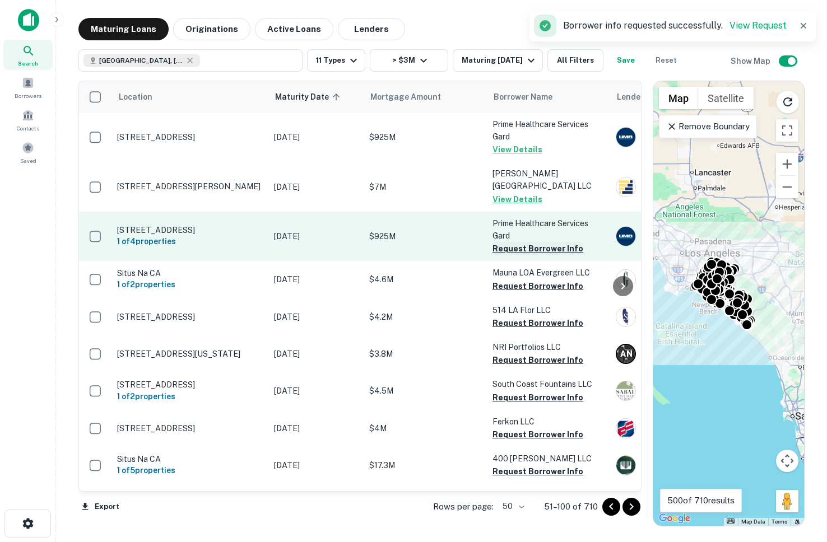
scroll to position [31, 0]
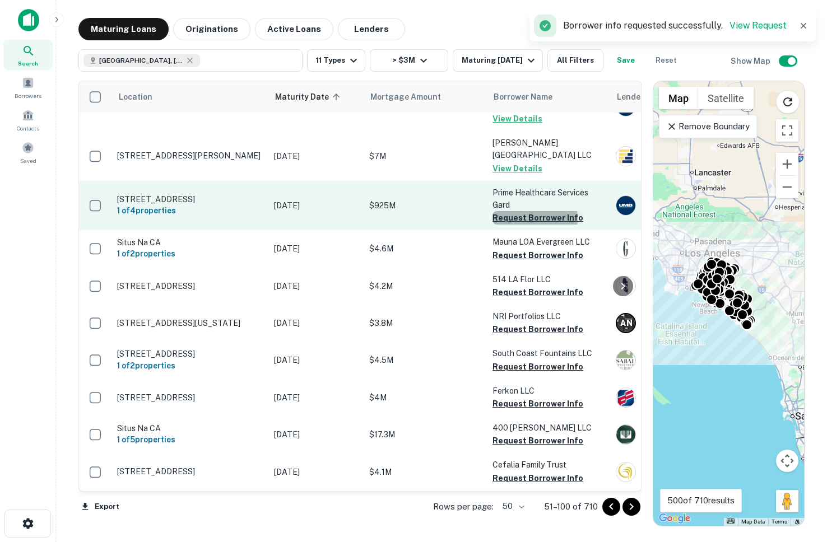
click at [521, 219] on button "Request Borrower Info" at bounding box center [537, 217] width 91 height 13
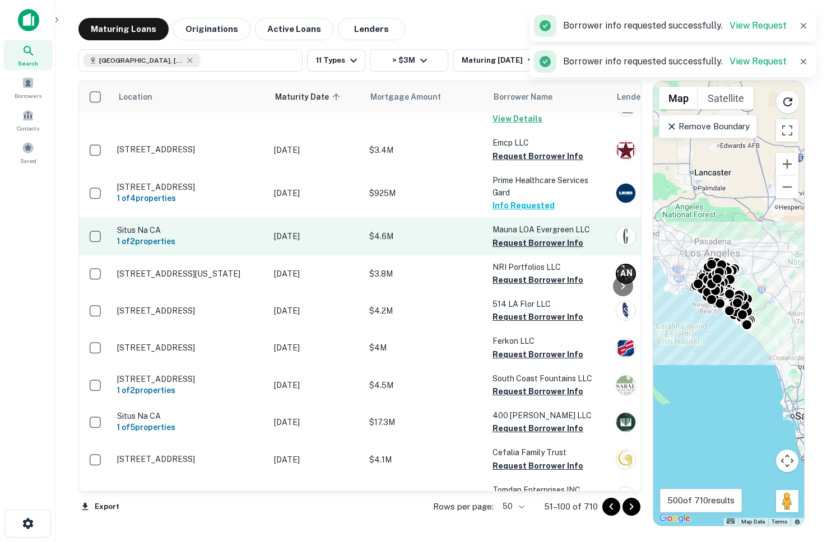
scroll to position [18, 0]
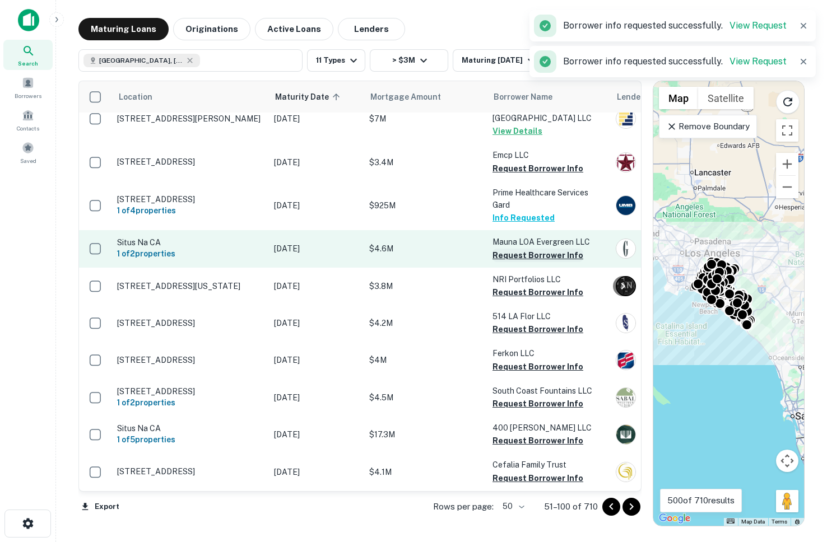
click at [520, 257] on button "Request Borrower Info" at bounding box center [537, 255] width 91 height 13
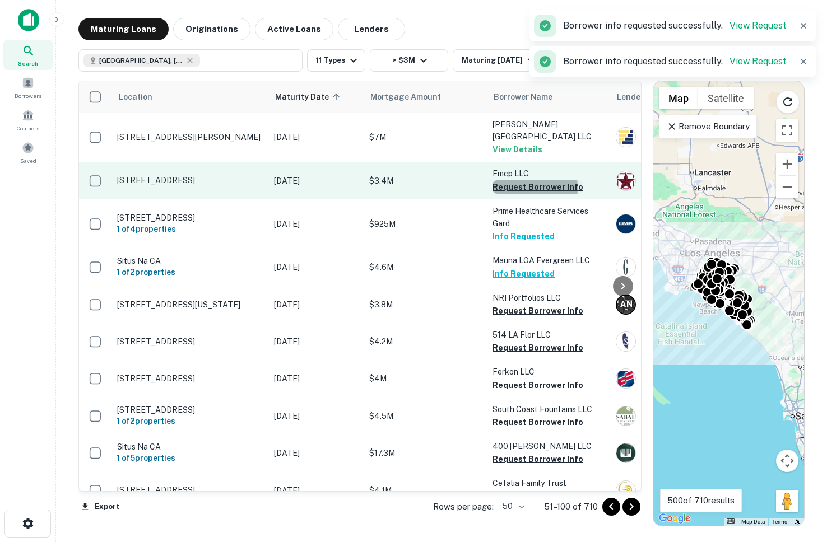
click at [506, 188] on button "Request Borrower Info" at bounding box center [537, 186] width 91 height 13
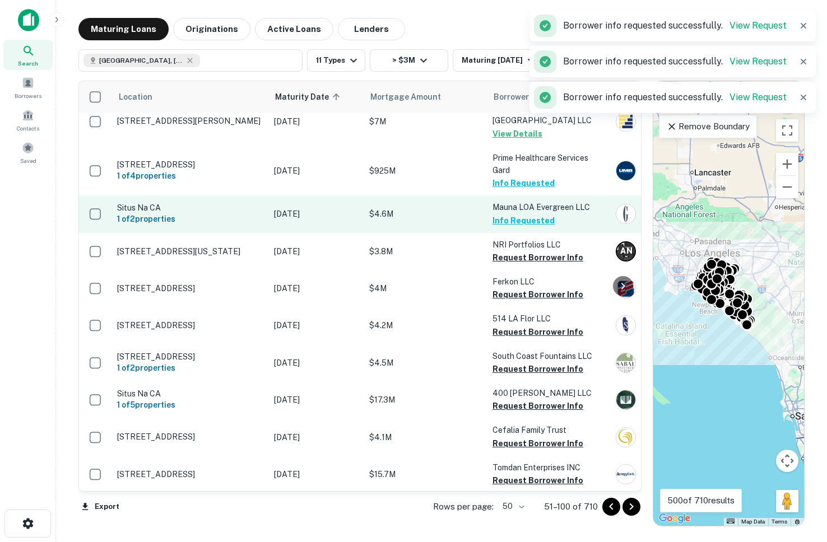
scroll to position [55, 0]
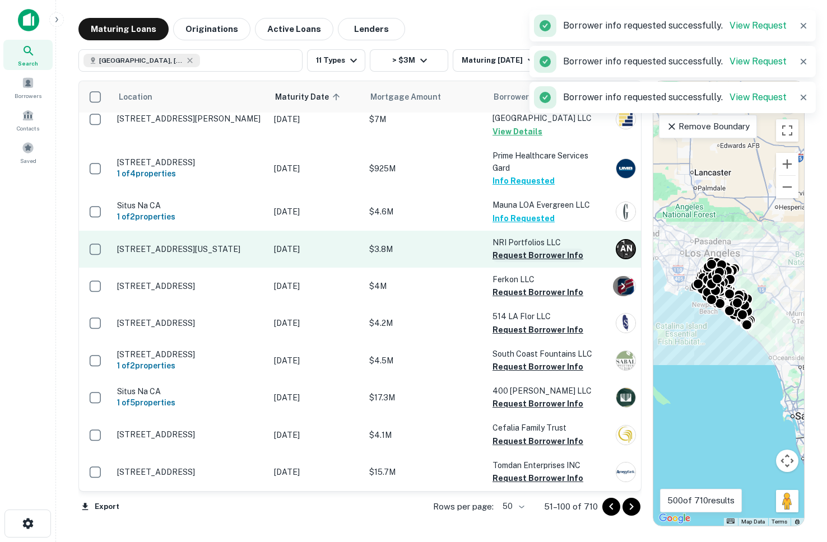
click at [516, 253] on button "Request Borrower Info" at bounding box center [537, 255] width 91 height 13
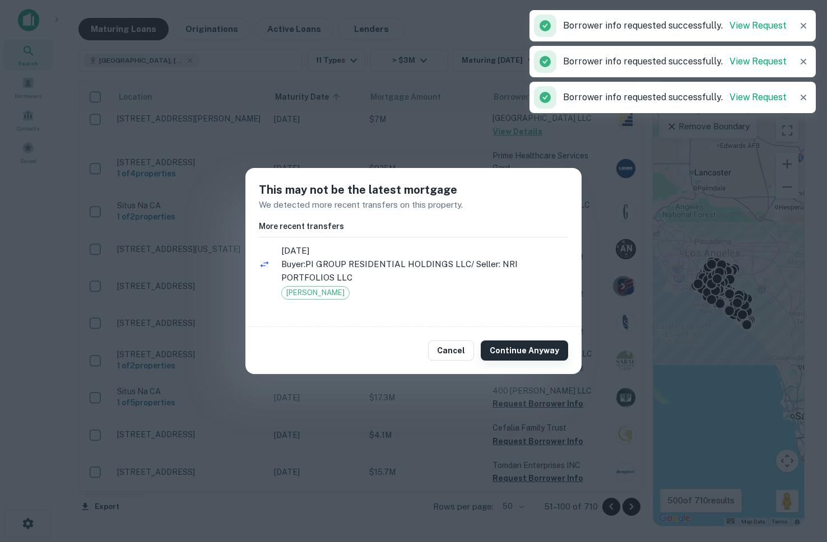
click at [521, 346] on button "Continue Anyway" at bounding box center [524, 351] width 87 height 20
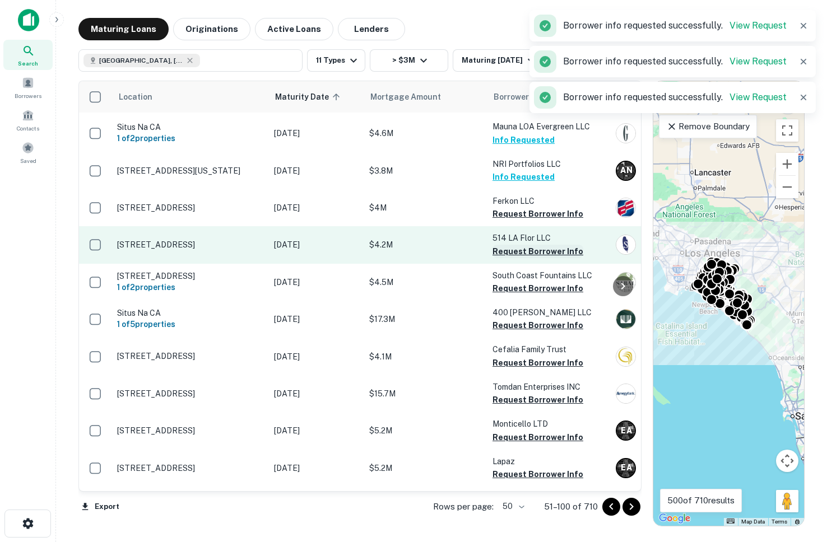
scroll to position [139, 0]
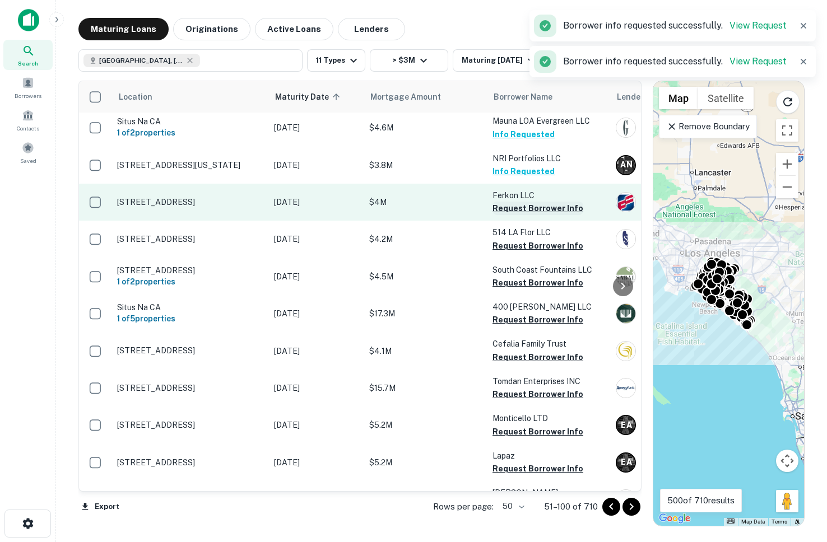
click at [516, 209] on button "Request Borrower Info" at bounding box center [537, 208] width 91 height 13
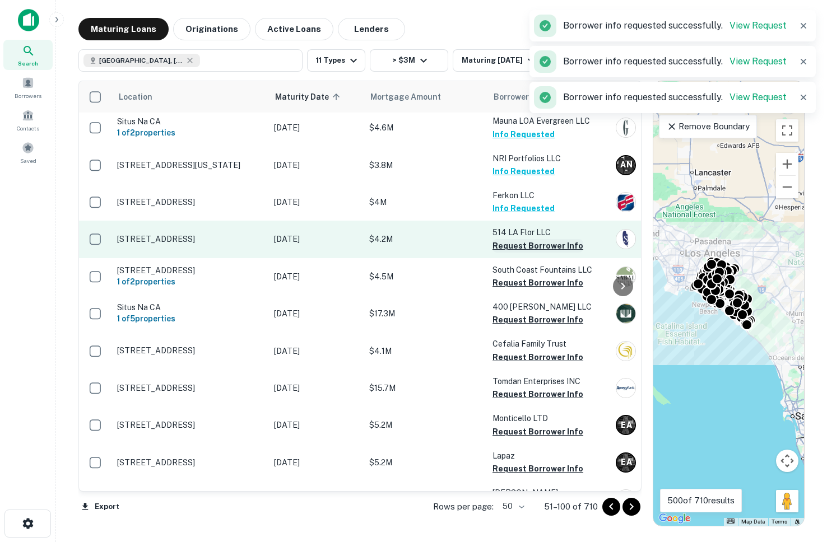
scroll to position [152, 0]
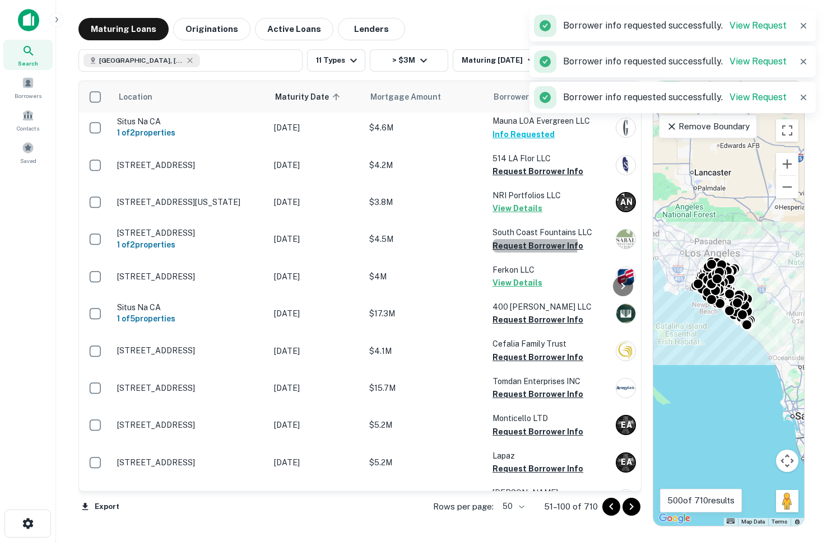
click at [515, 248] on button "Request Borrower Info" at bounding box center [537, 245] width 91 height 13
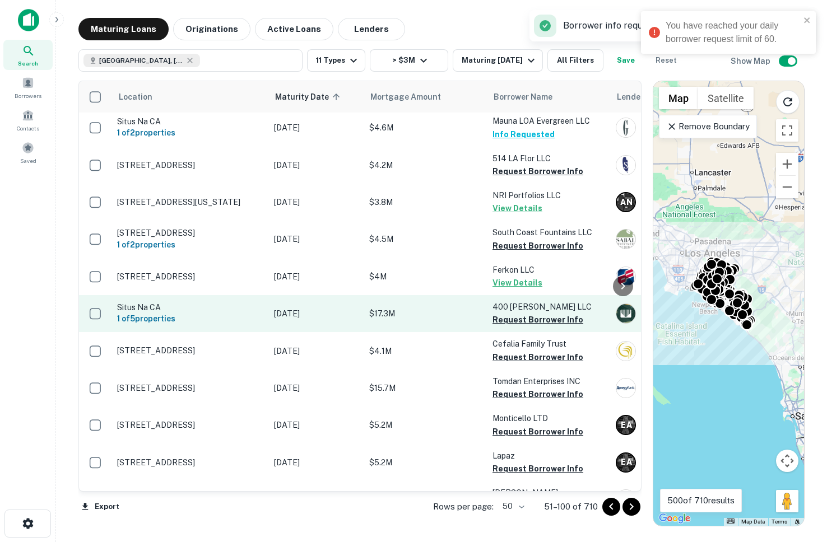
scroll to position [0, 0]
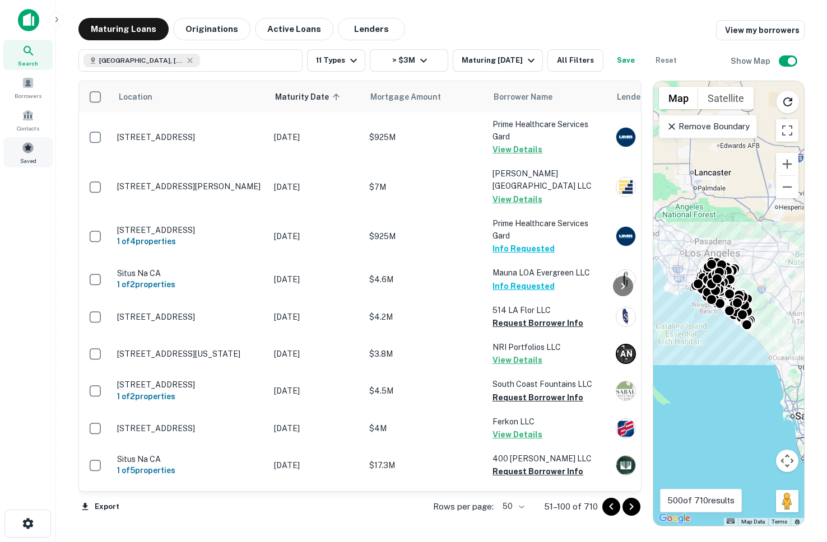
click at [30, 139] on div "Saved" at bounding box center [27, 152] width 49 height 30
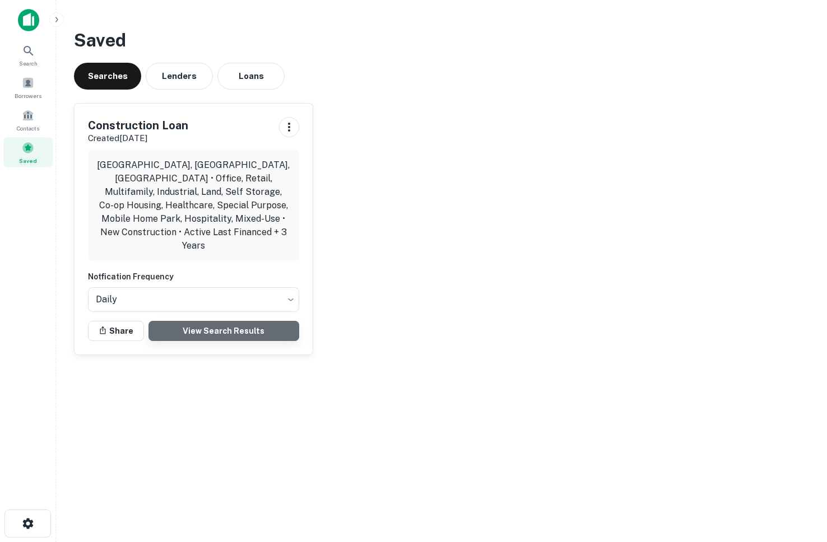
click at [224, 321] on link "View Search Results" at bounding box center [223, 331] width 151 height 20
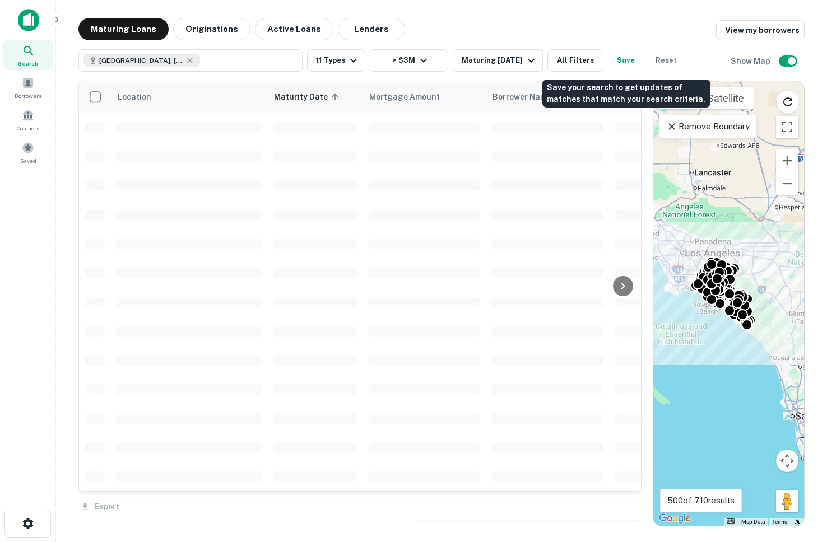
click at [630, 62] on button "Save" at bounding box center [626, 60] width 36 height 22
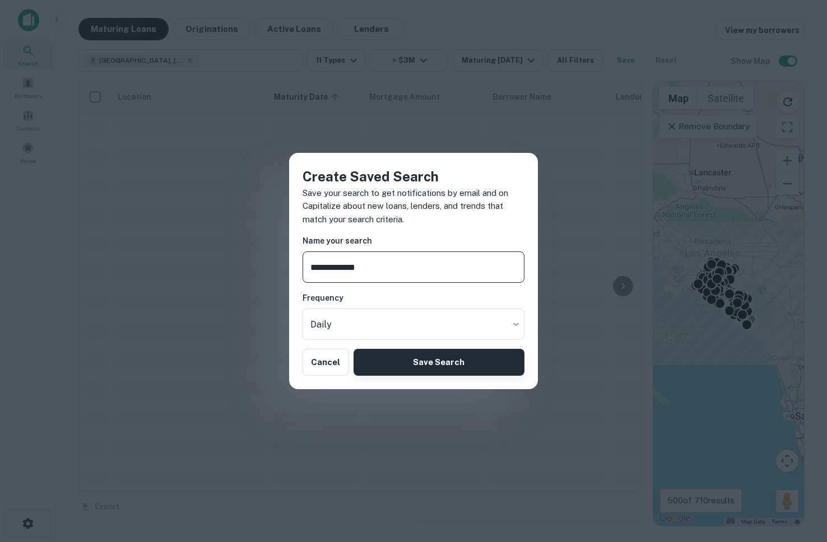
type input "**********"
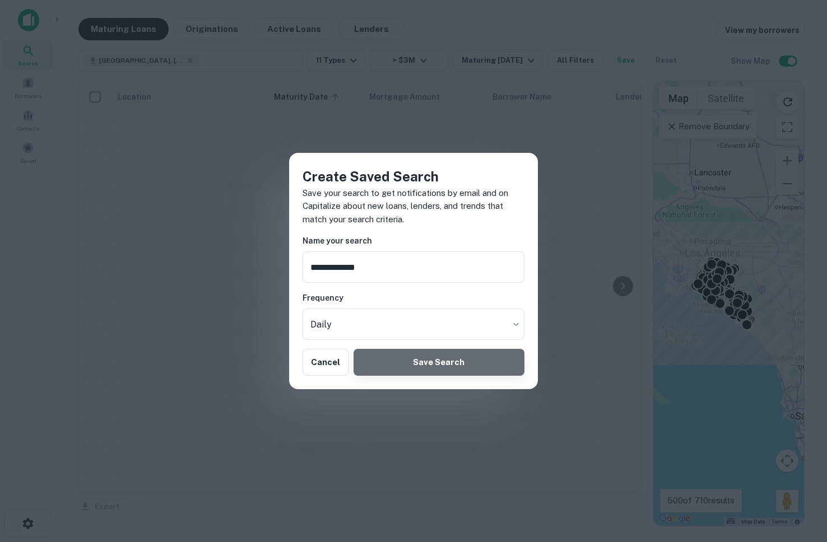
click at [442, 360] on button "Save Search" at bounding box center [438, 362] width 171 height 27
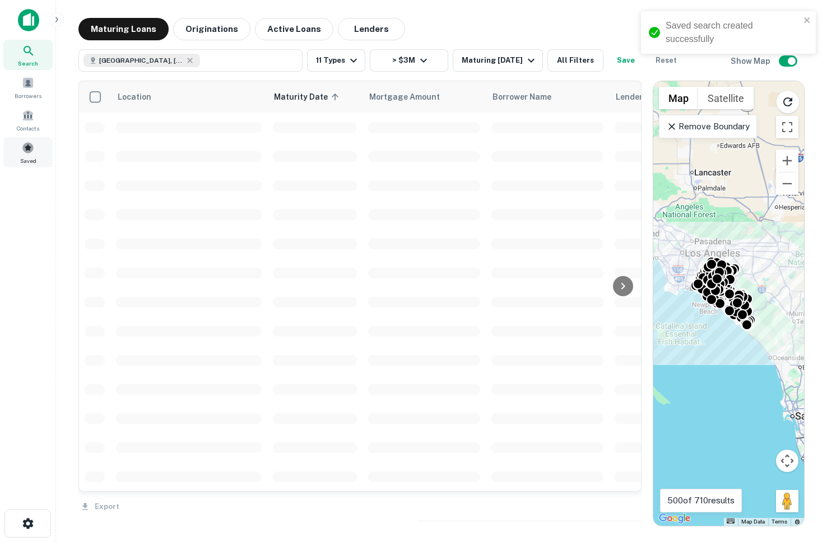
click at [25, 157] on span "Saved" at bounding box center [28, 160] width 16 height 9
